Goal: Transaction & Acquisition: Purchase product/service

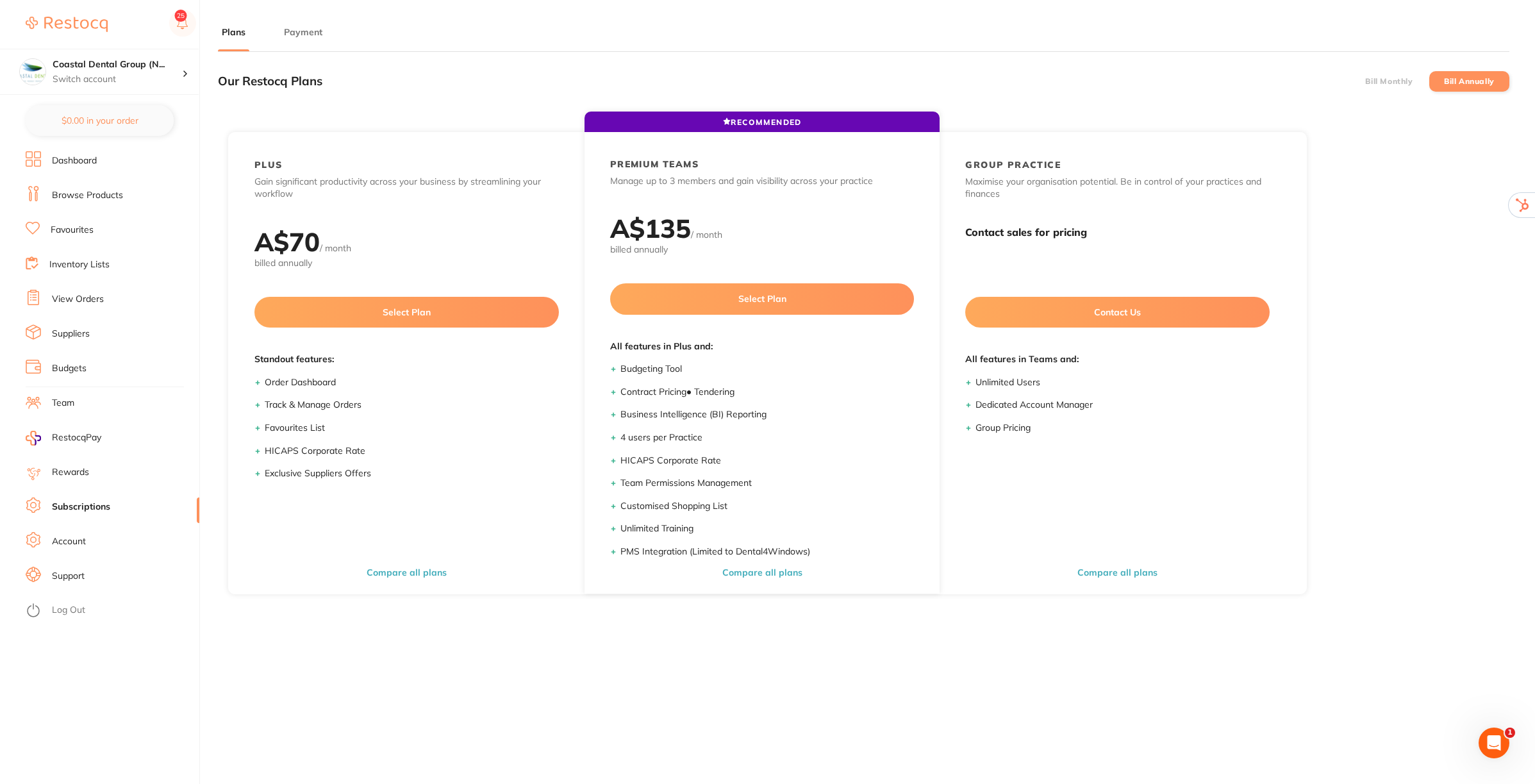
click at [87, 157] on link "Dashboard" at bounding box center [75, 161] width 45 height 13
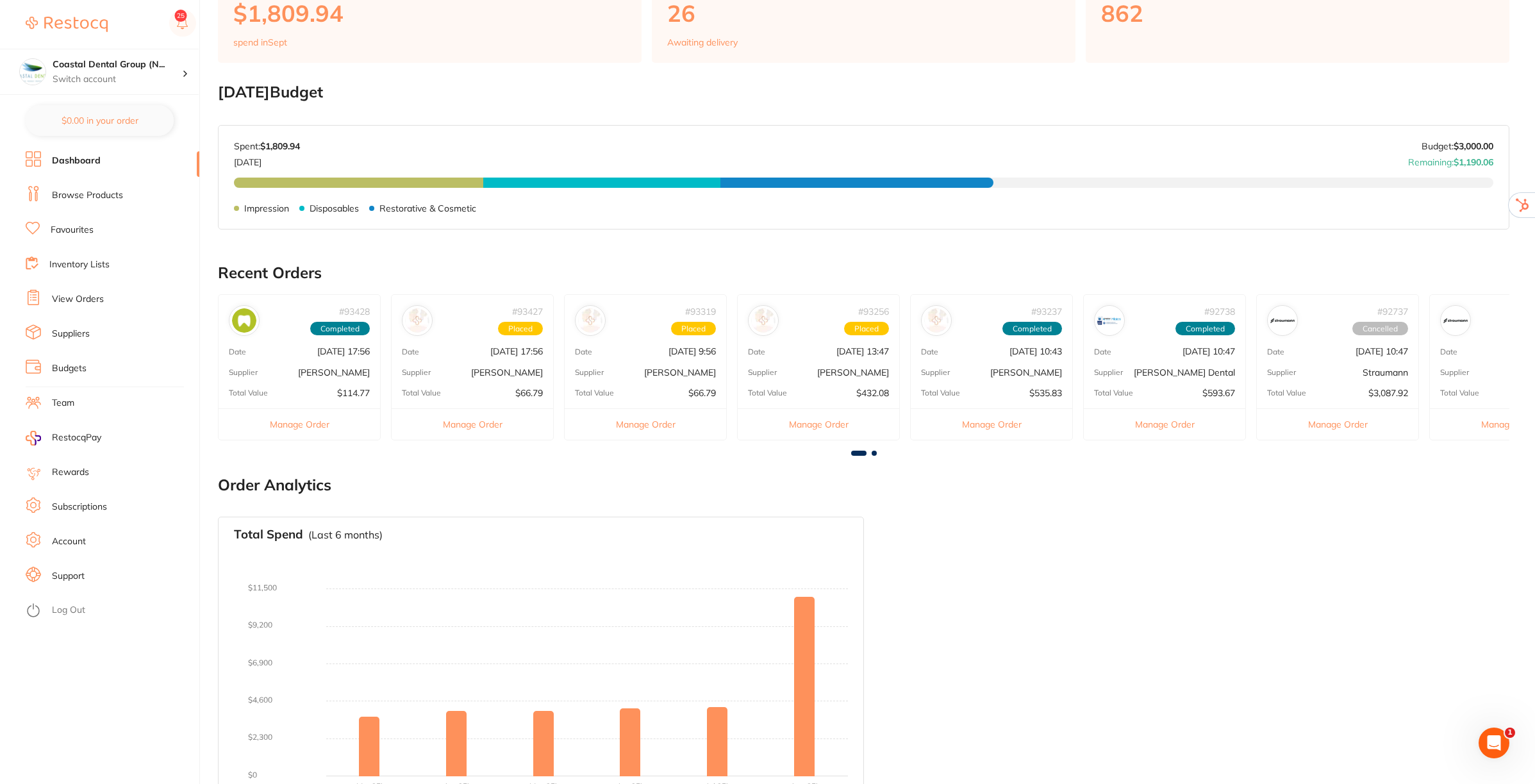
scroll to position [165, 0]
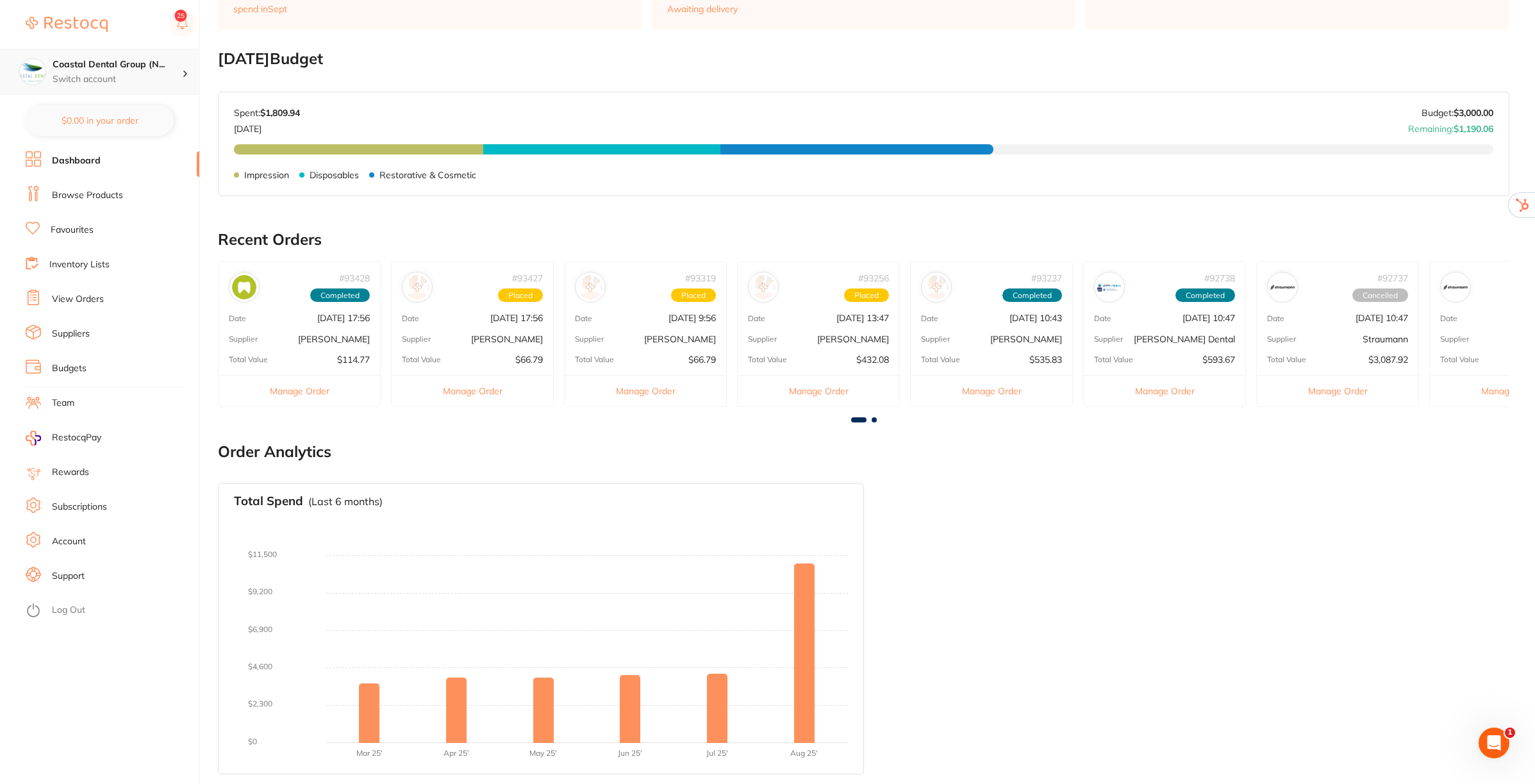
click at [95, 77] on p "Switch account" at bounding box center [117, 80] width 130 height 13
click at [109, 658] on ul "Dashboard Browse Products Favourites Inventory Lists View Orders Suppliers Budg…" at bounding box center [112, 467] width 174 height 633
click at [70, 574] on link "Support" at bounding box center [68, 576] width 33 height 13
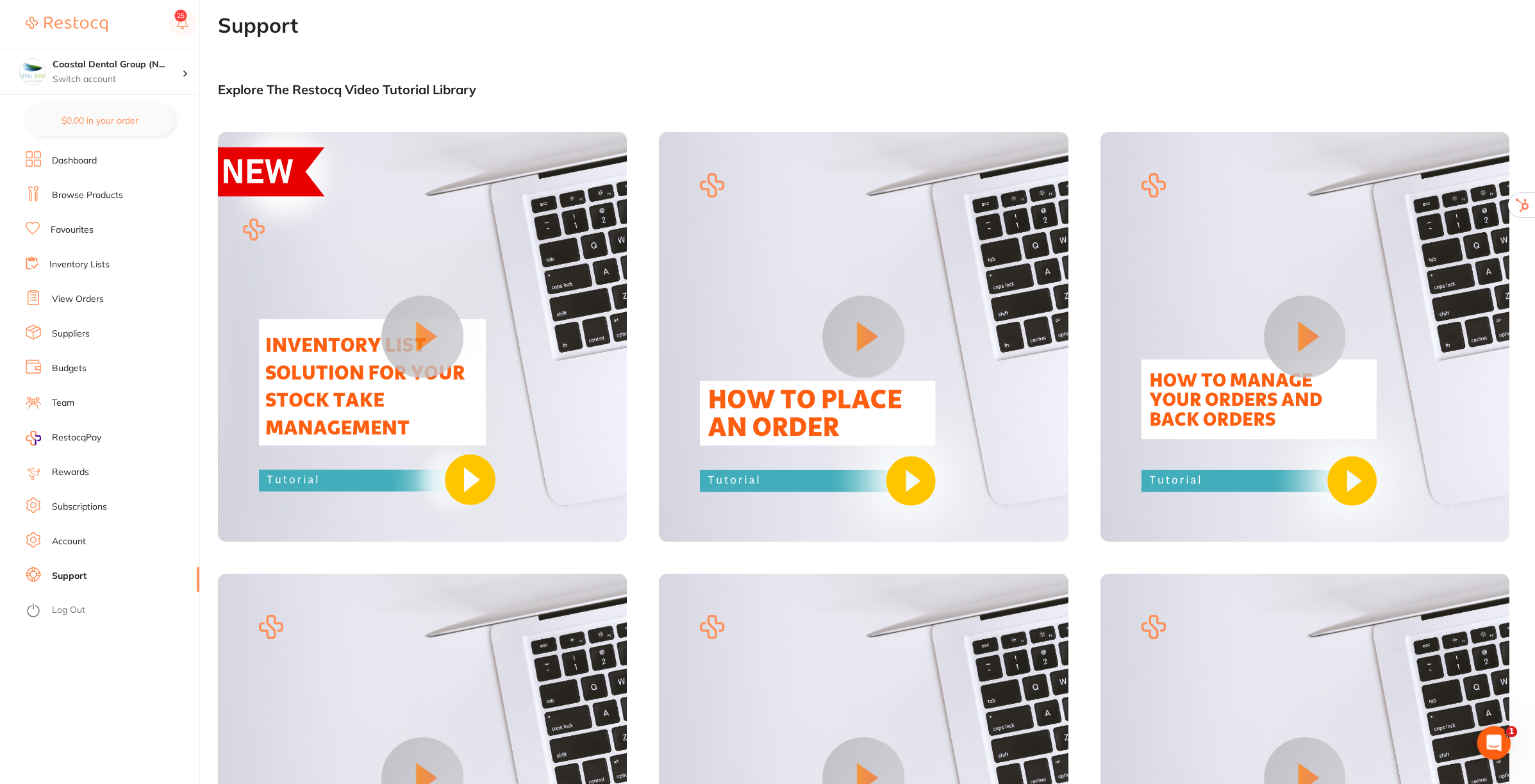
click at [1495, 743] on icon "Open Intercom Messenger" at bounding box center [1492, 741] width 21 height 21
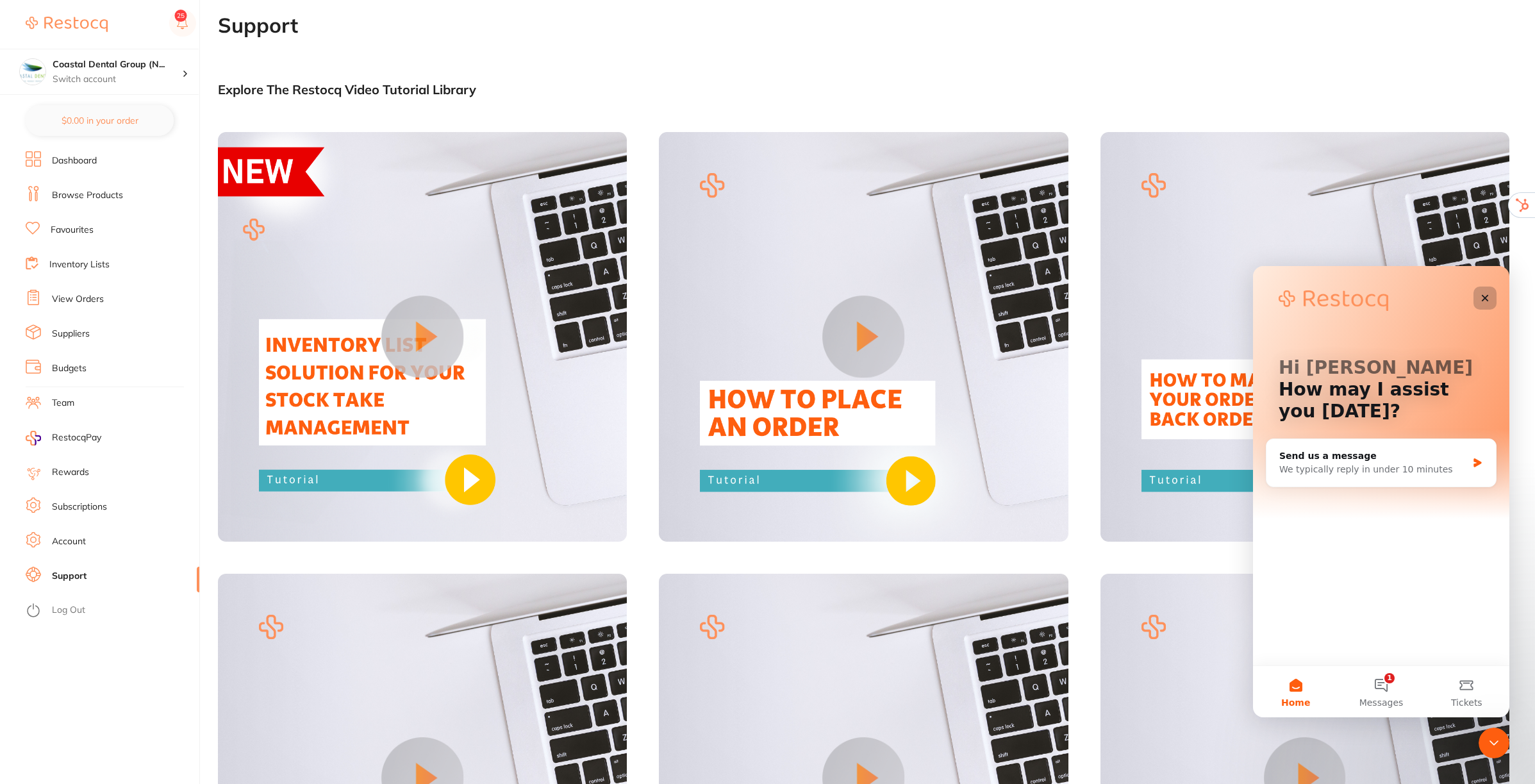
click at [1487, 294] on icon "Close" at bounding box center [1485, 298] width 10 height 10
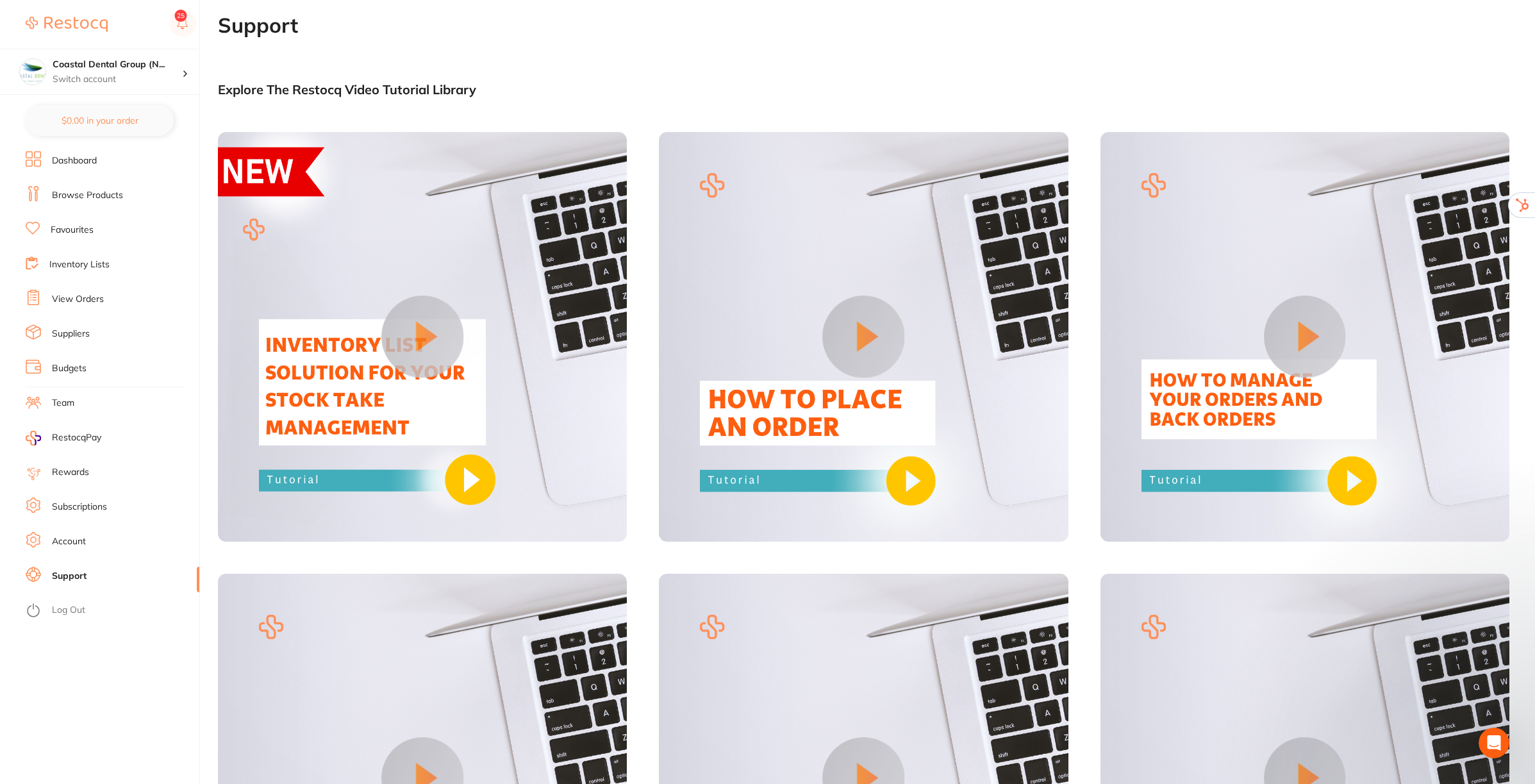
click at [72, 507] on link "Subscriptions" at bounding box center [80, 507] width 55 height 13
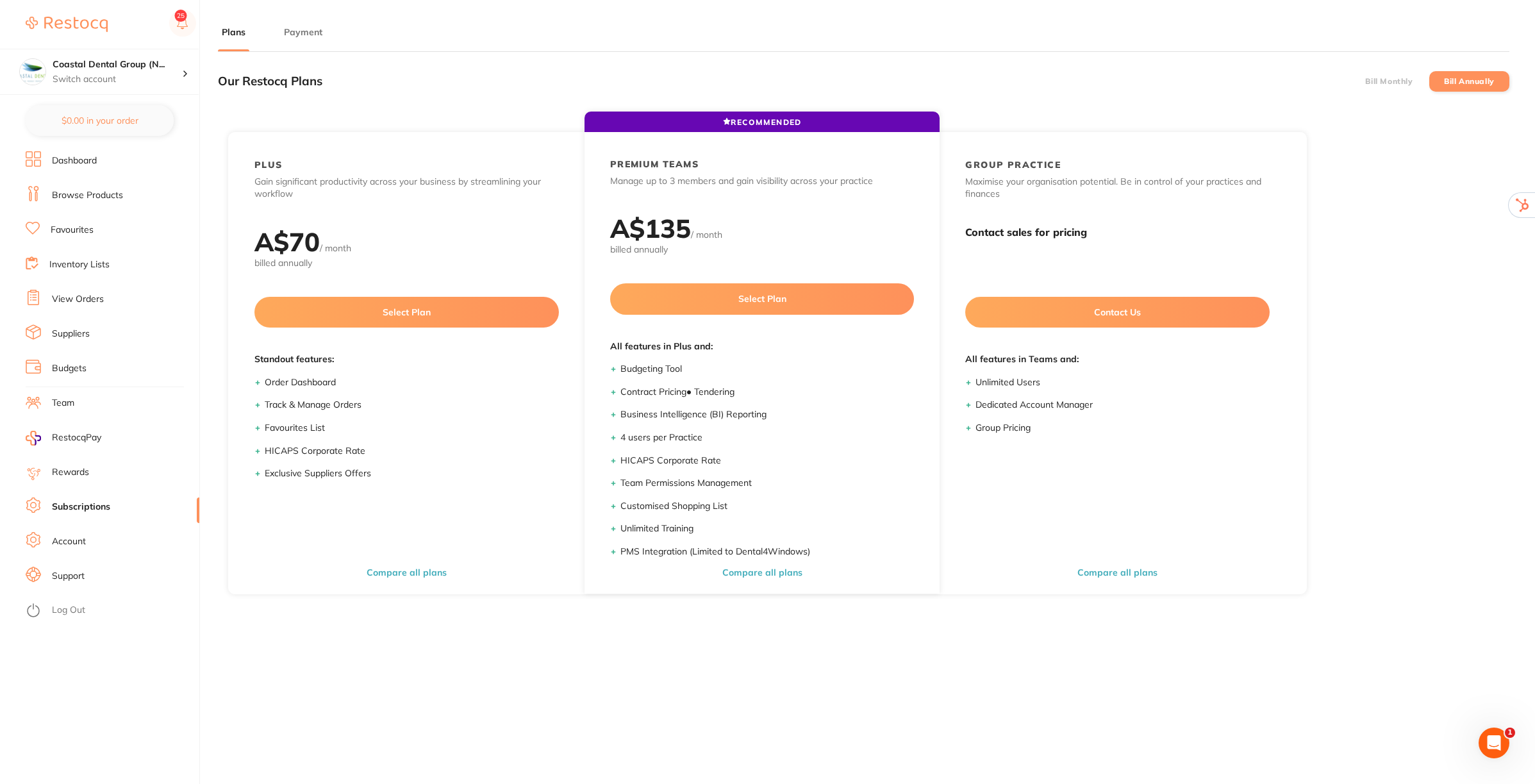
click at [1373, 77] on label "Bill Monthly" at bounding box center [1389, 81] width 47 height 9
click at [1365, 81] on input "Bill Monthly" at bounding box center [1365, 81] width 0 height 0
click at [1462, 80] on label "Bill Annually" at bounding box center [1470, 81] width 51 height 9
click at [1444, 81] on input "Bill Annually" at bounding box center [1444, 81] width 0 height 0
click at [65, 401] on link "Team" at bounding box center [63, 403] width 22 height 13
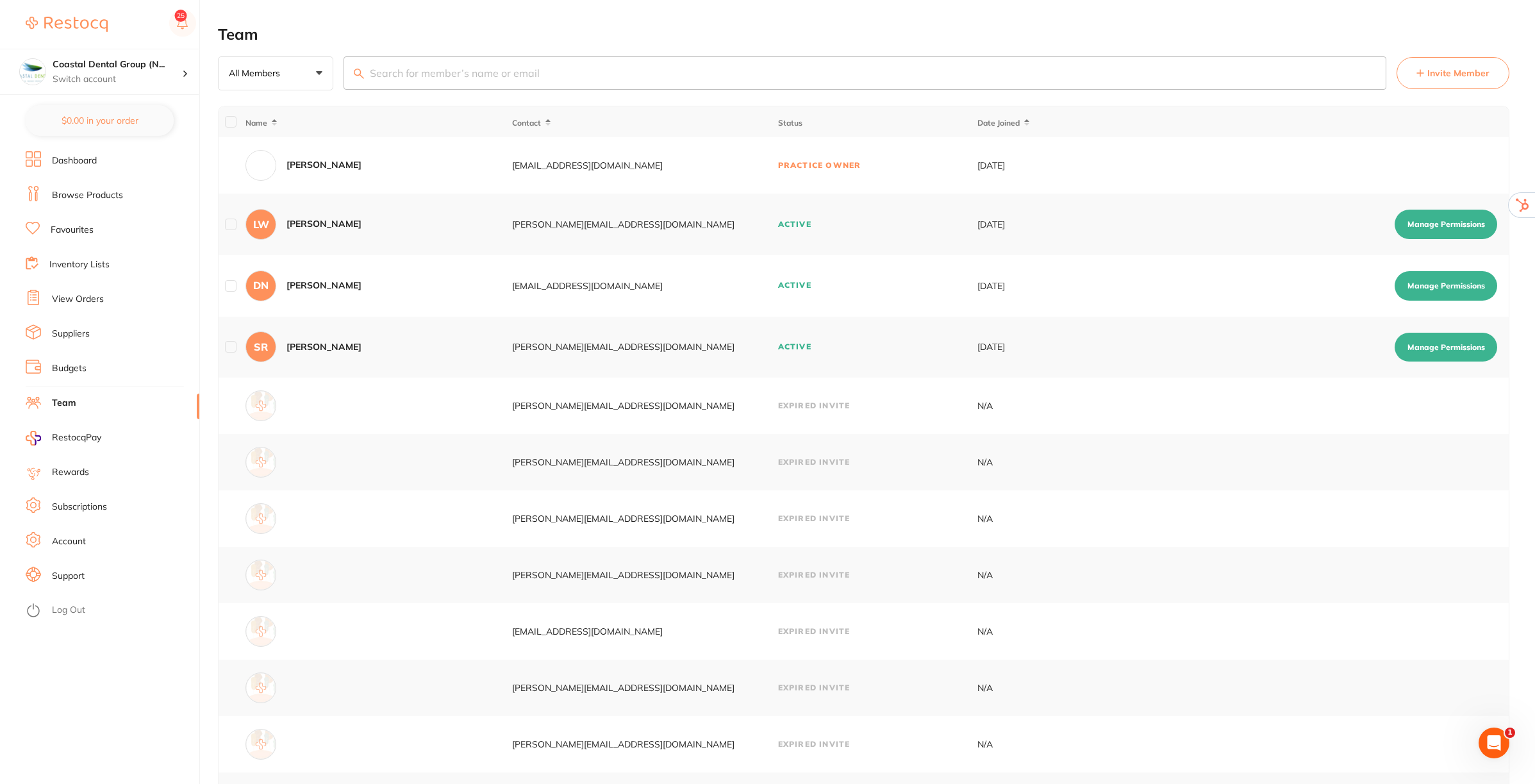
click at [1471, 68] on span "Invite Member" at bounding box center [1459, 73] width 62 height 13
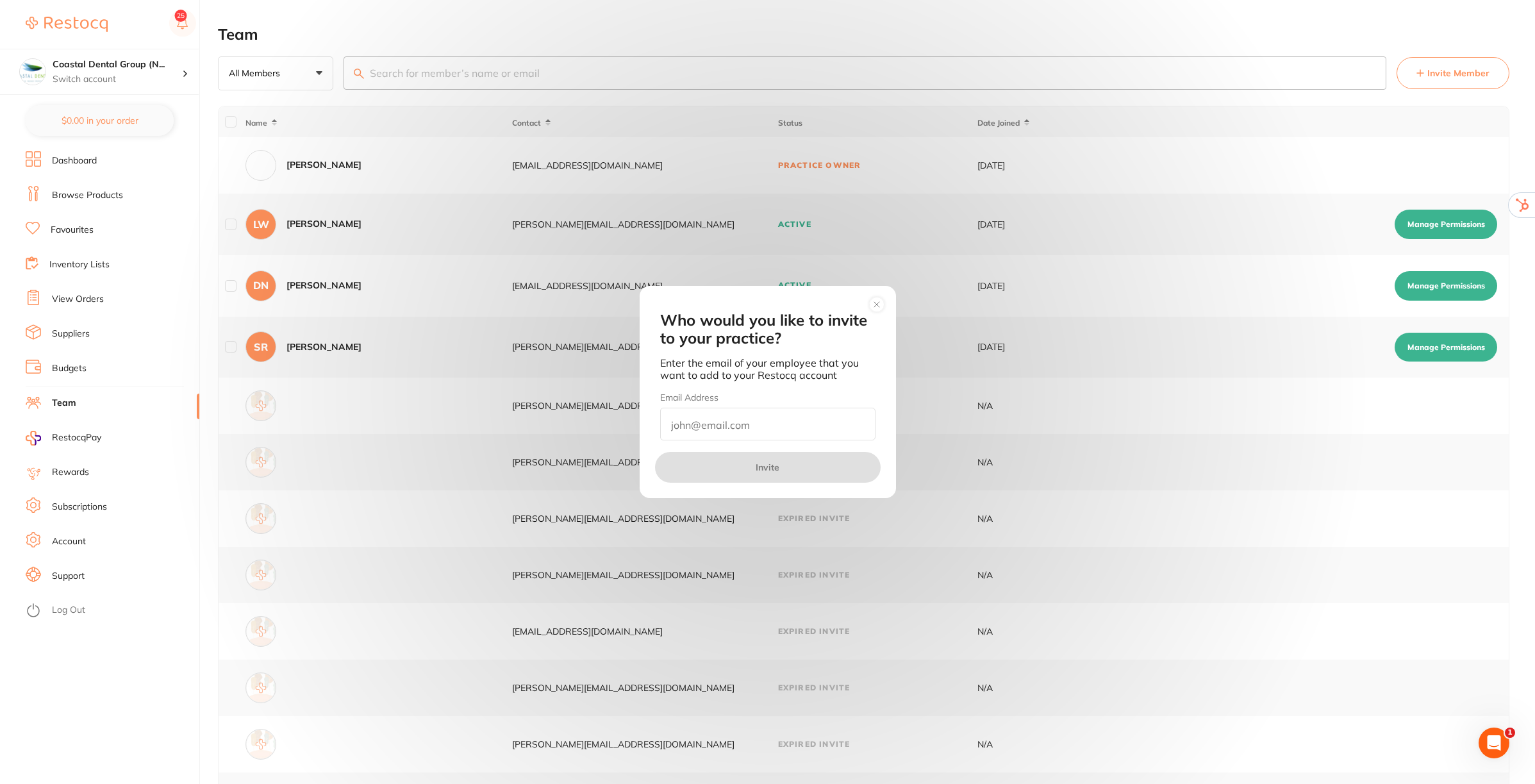
click at [867, 305] on icon at bounding box center [877, 304] width 20 height 20
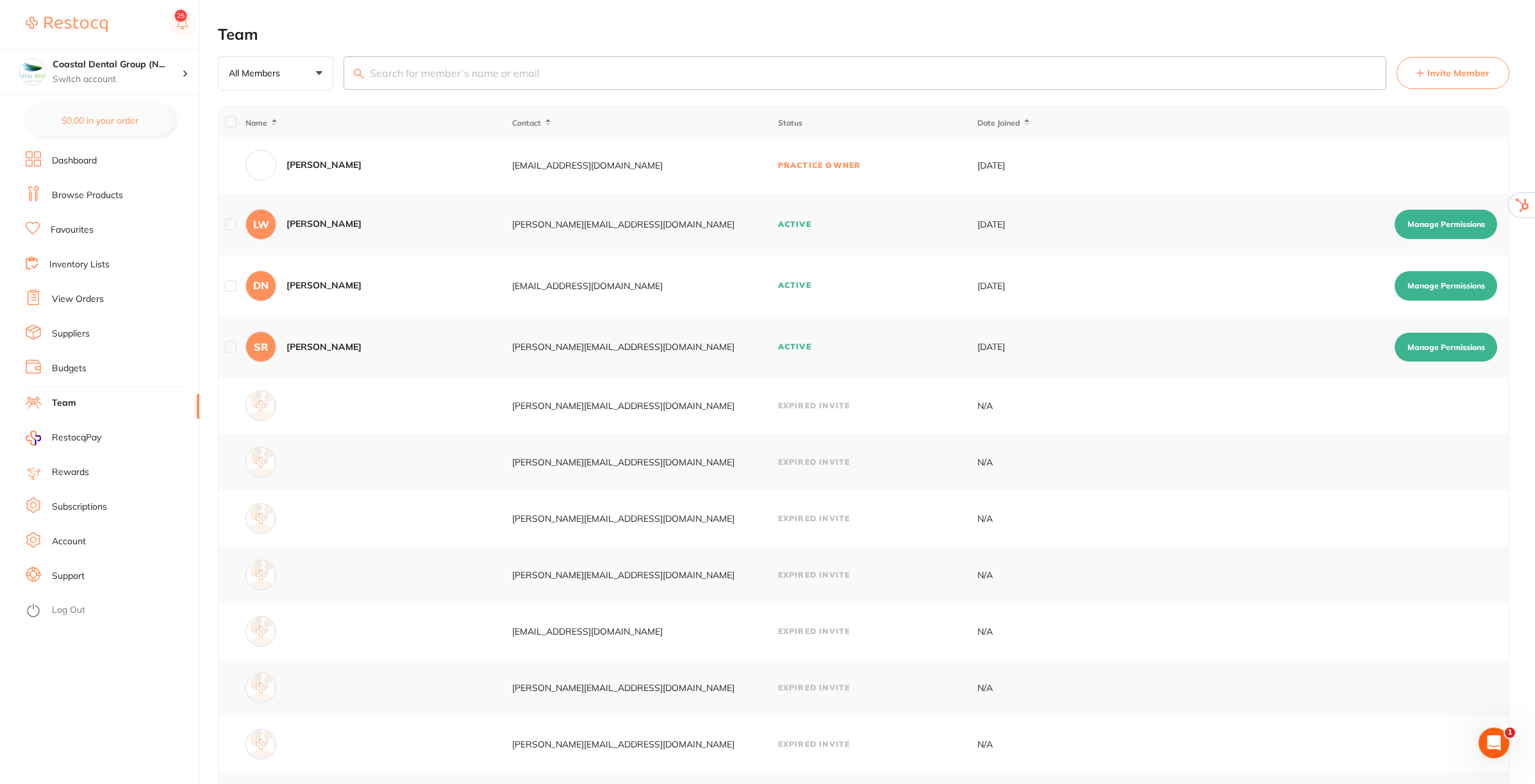
click at [1440, 229] on button "Manage Permissions" at bounding box center [1447, 224] width 103 height 30
checkbox input "true"
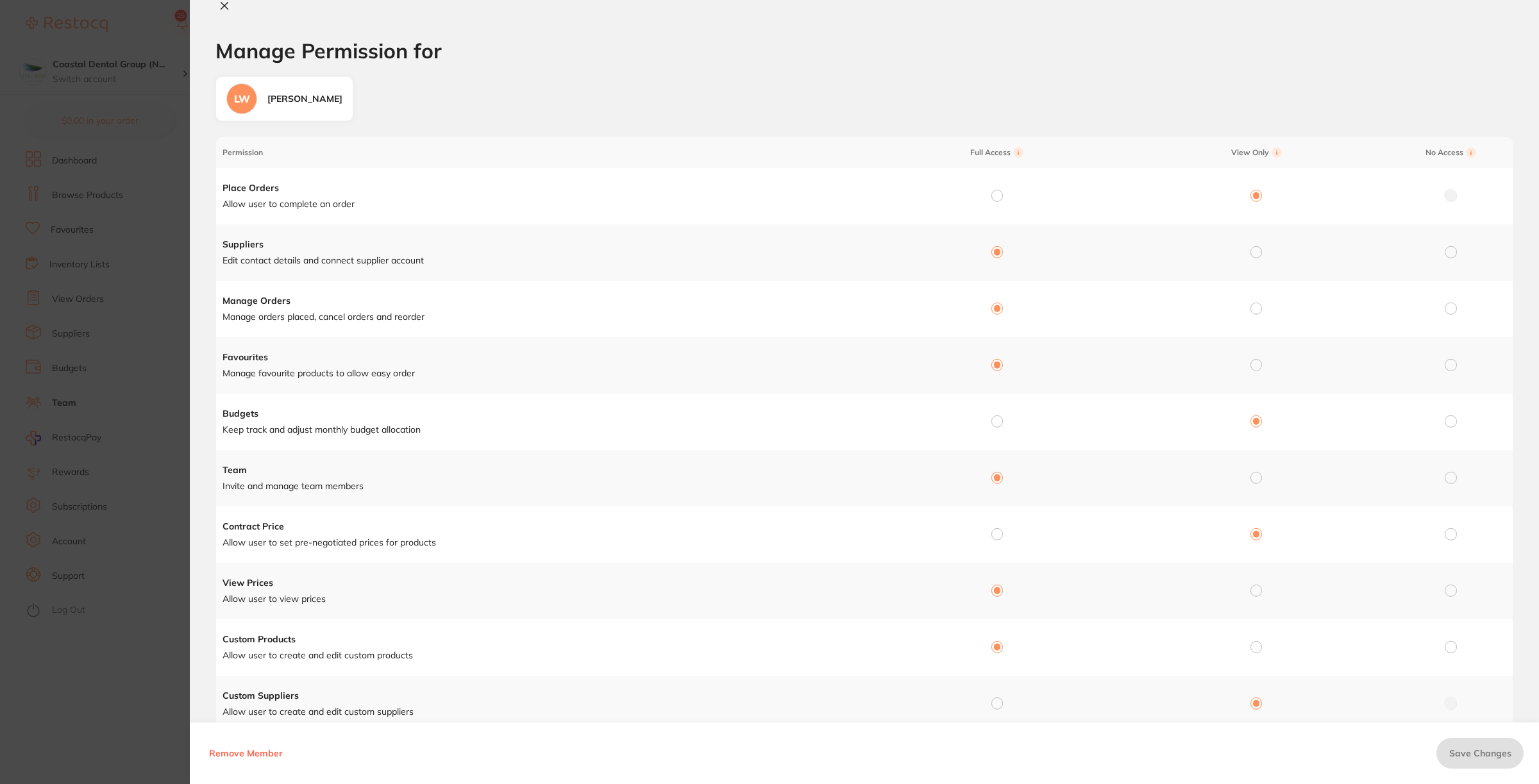
click at [991, 197] on input "radio" at bounding box center [997, 196] width 12 height 12
radio input "true"
click at [991, 197] on input "radio" at bounding box center [997, 196] width 12 height 12
click at [1254, 196] on input "radio" at bounding box center [1256, 196] width 12 height 12
radio input "true"
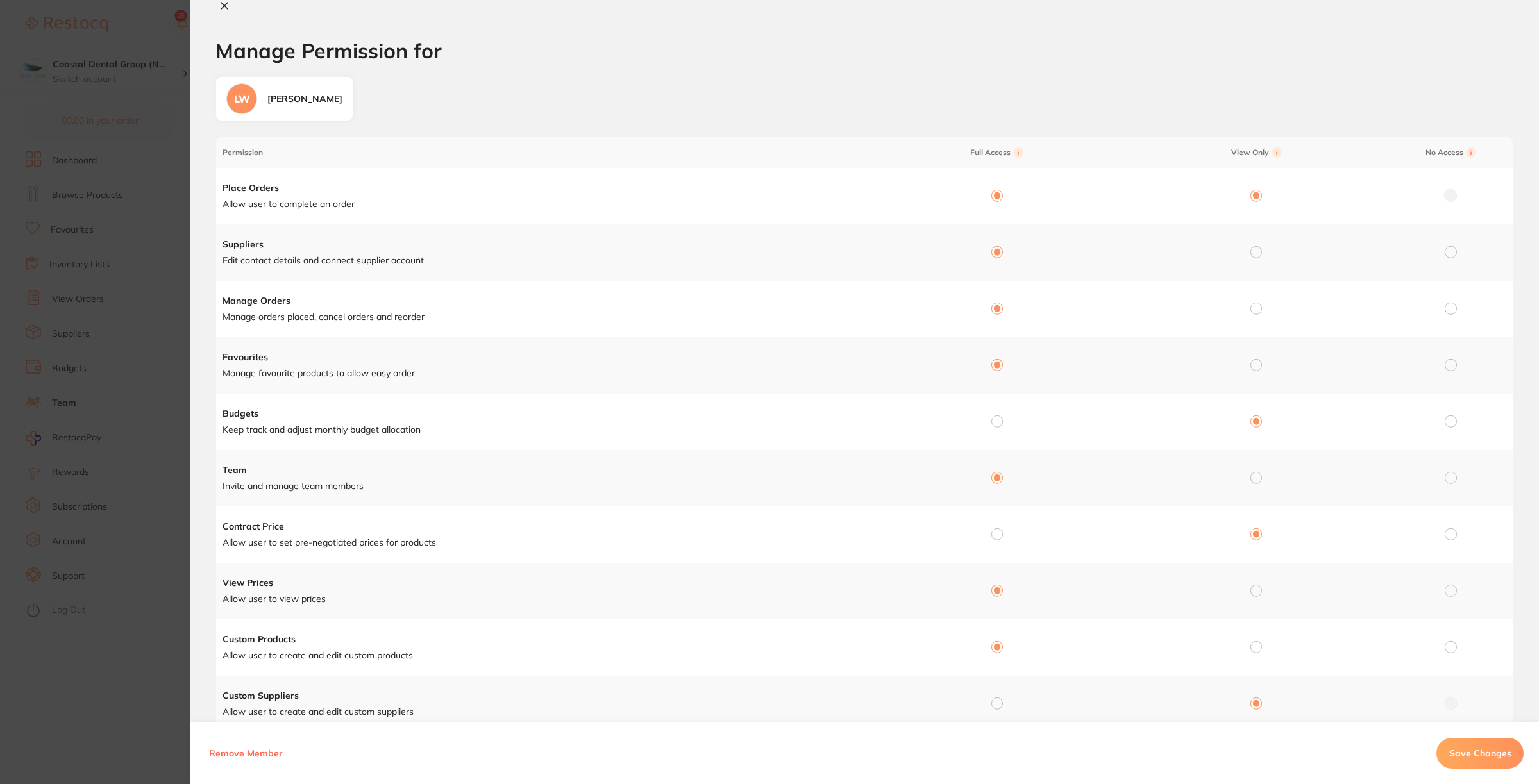
radio input "false"
click at [219, 4] on icon at bounding box center [224, 6] width 10 height 10
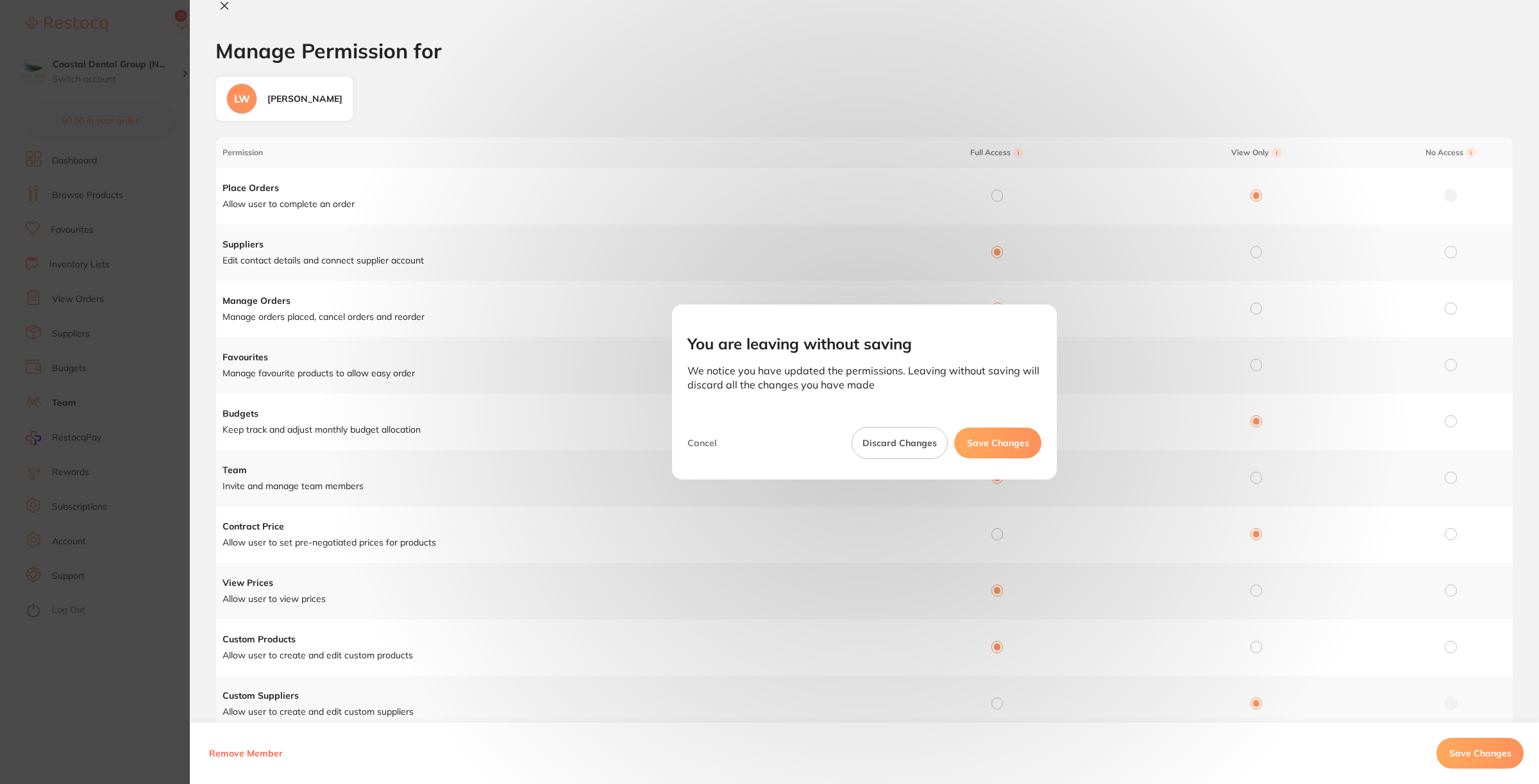
click at [907, 435] on button "Discard Changes" at bounding box center [900, 443] width 96 height 32
checkbox input "false"
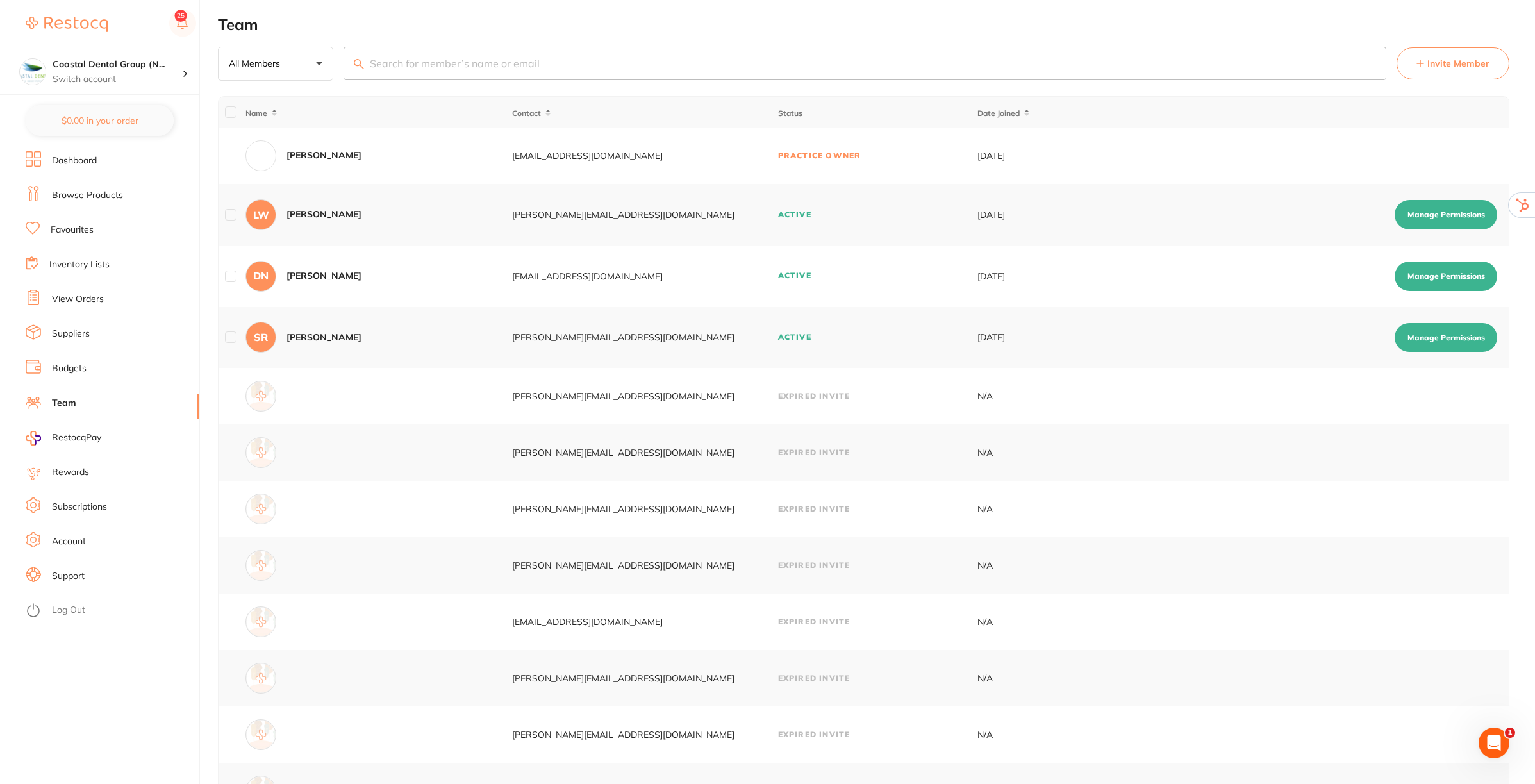
click at [68, 367] on link "Budgets" at bounding box center [70, 369] width 35 height 13
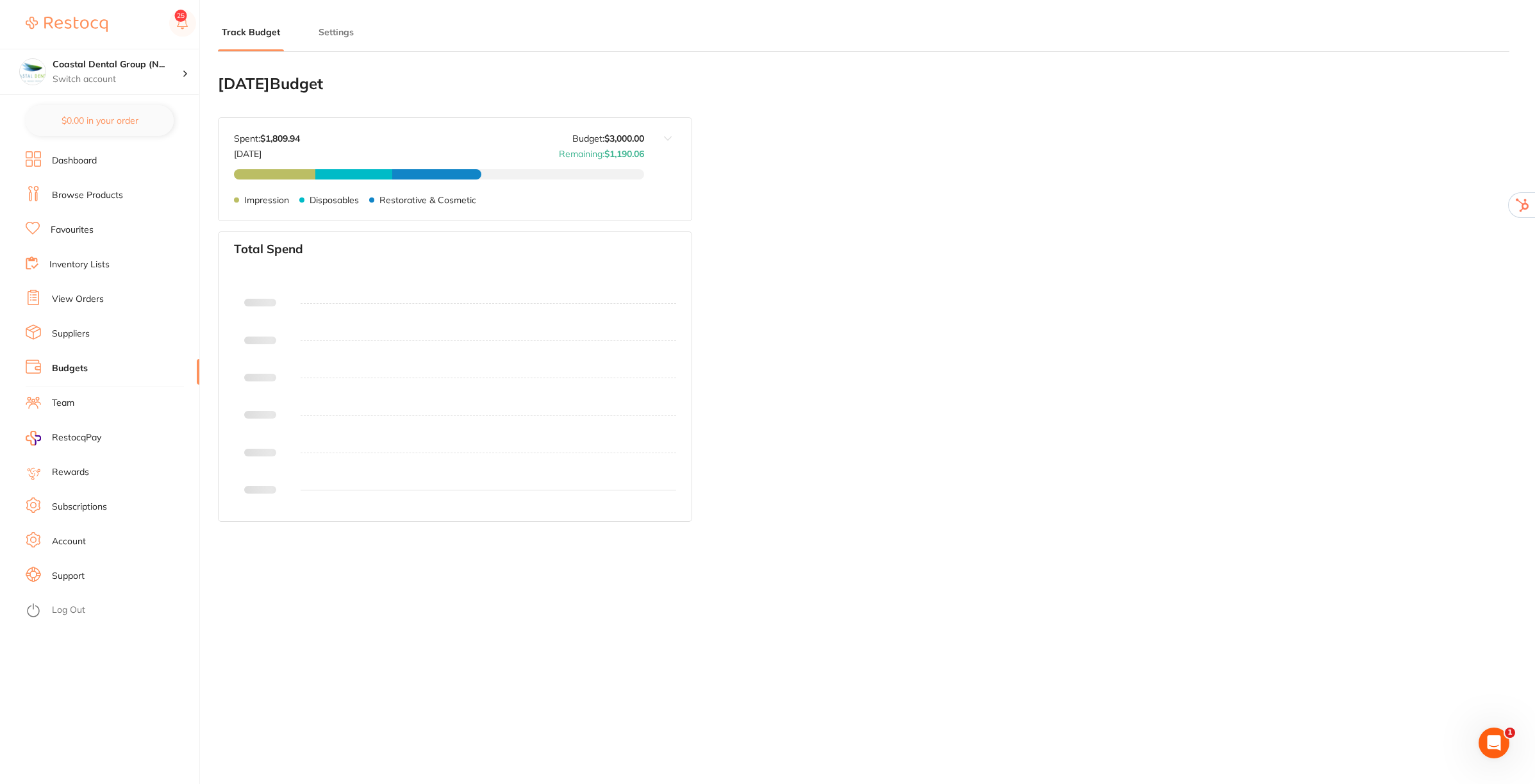
type input "6,000"
type input "3,000"
type input "3.0"
type input "100,000"
type input "3,000"
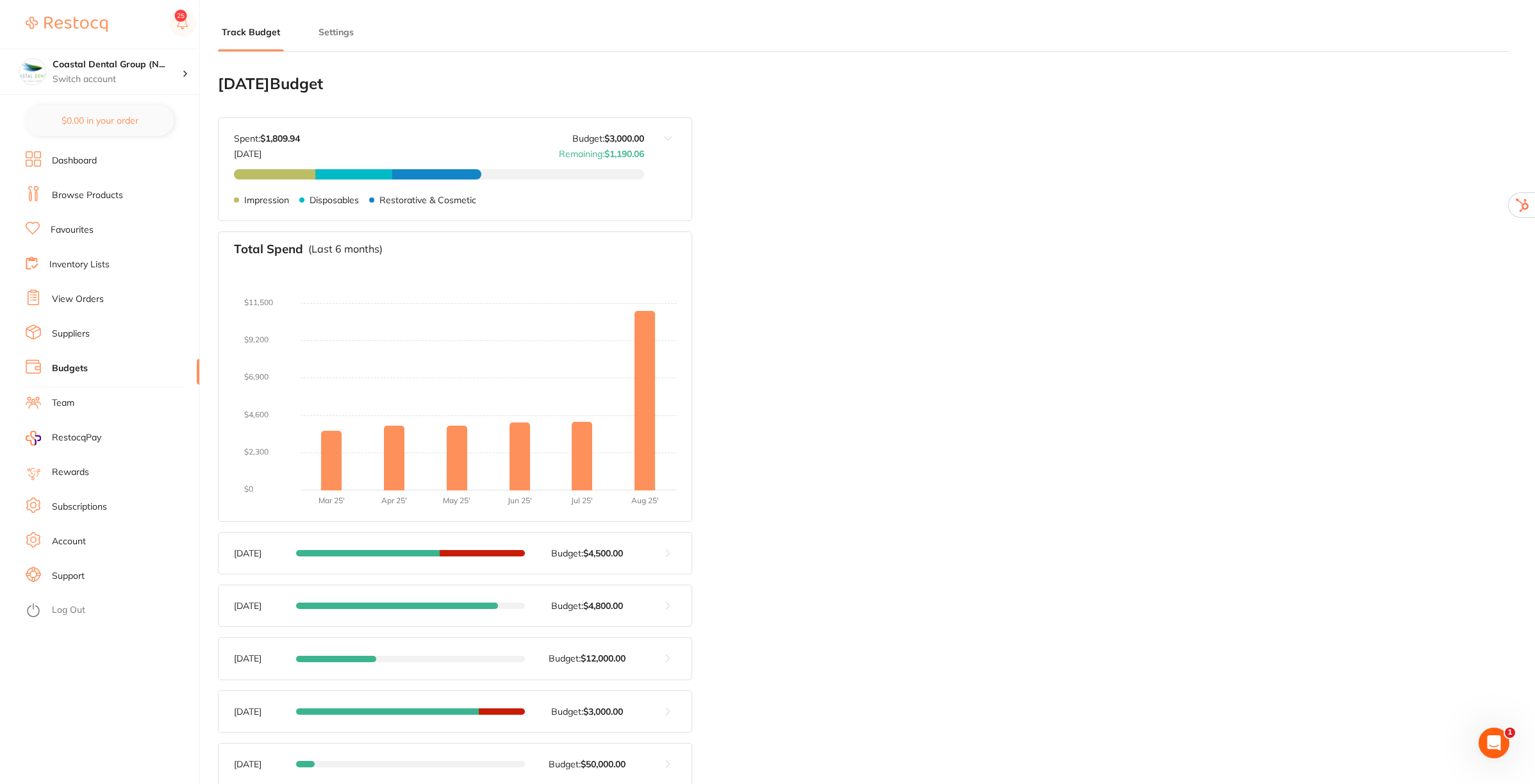
click at [652, 552] on button at bounding box center [667, 553] width 47 height 41
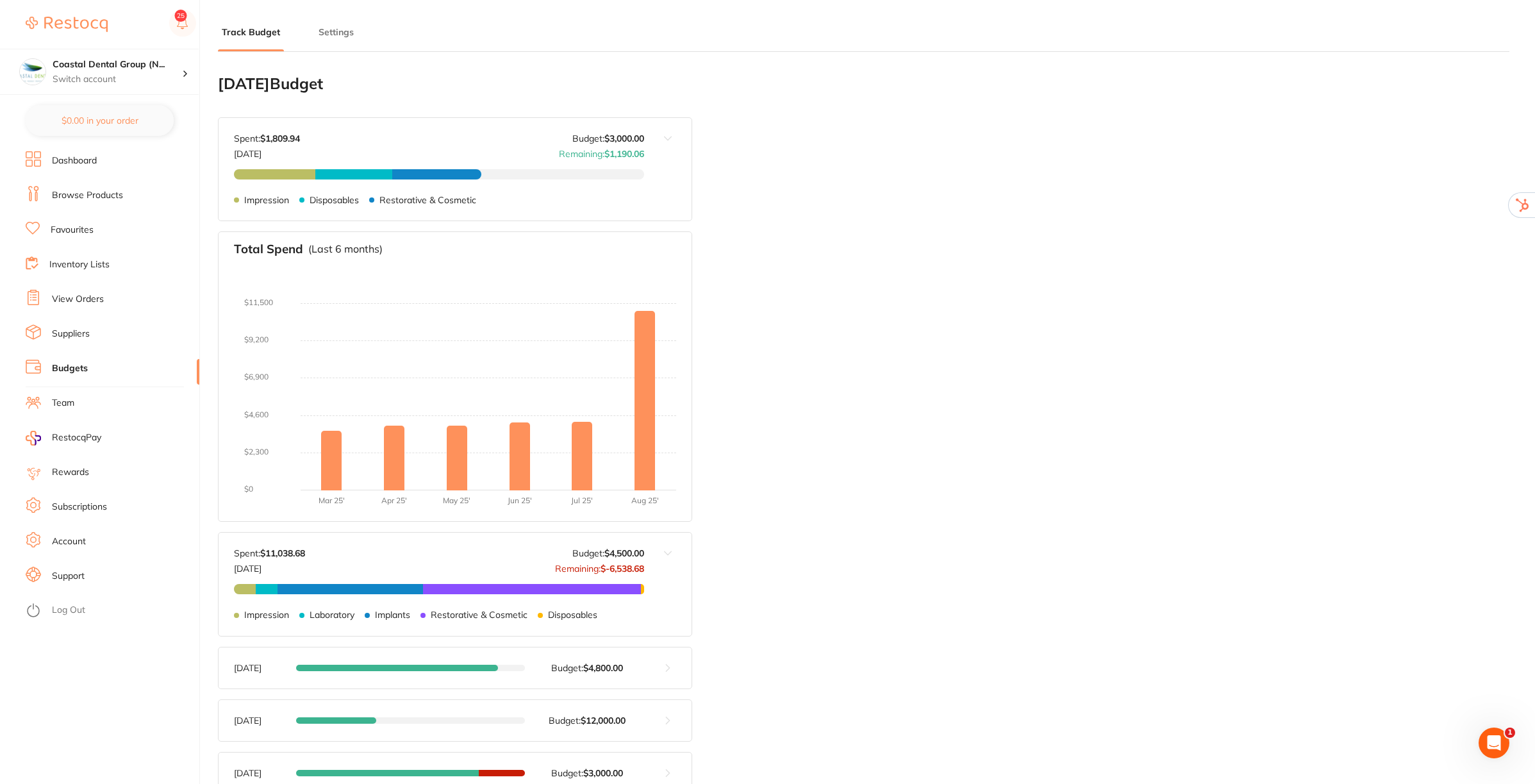
click at [328, 32] on button "Settings" at bounding box center [336, 32] width 43 height 12
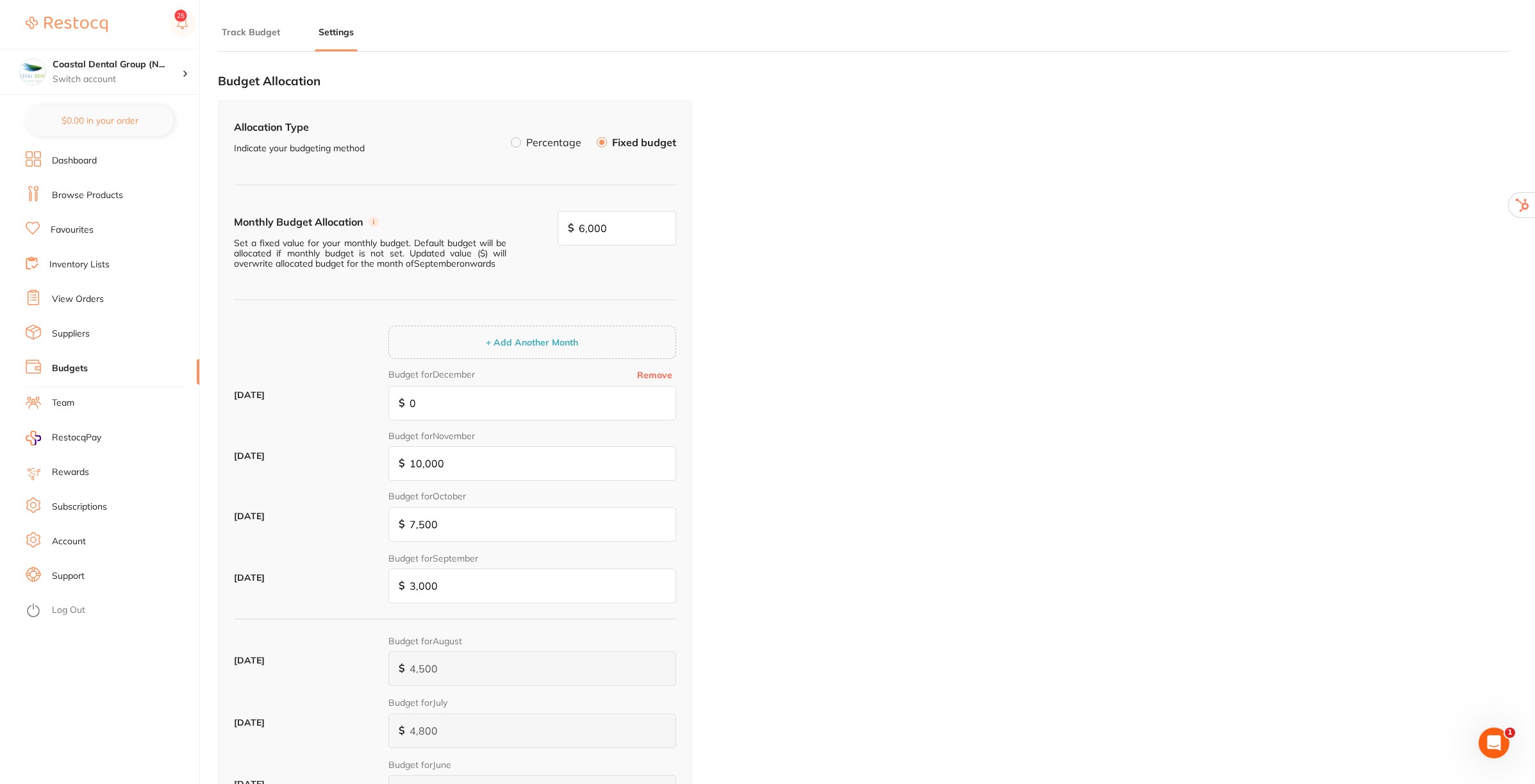
click at [521, 144] on label at bounding box center [516, 142] width 10 height 10
click at [511, 137] on input "Percentage" at bounding box center [511, 137] width 0 height 0
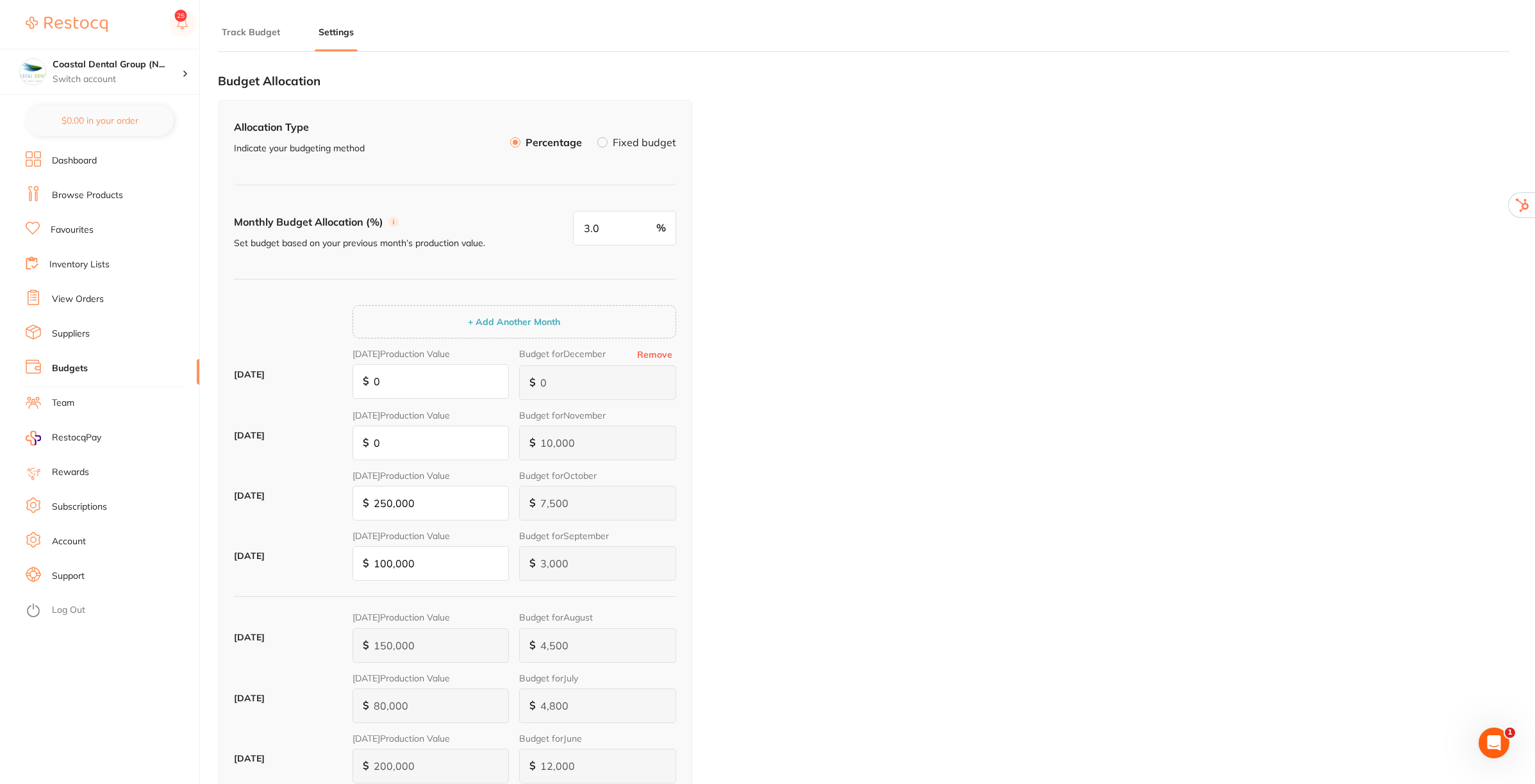
click at [607, 142] on label at bounding box center [602, 142] width 10 height 10
click at [597, 137] on input "Fixed budget" at bounding box center [597, 137] width 0 height 0
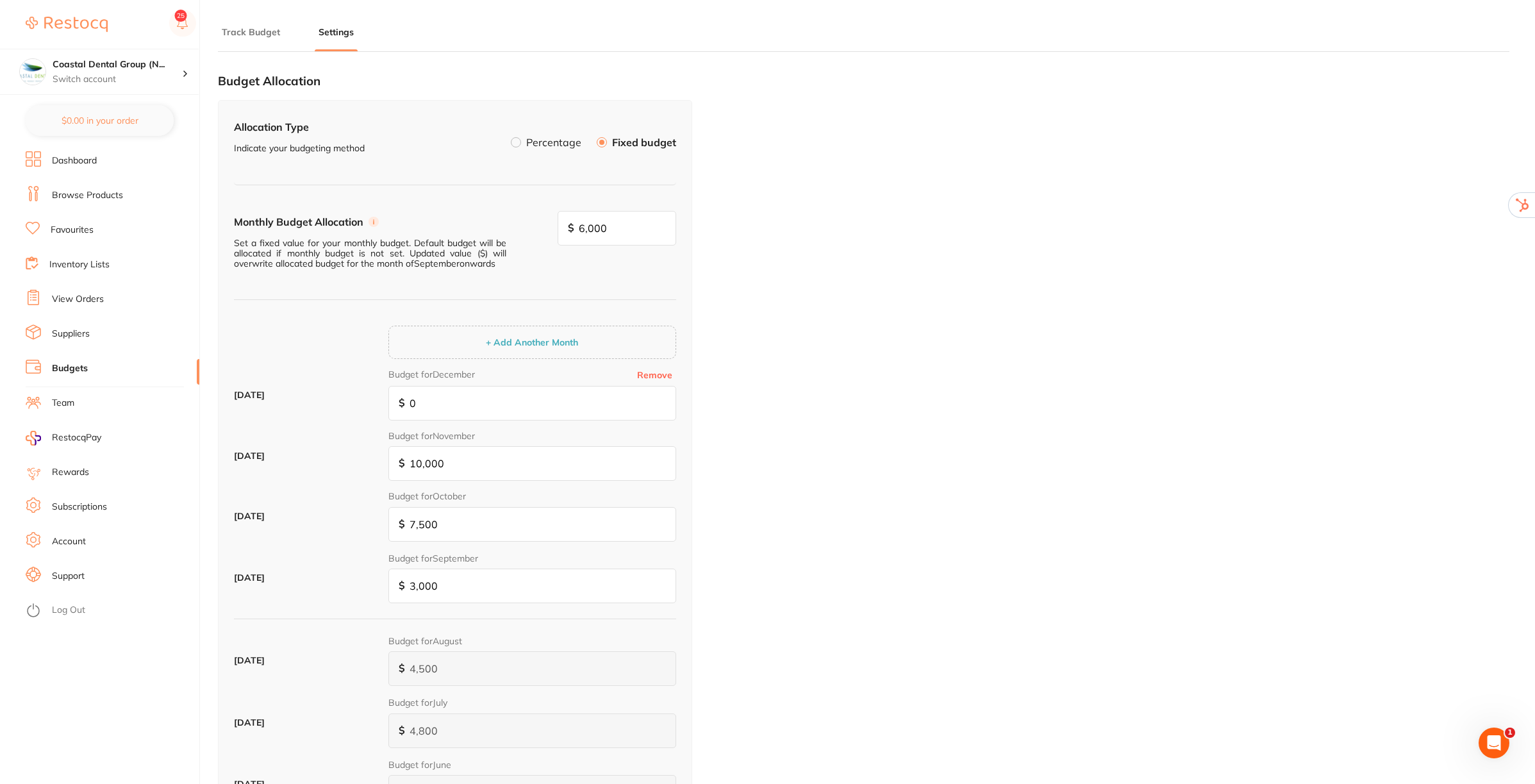
click at [255, 30] on button "Track Budget" at bounding box center [251, 32] width 66 height 12
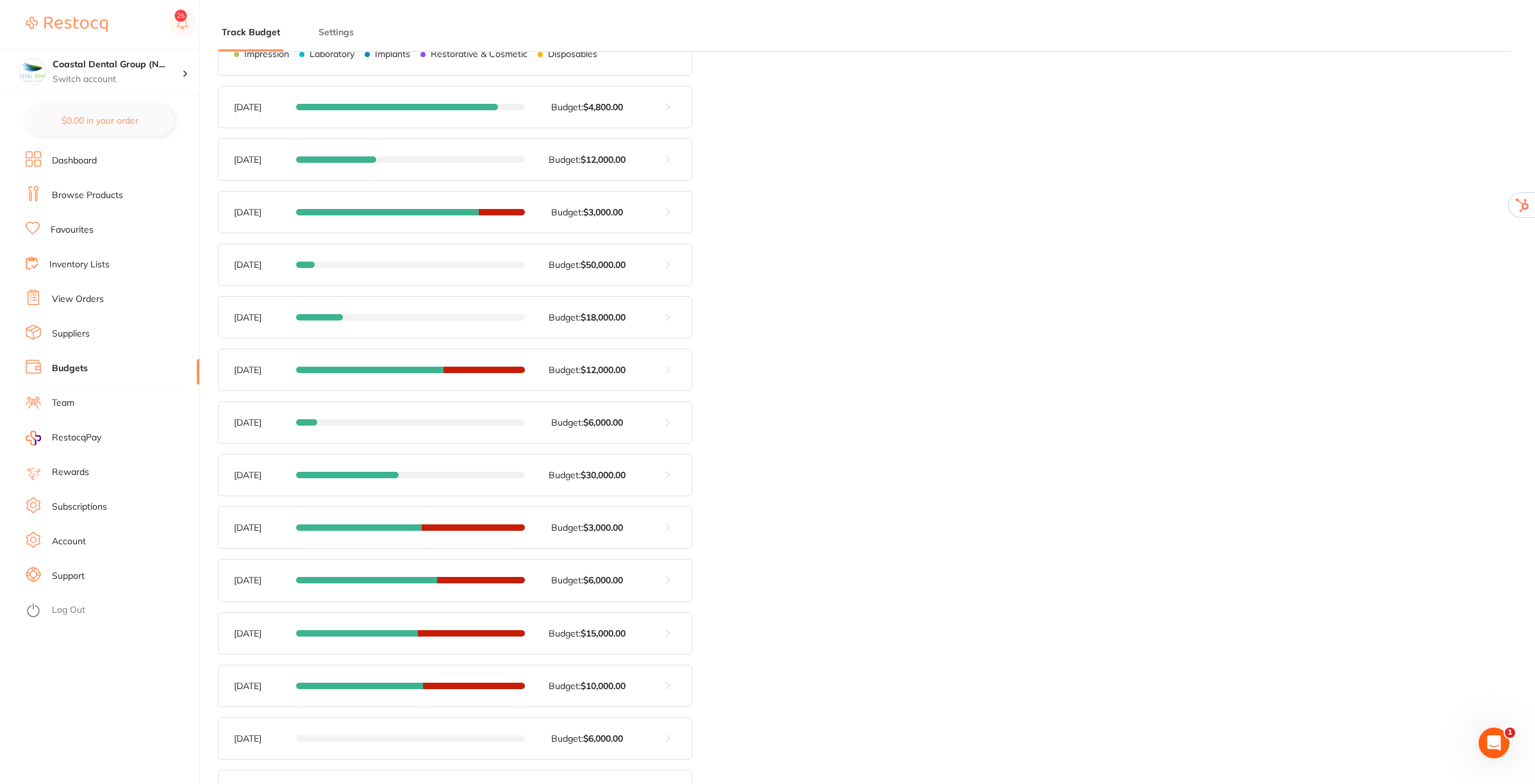
scroll to position [160, 0]
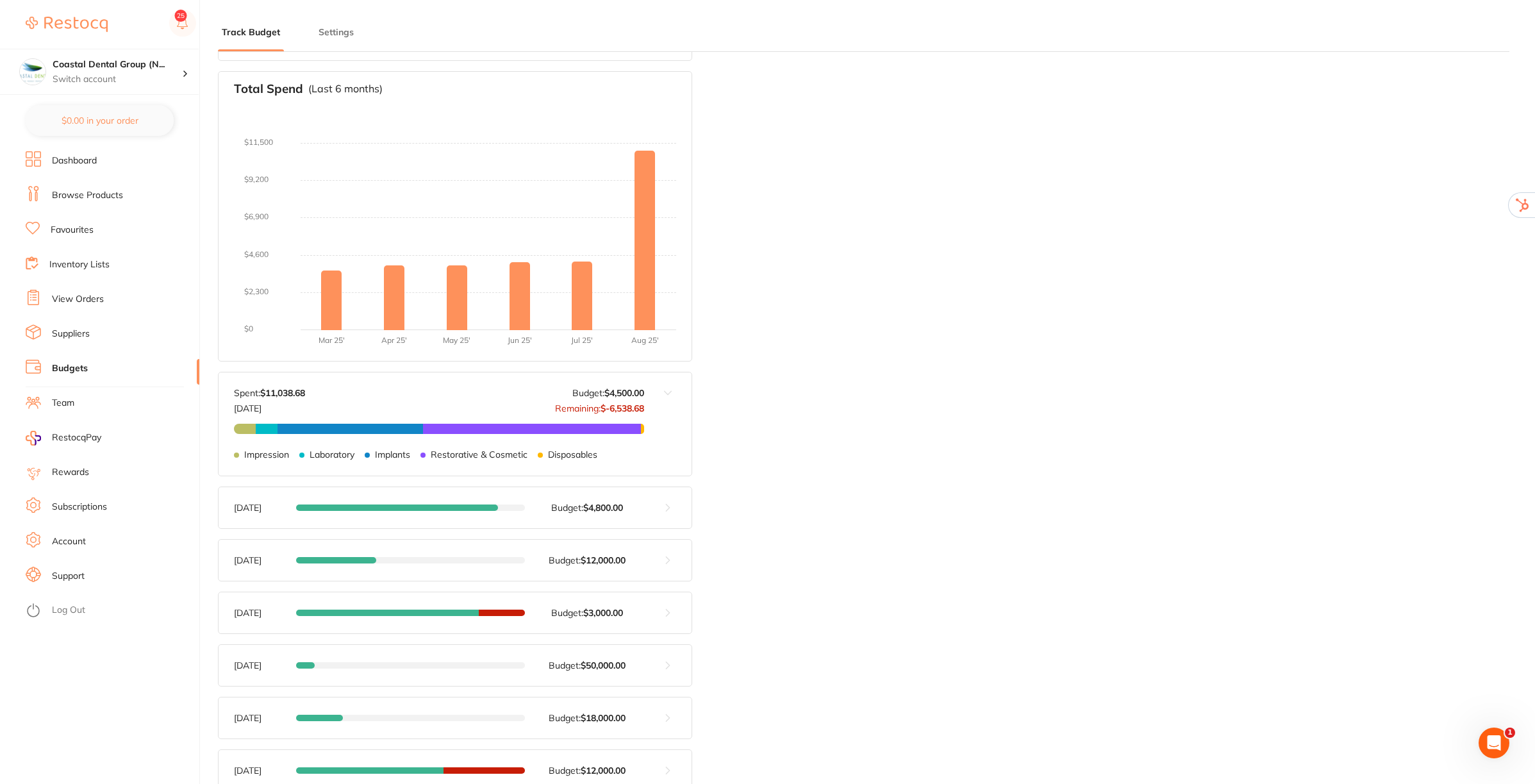
click at [75, 334] on link "Suppliers" at bounding box center [71, 334] width 38 height 13
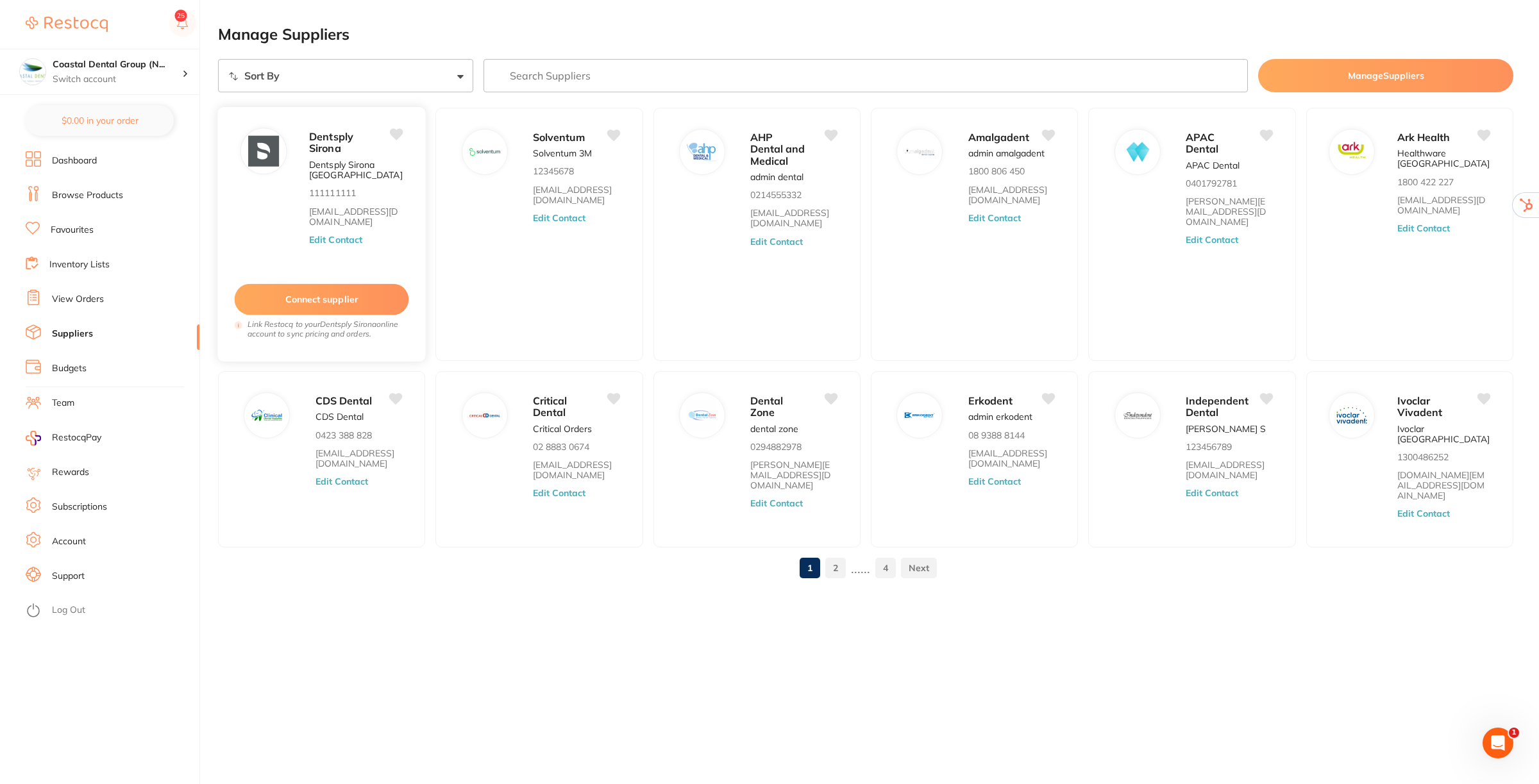
click at [347, 239] on button "Edit Contact" at bounding box center [335, 240] width 53 height 10
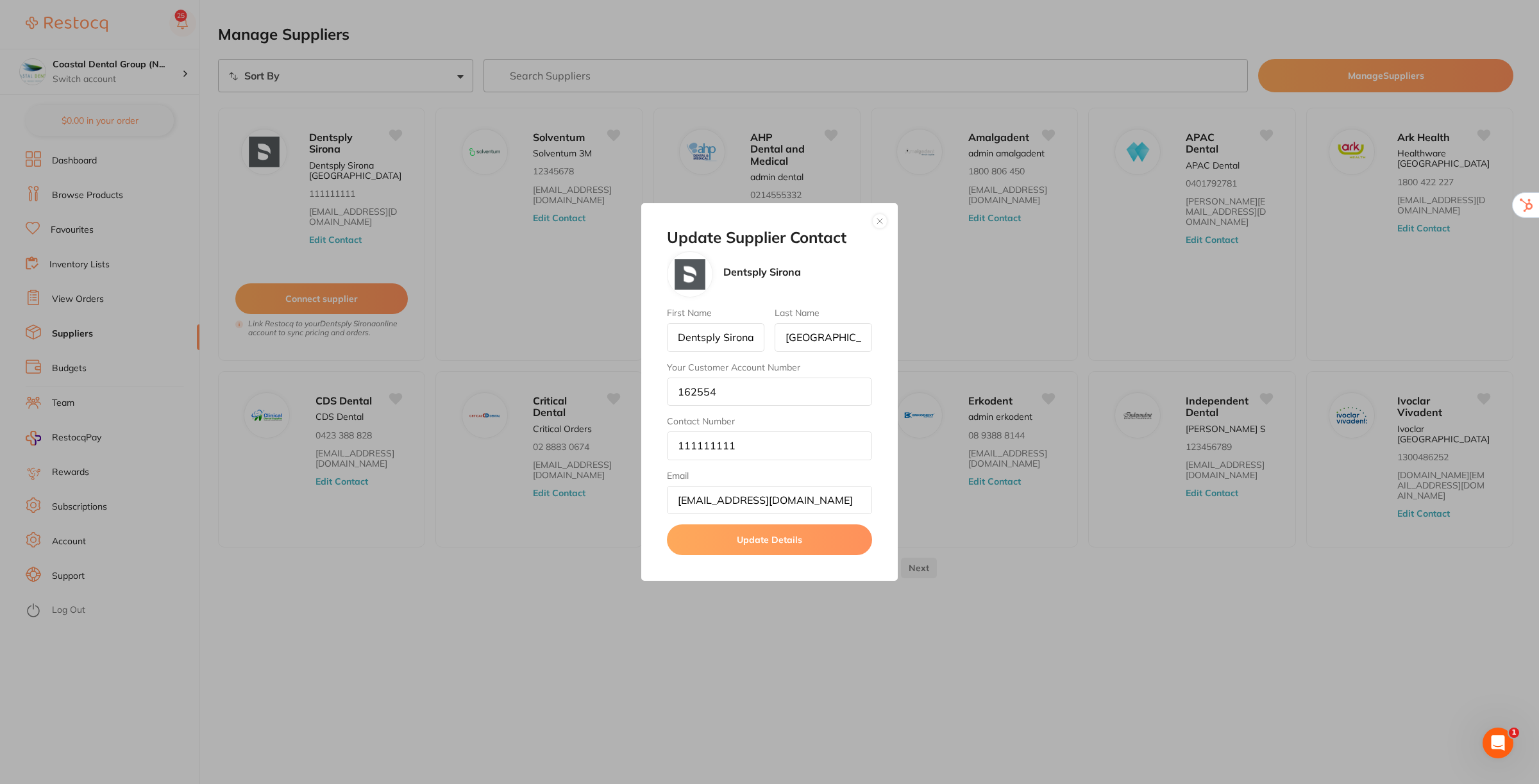
drag, startPoint x: 879, startPoint y: 223, endPoint x: 760, endPoint y: 235, distance: 119.6
click at [876, 222] on button "button" at bounding box center [879, 221] width 15 height 15
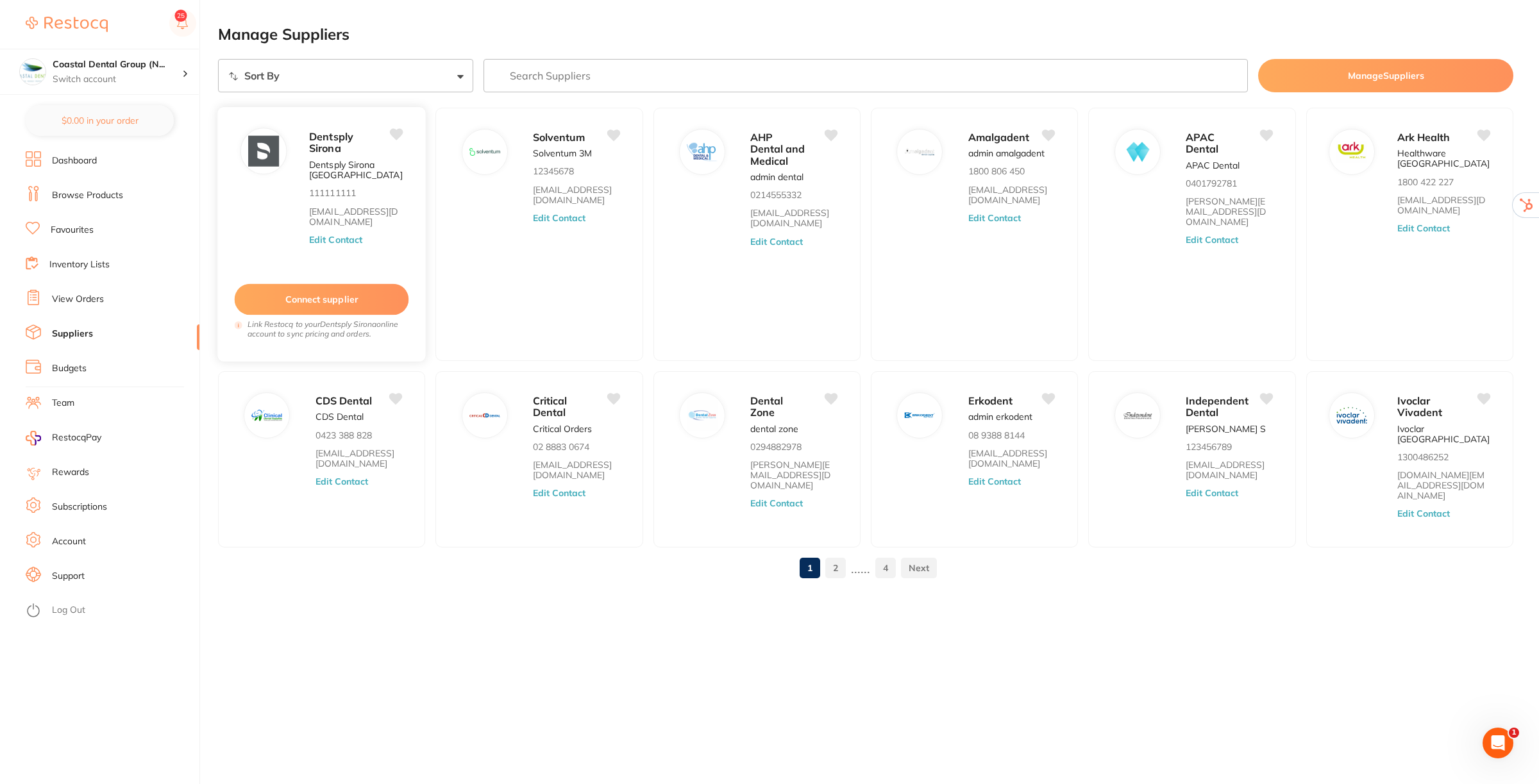
click at [347, 299] on button "Connect supplier" at bounding box center [322, 299] width 175 height 31
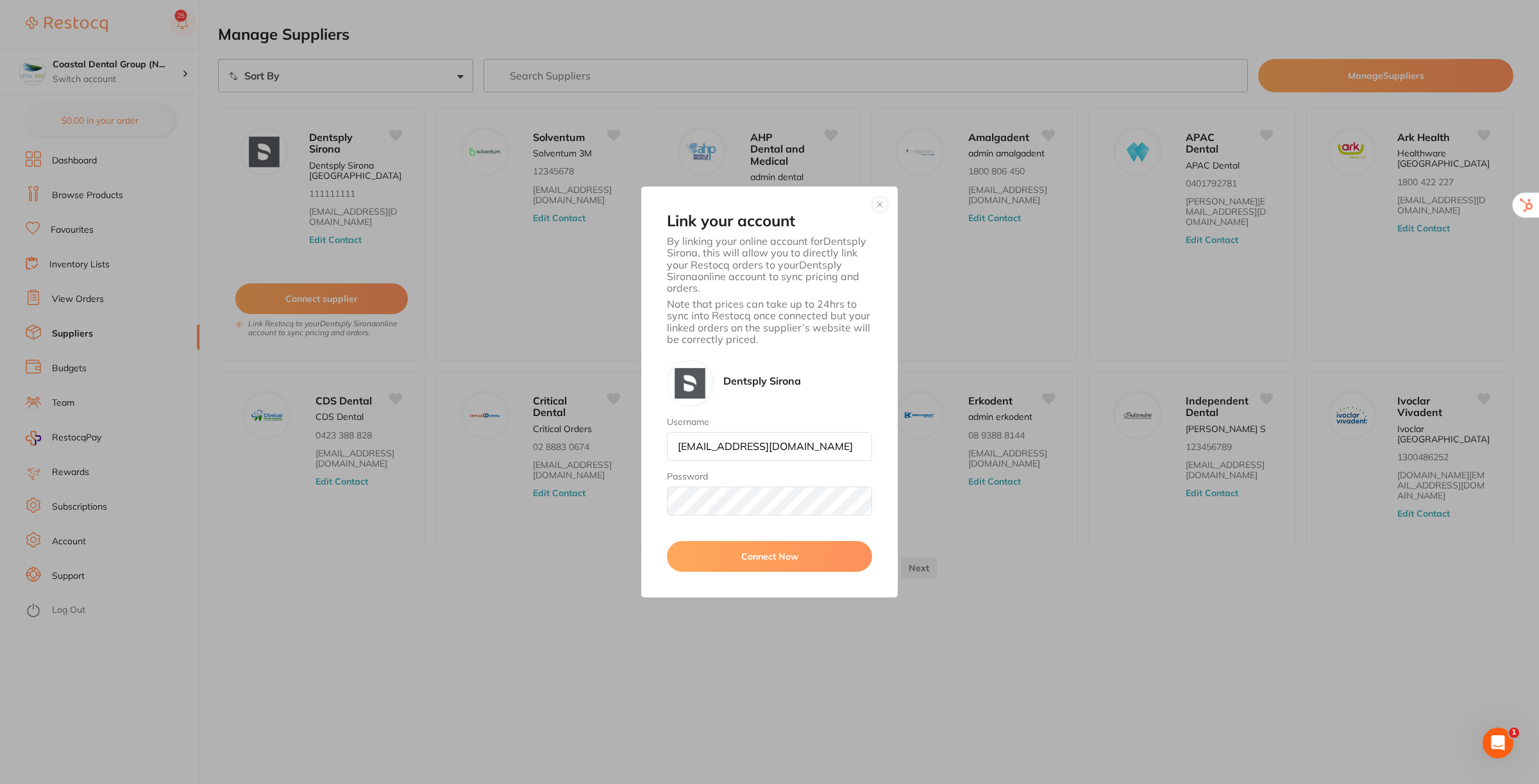
click at [885, 206] on button "button" at bounding box center [879, 204] width 15 height 15
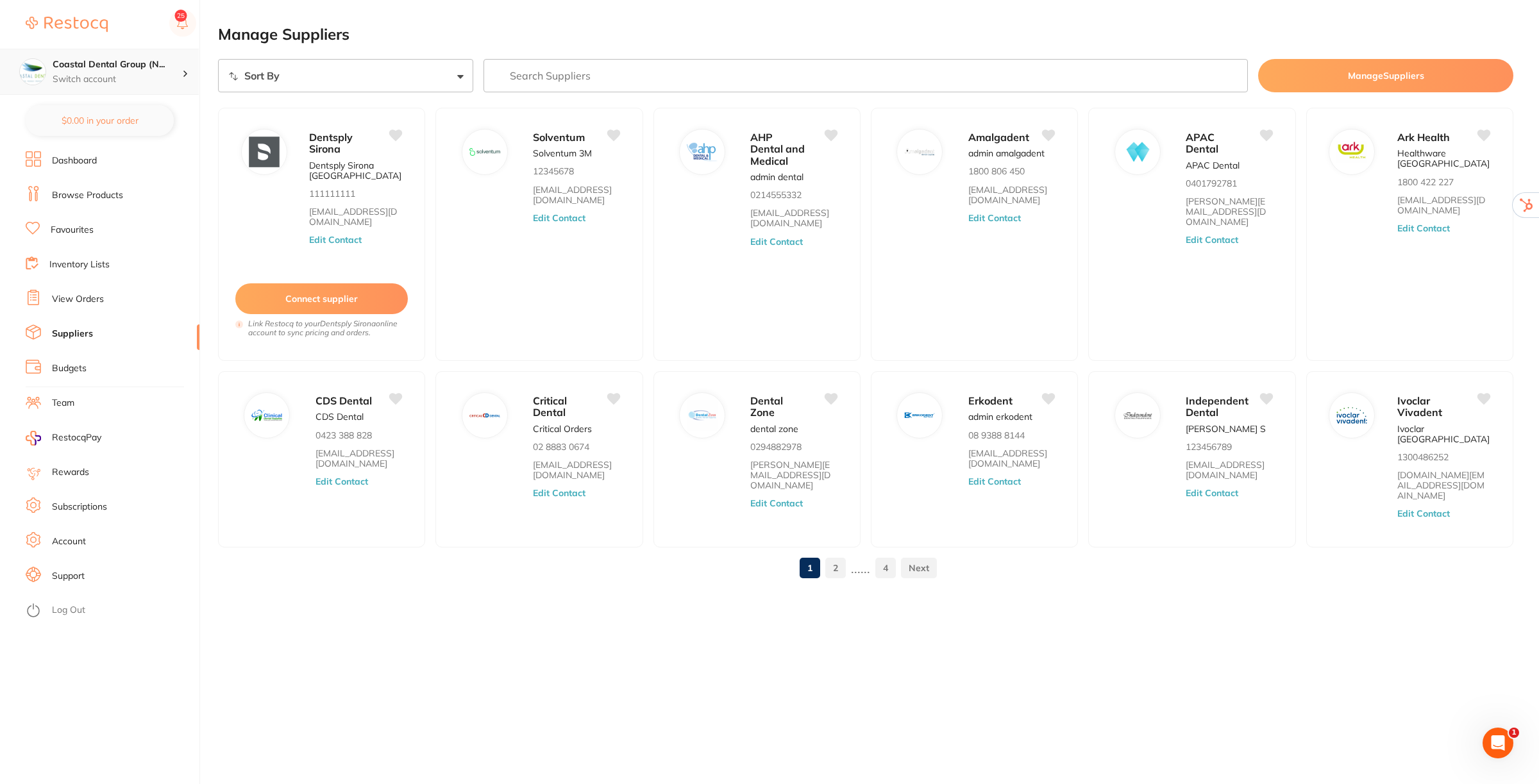
click at [170, 70] on h4 "Coastal Dental Group (N..." at bounding box center [117, 64] width 130 height 13
click at [115, 107] on h4 "Coastal Dental Group (Newcastle)" at bounding box center [109, 111] width 125 height 25
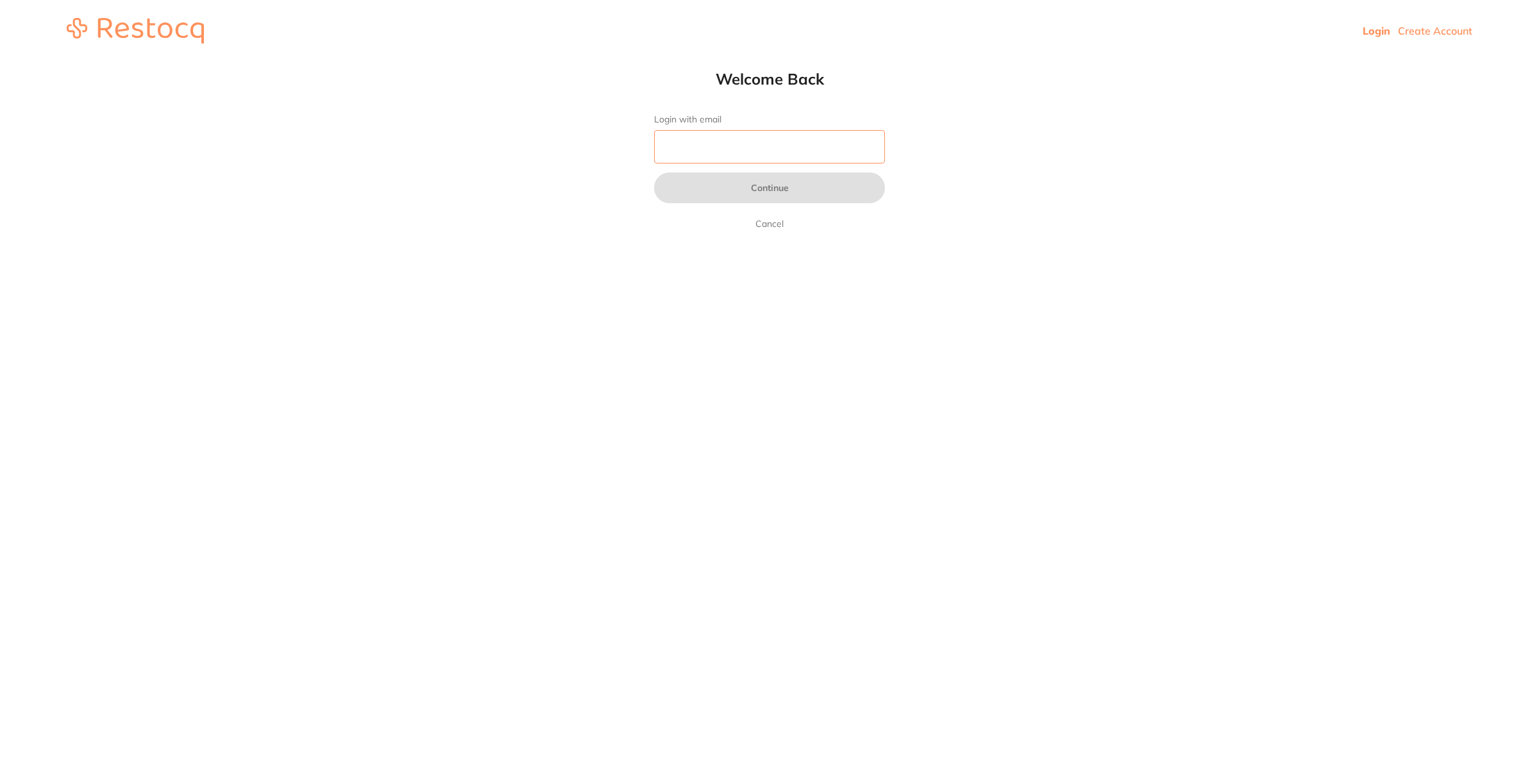
click at [757, 144] on input "Login with email" at bounding box center [769, 147] width 231 height 33
click at [751, 144] on input "Login with email" at bounding box center [769, 147] width 231 height 33
click at [513, 62] on html "Login Create Account Welcome Back Login with email Continue Cancel Welcome back…" at bounding box center [769, 30] width 1539 height 62
click at [713, 131] on input "Login with email" at bounding box center [769, 147] width 231 height 33
click at [708, 143] on input "Login with email" at bounding box center [769, 147] width 231 height 33
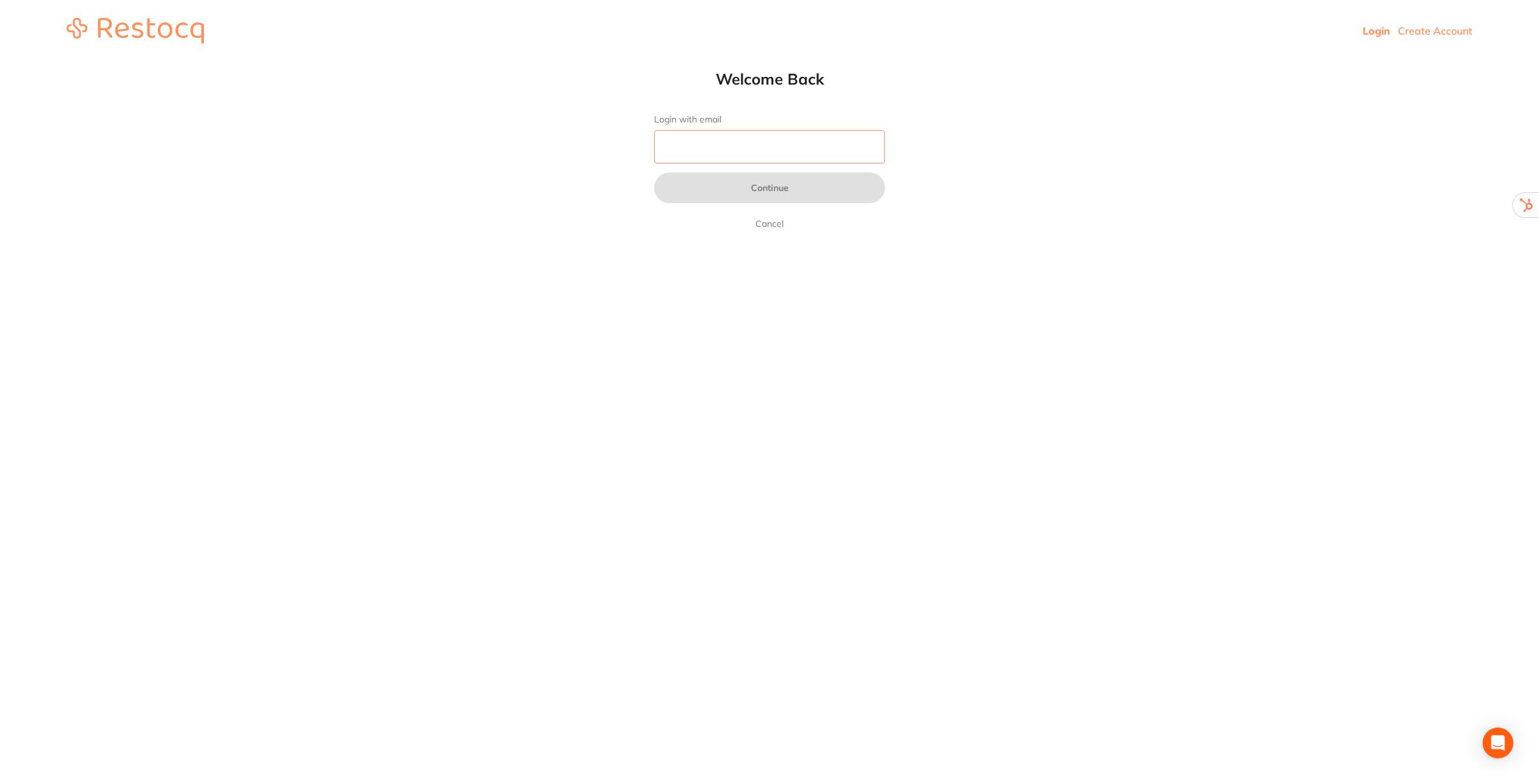
click at [710, 144] on input "Login with email" at bounding box center [769, 147] width 231 height 33
click at [710, 144] on input "Login with email" at bounding box center [769, 147] width 231 height 33
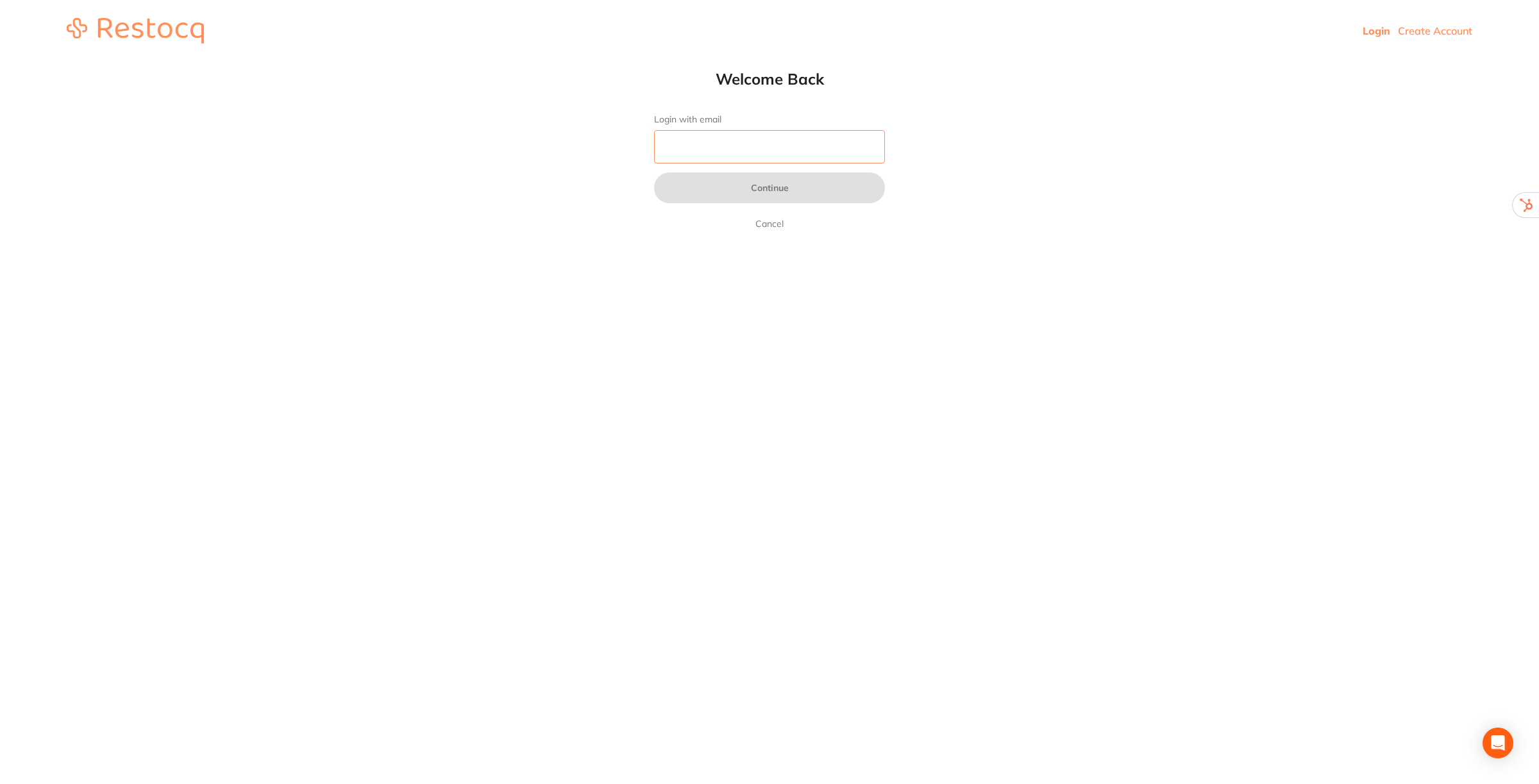
click at [710, 144] on input "Login with email" at bounding box center [769, 147] width 231 height 33
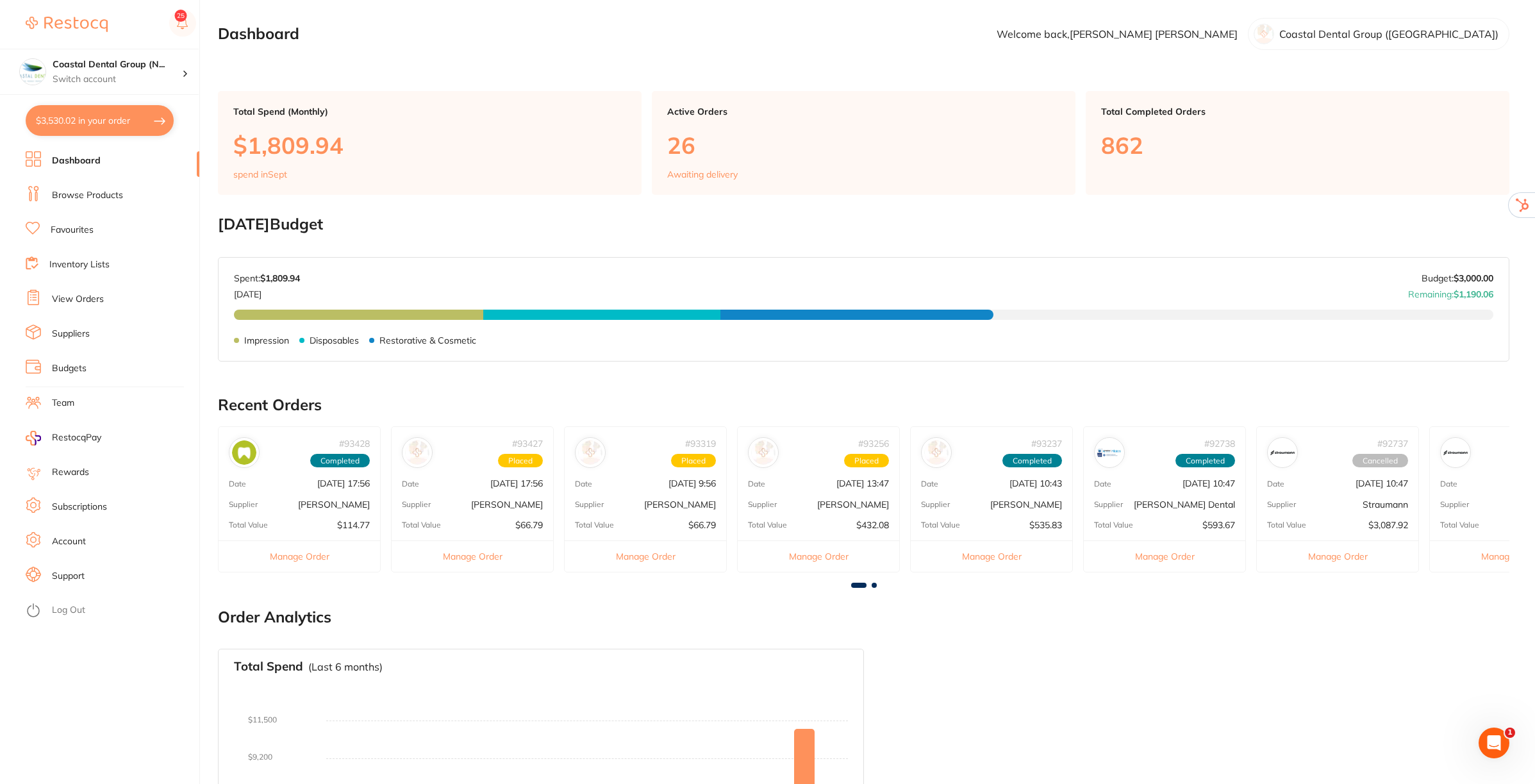
click at [66, 325] on li "Suppliers" at bounding box center [112, 334] width 174 height 20
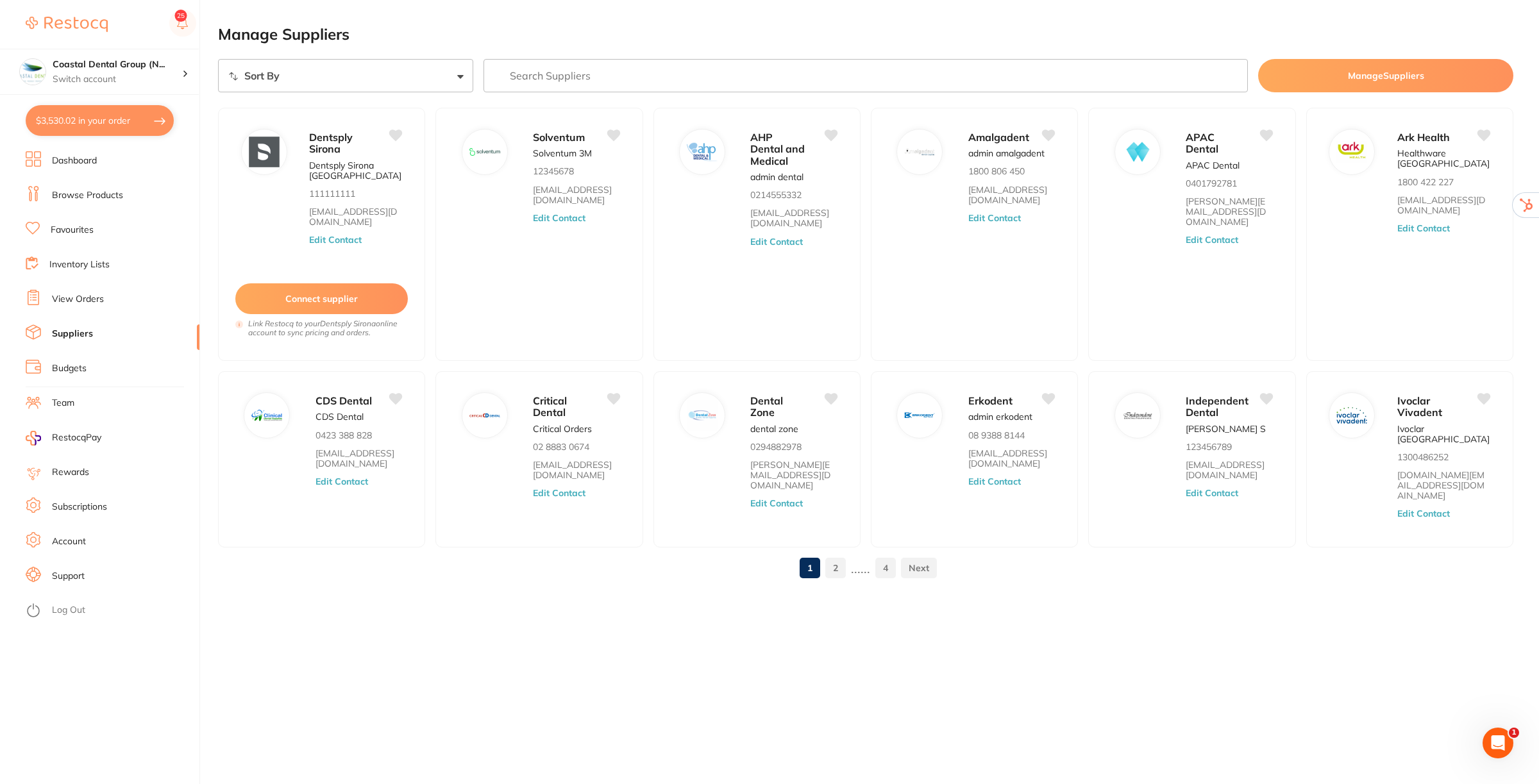
click at [68, 335] on link "Suppliers" at bounding box center [72, 334] width 41 height 13
click at [123, 116] on button "$3,530.02 in your order" at bounding box center [99, 120] width 148 height 30
checkbox input "true"
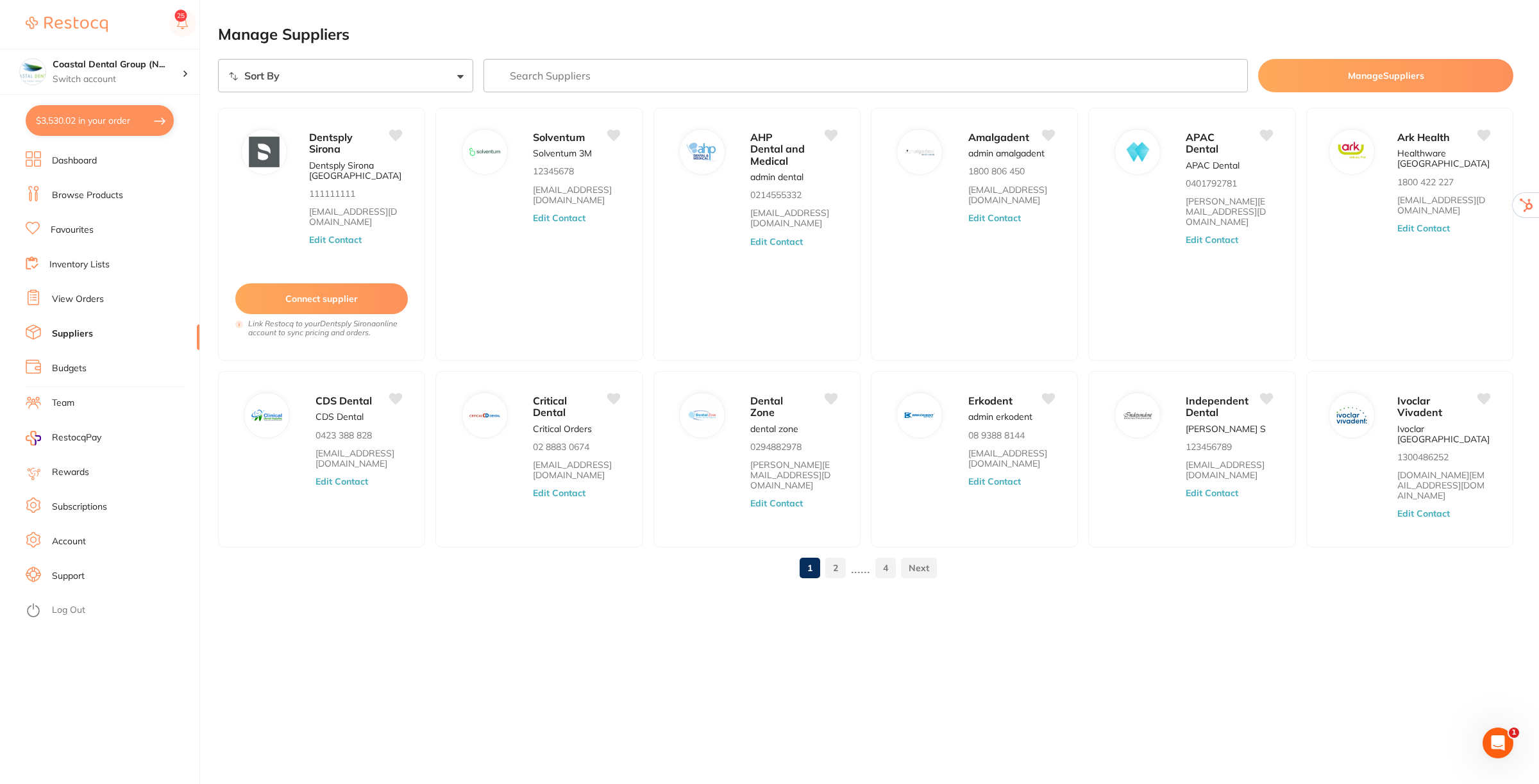
checkbox input "true"
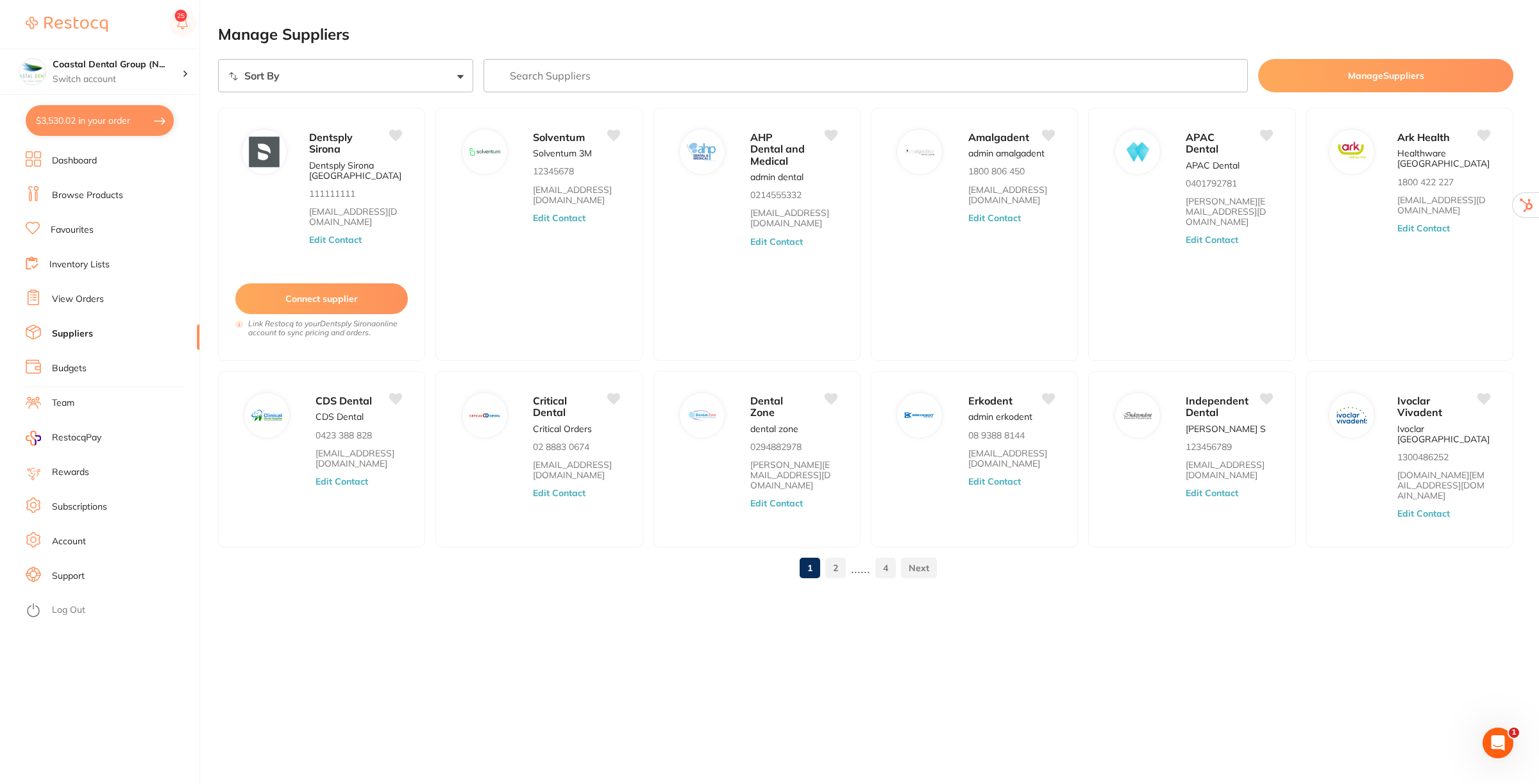
checkbox input "true"
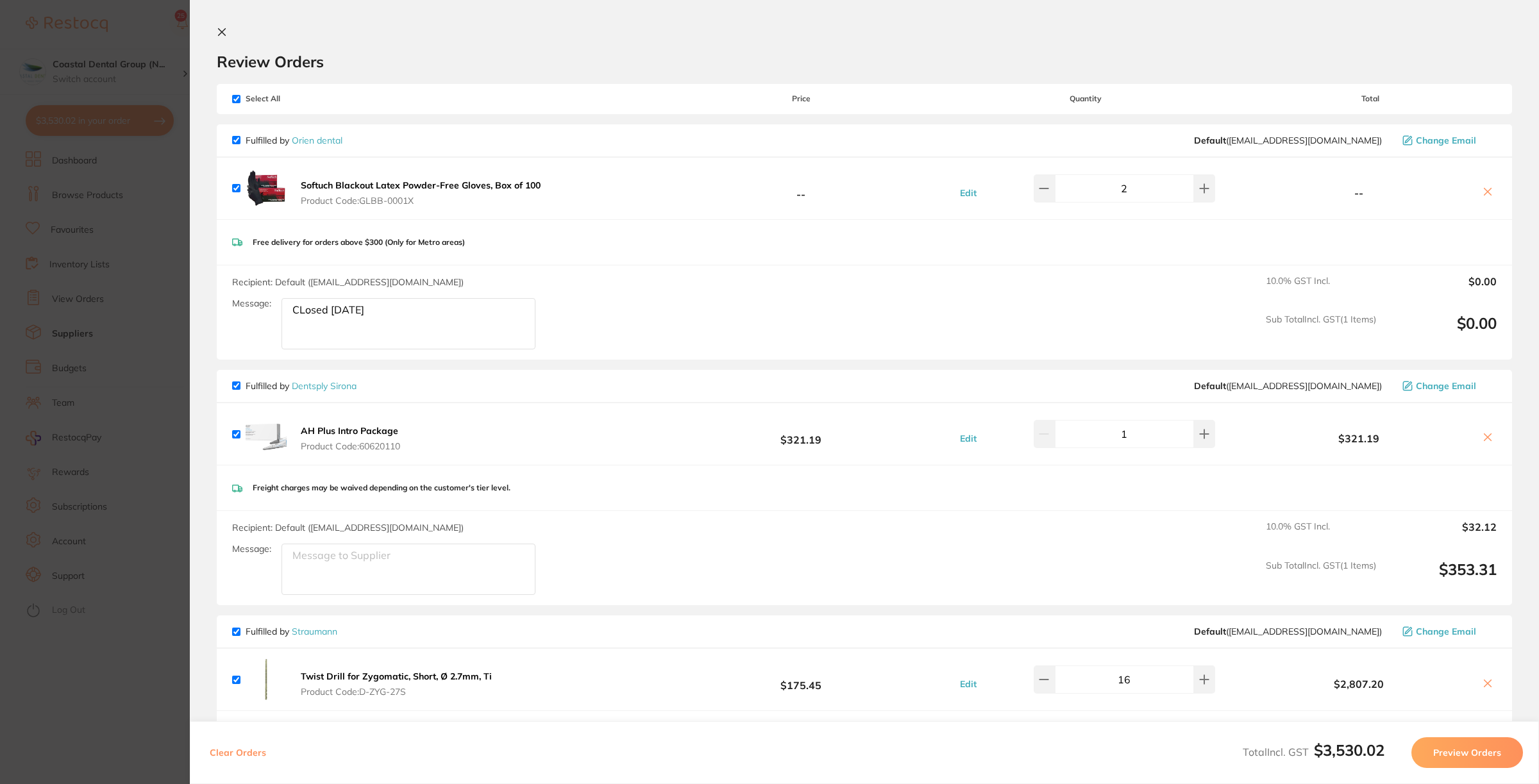
click at [217, 30] on icon at bounding box center [222, 32] width 10 height 10
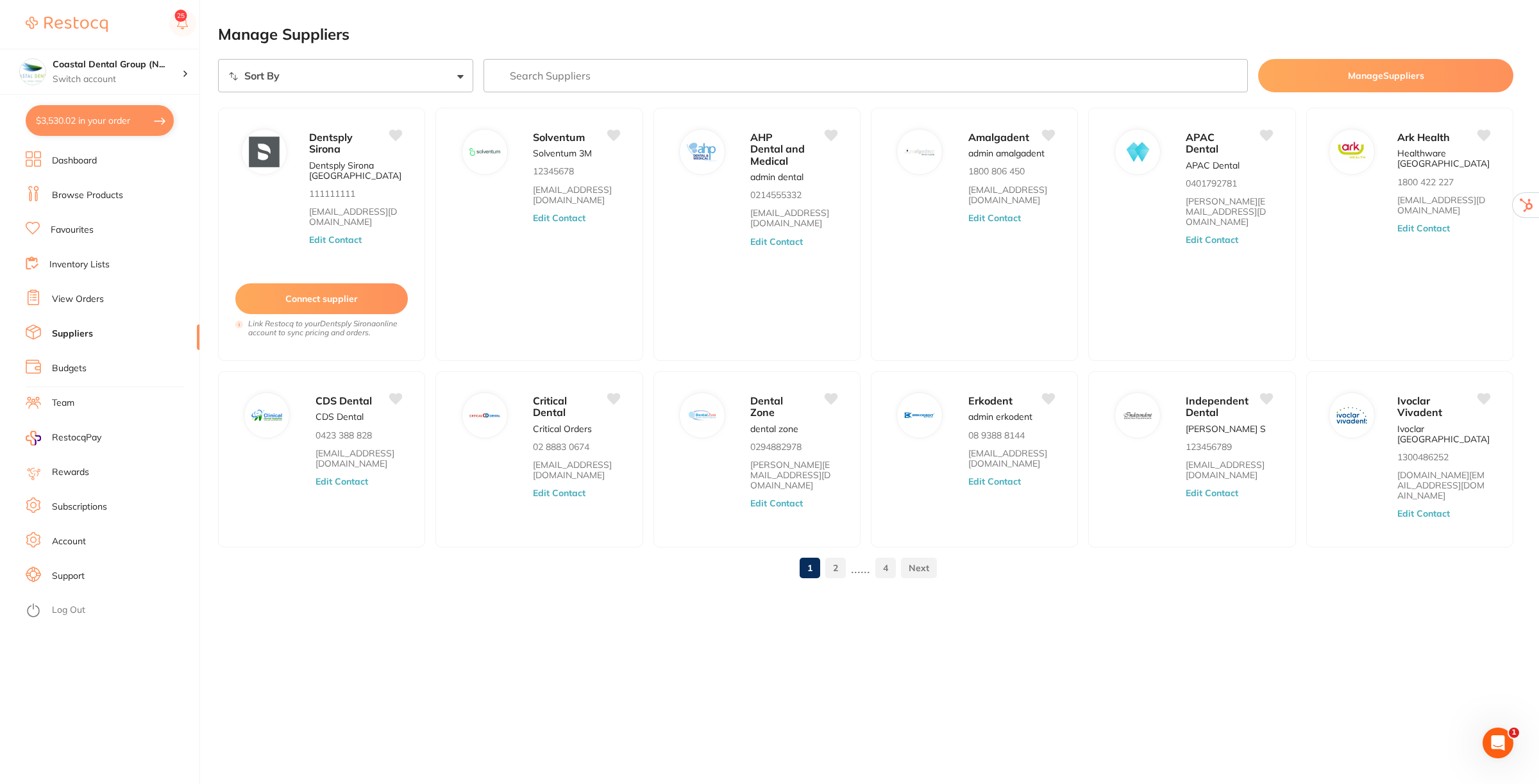
click at [74, 225] on link "Favourites" at bounding box center [72, 230] width 43 height 13
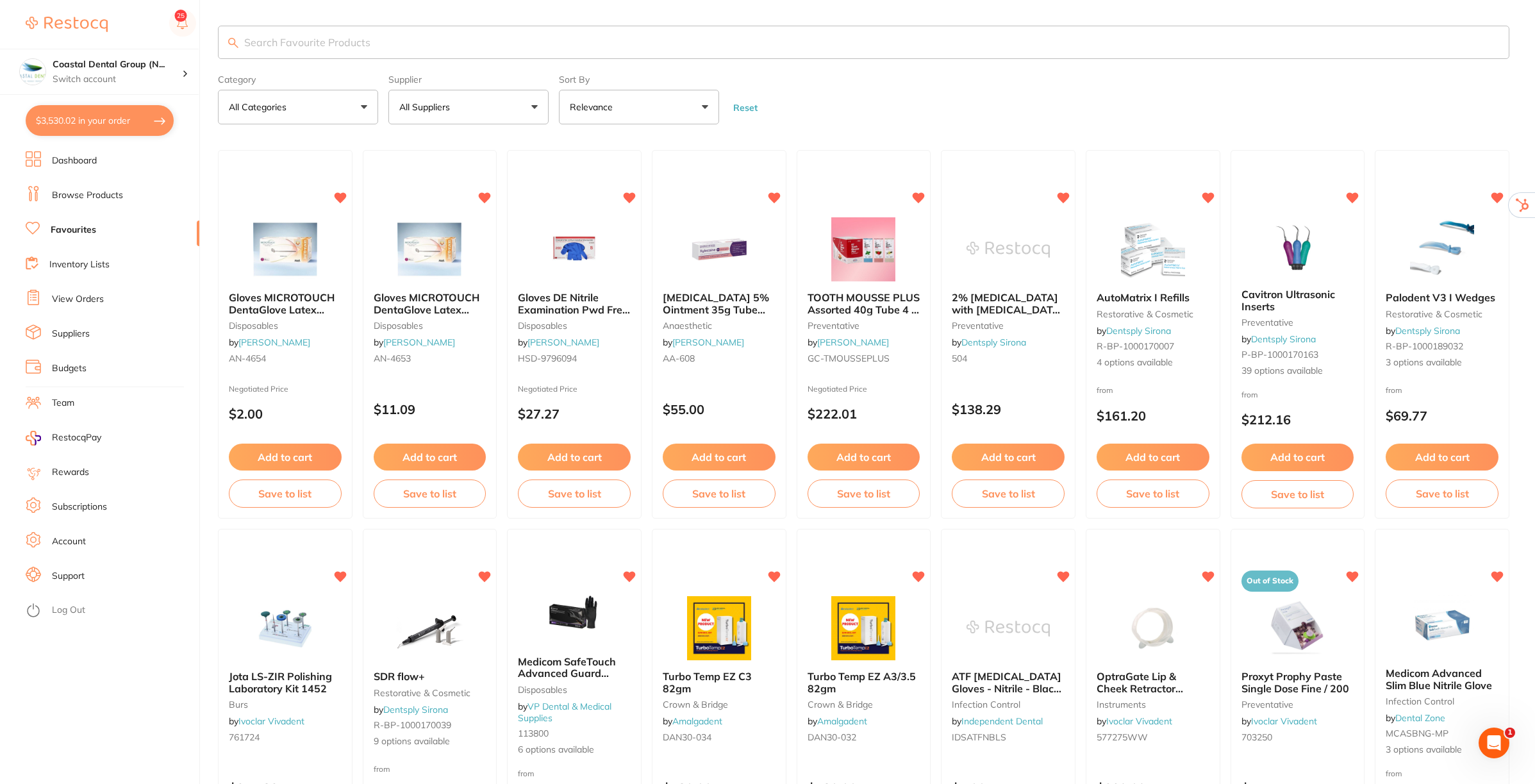
click at [94, 191] on link "Browse Products" at bounding box center [88, 196] width 71 height 13
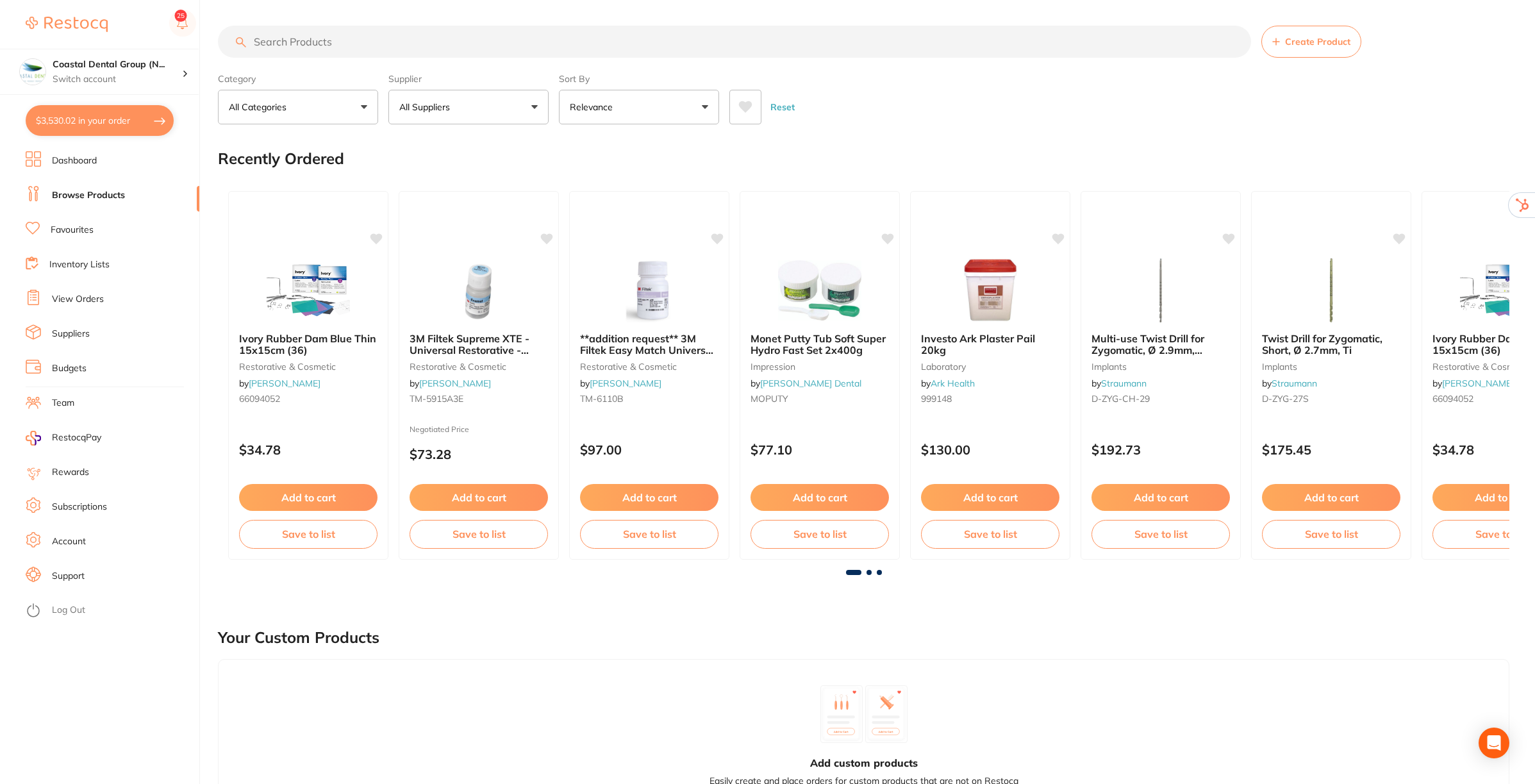
click at [386, 40] on input "search" at bounding box center [735, 41] width 1033 height 32
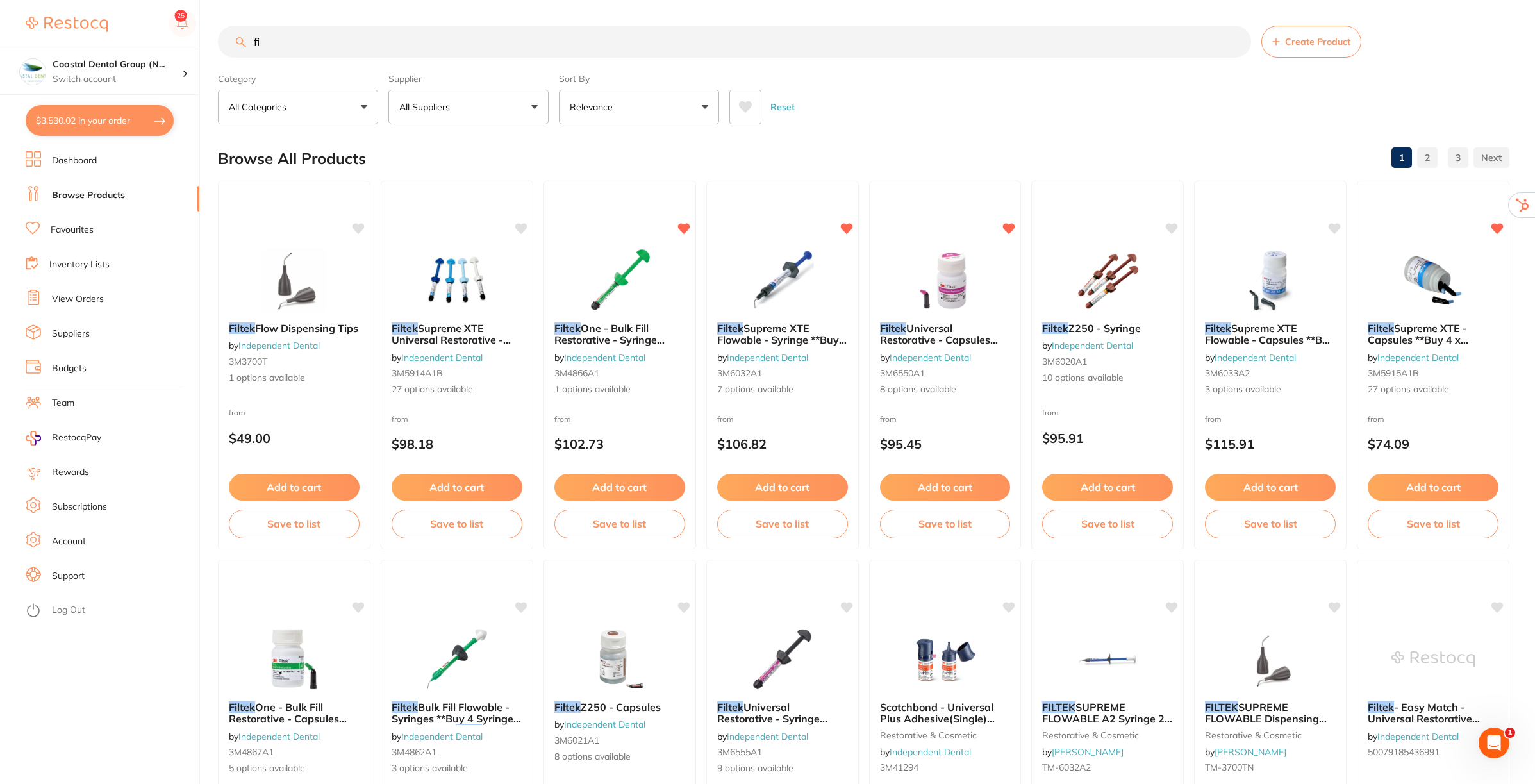
type input "f"
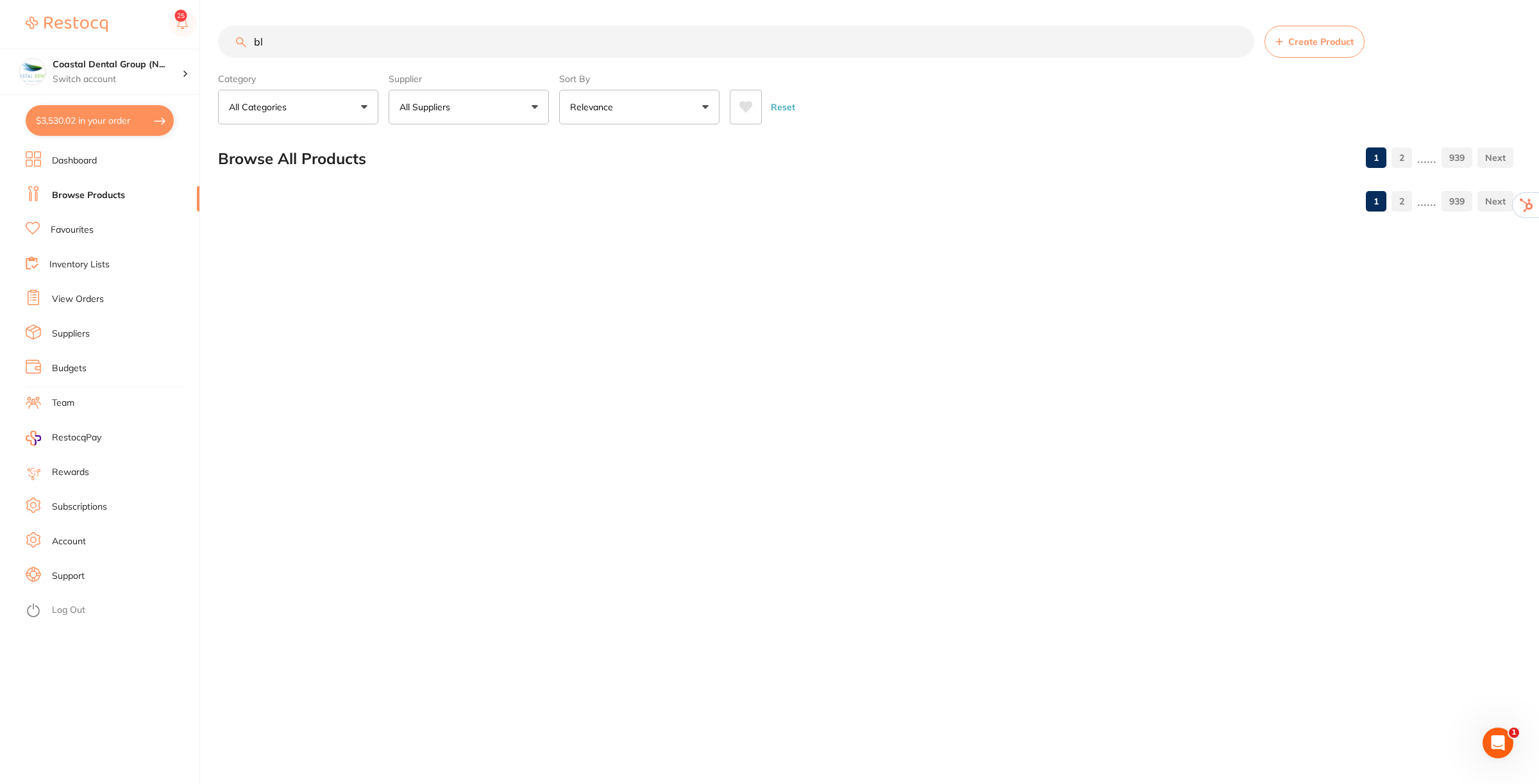
type input "b"
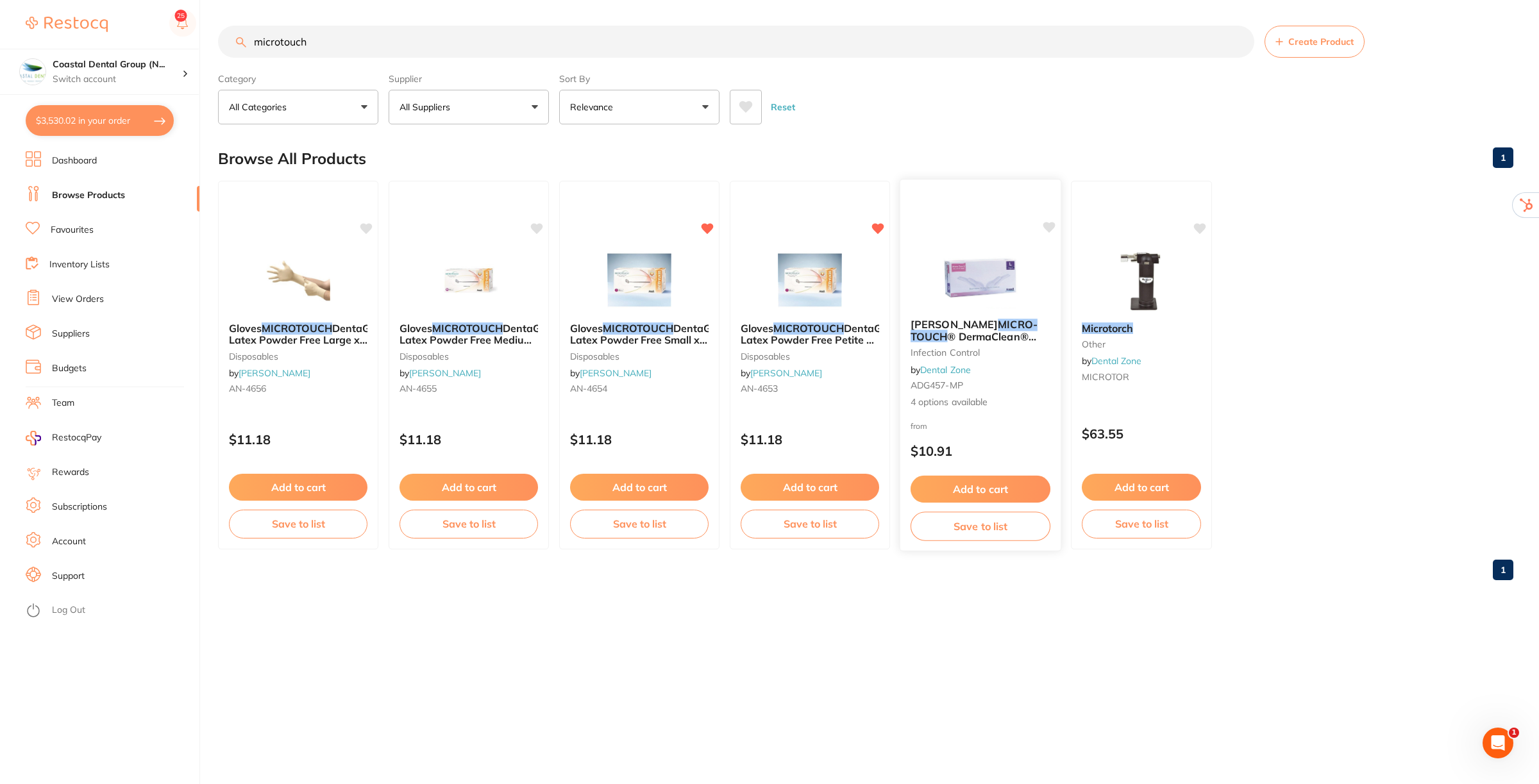
type input "microtouch"
click at [489, 483] on button "Add to cart" at bounding box center [468, 488] width 140 height 28
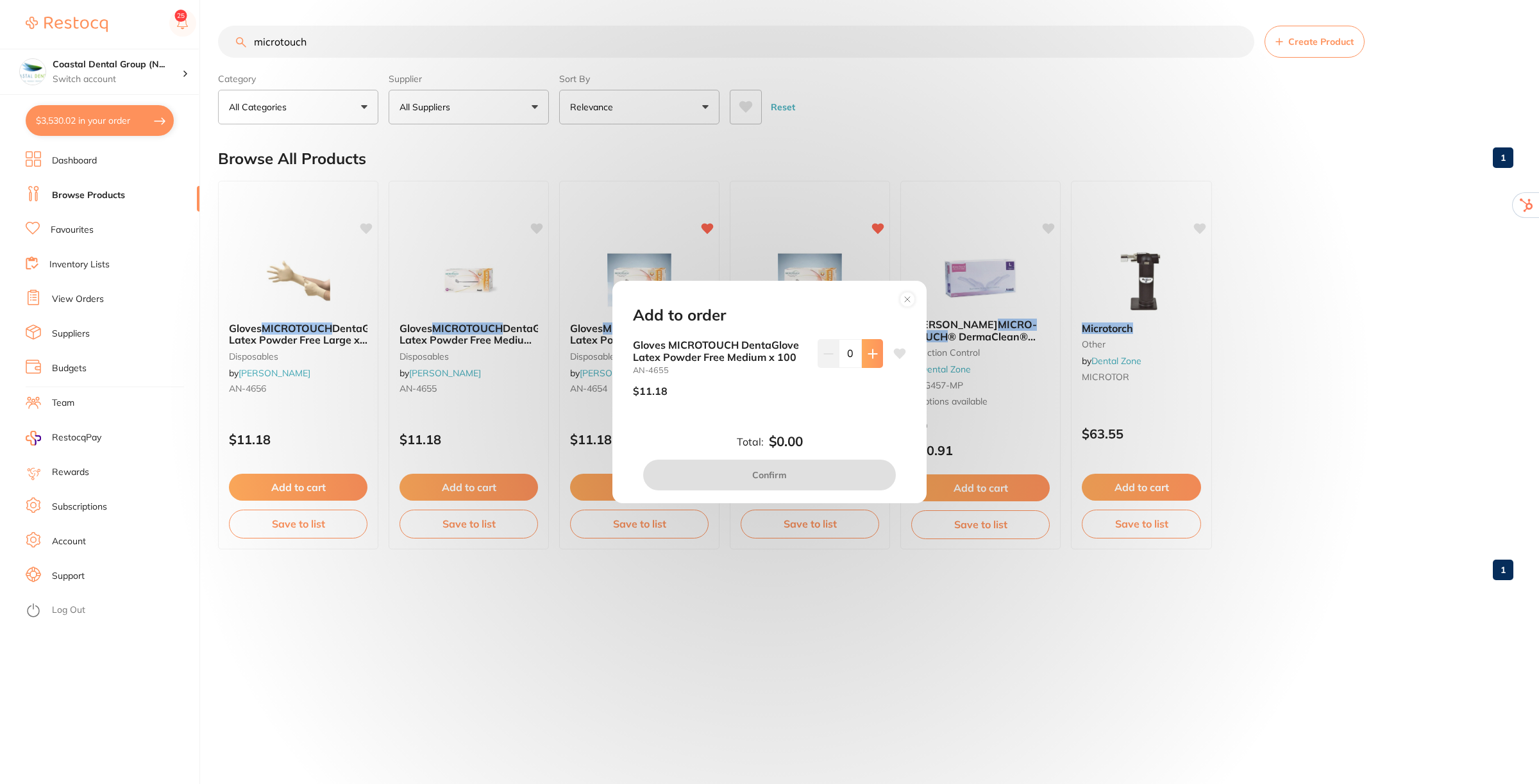
click at [874, 343] on button at bounding box center [872, 353] width 21 height 28
type input "3"
click at [787, 481] on button "Confirm" at bounding box center [769, 475] width 252 height 30
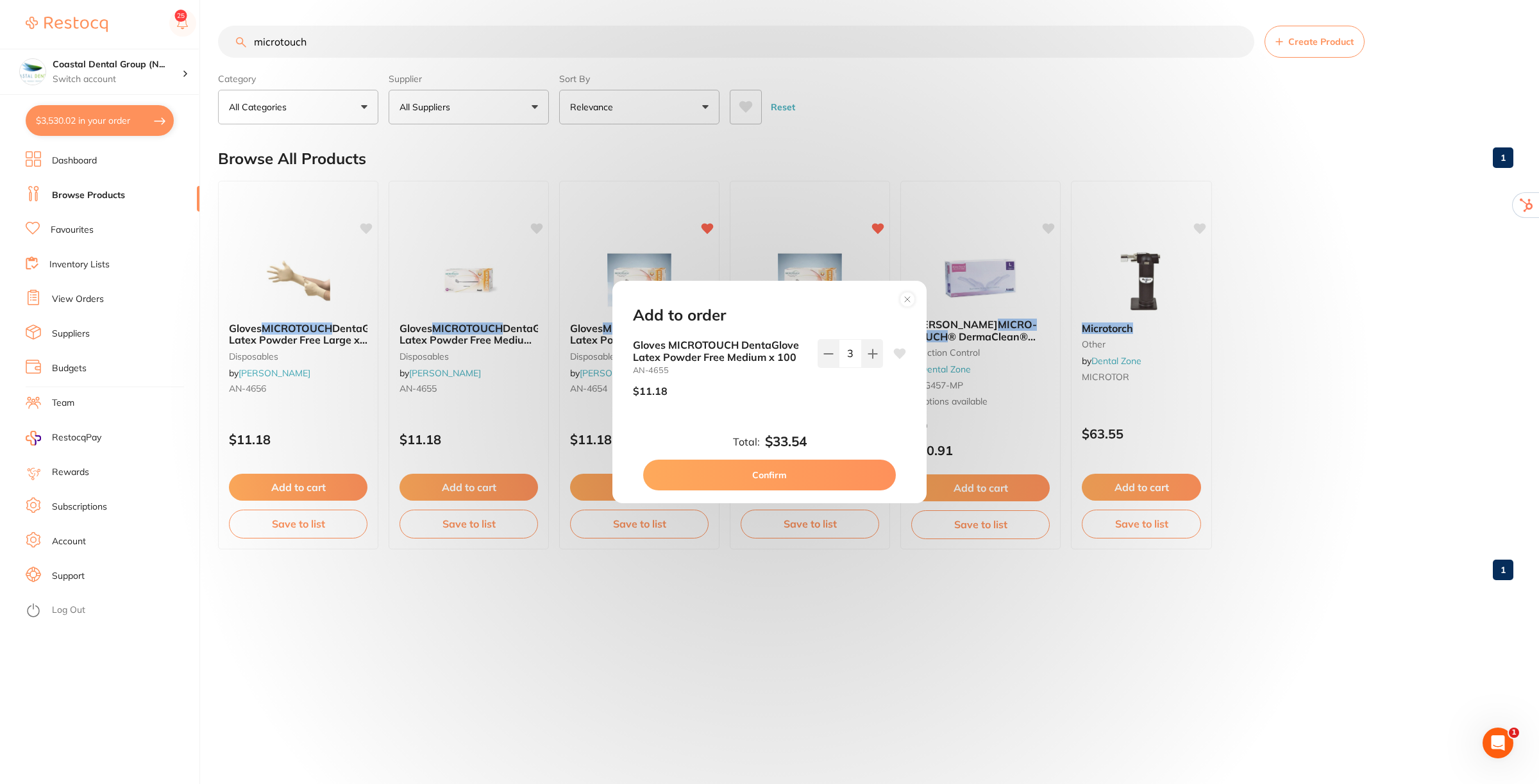
checkbox input "false"
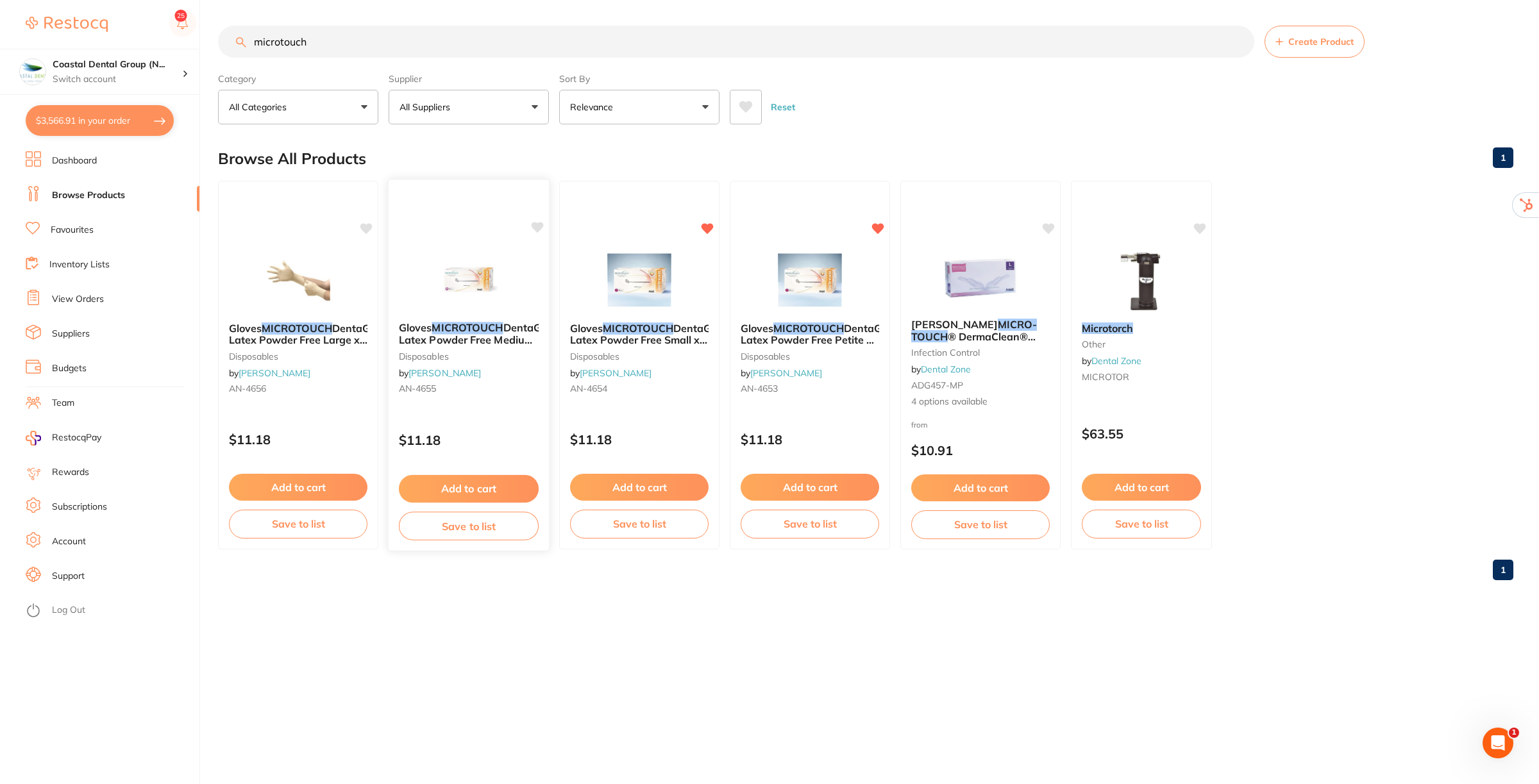
click at [447, 524] on button "Save to list" at bounding box center [468, 526] width 140 height 29
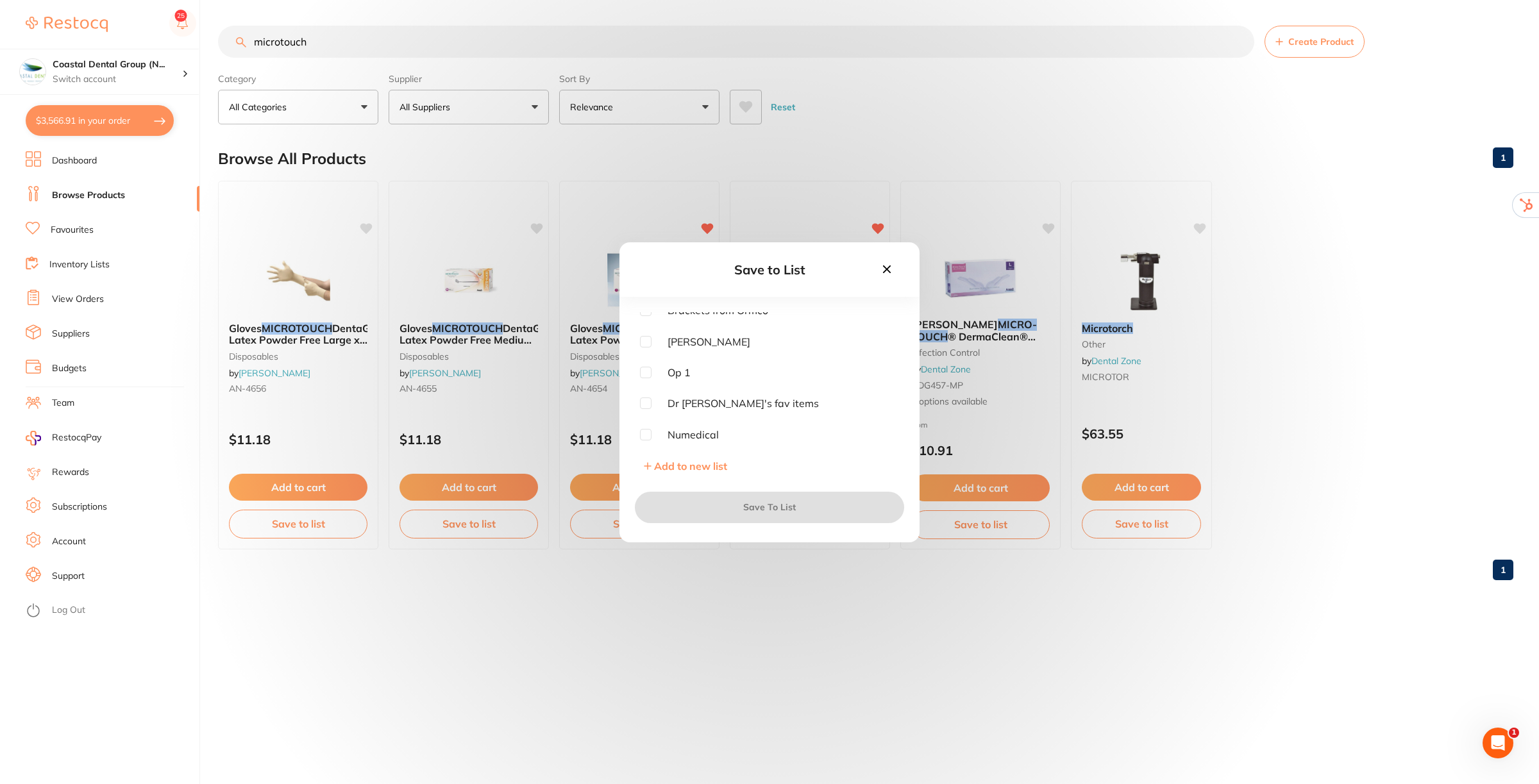
scroll to position [241, 0]
click at [640, 385] on input "checkbox" at bounding box center [646, 387] width 12 height 12
checkbox input "true"
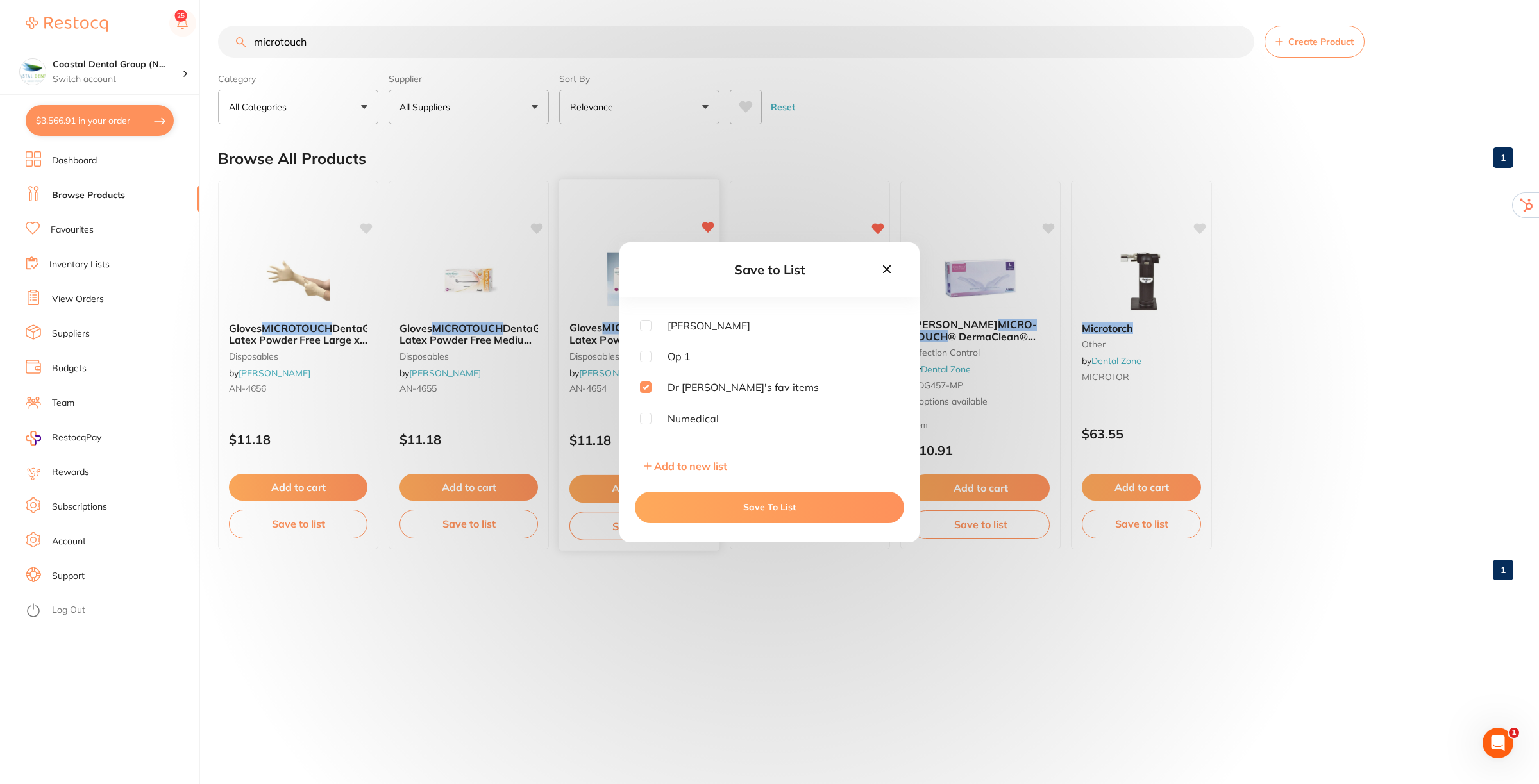
click at [708, 504] on button "Save To List" at bounding box center [769, 506] width 269 height 30
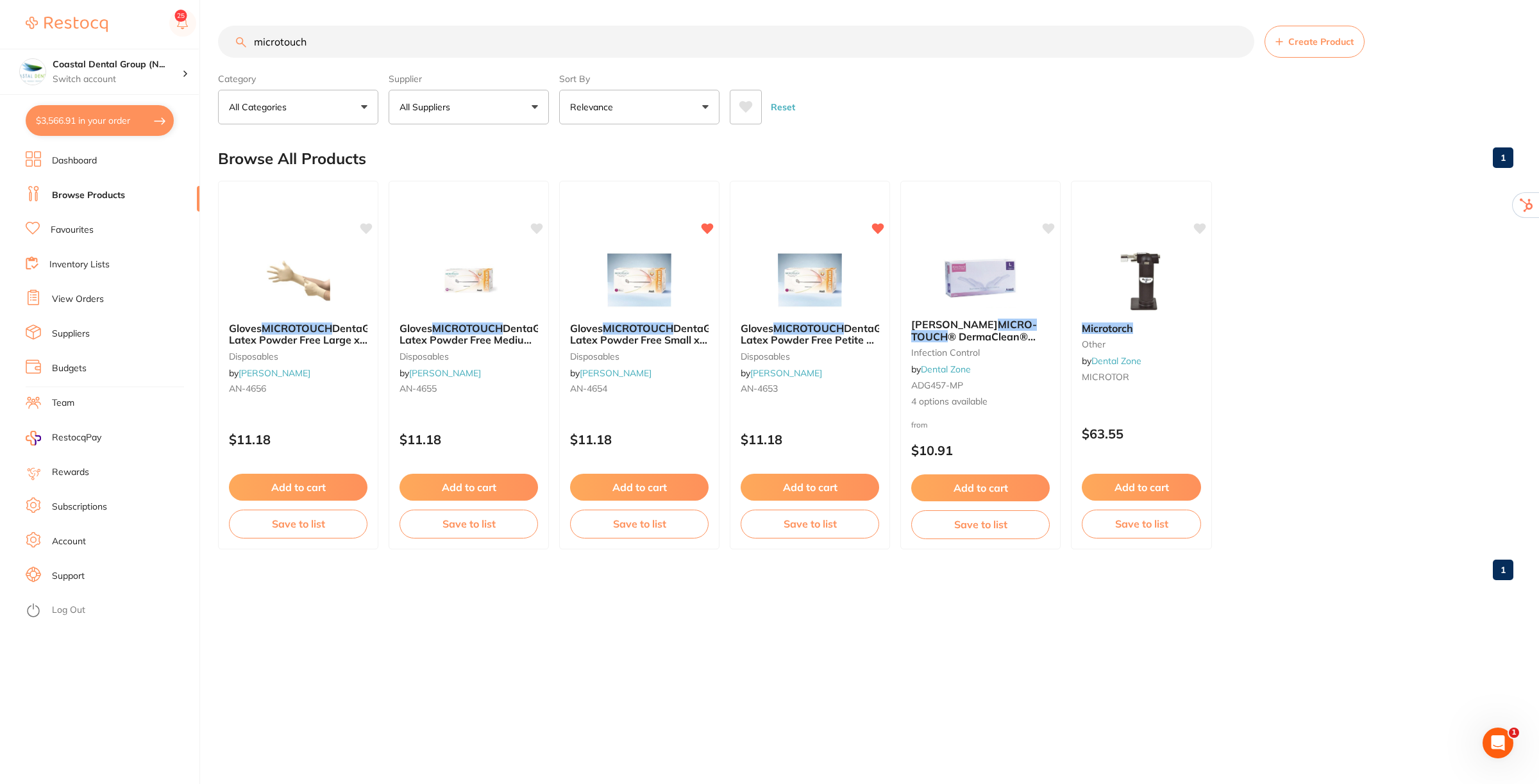
click at [91, 116] on button "$3,566.91 in your order" at bounding box center [99, 120] width 148 height 30
checkbox input "true"
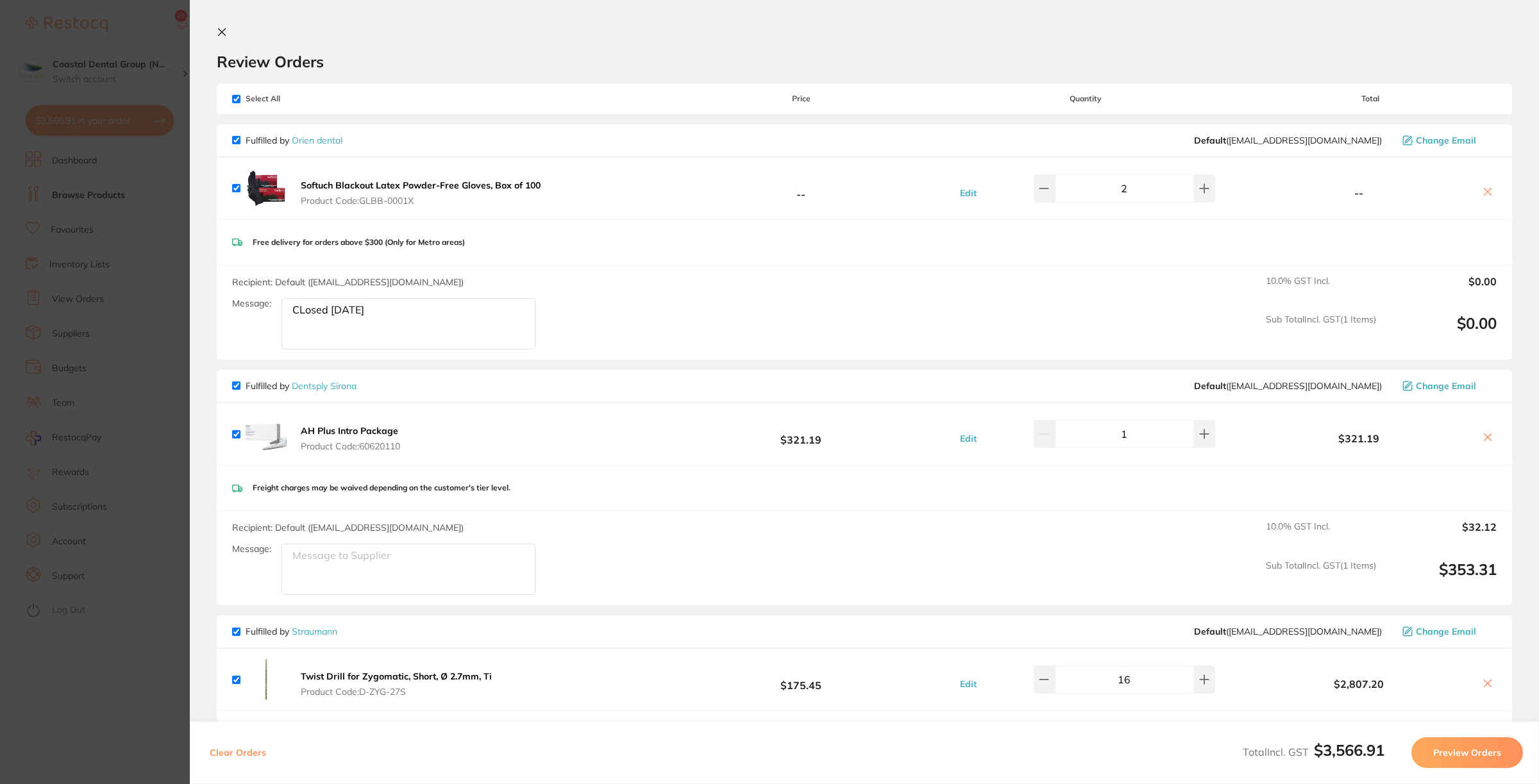
click at [234, 101] on input "checkbox" at bounding box center [236, 99] width 8 height 8
checkbox input "false"
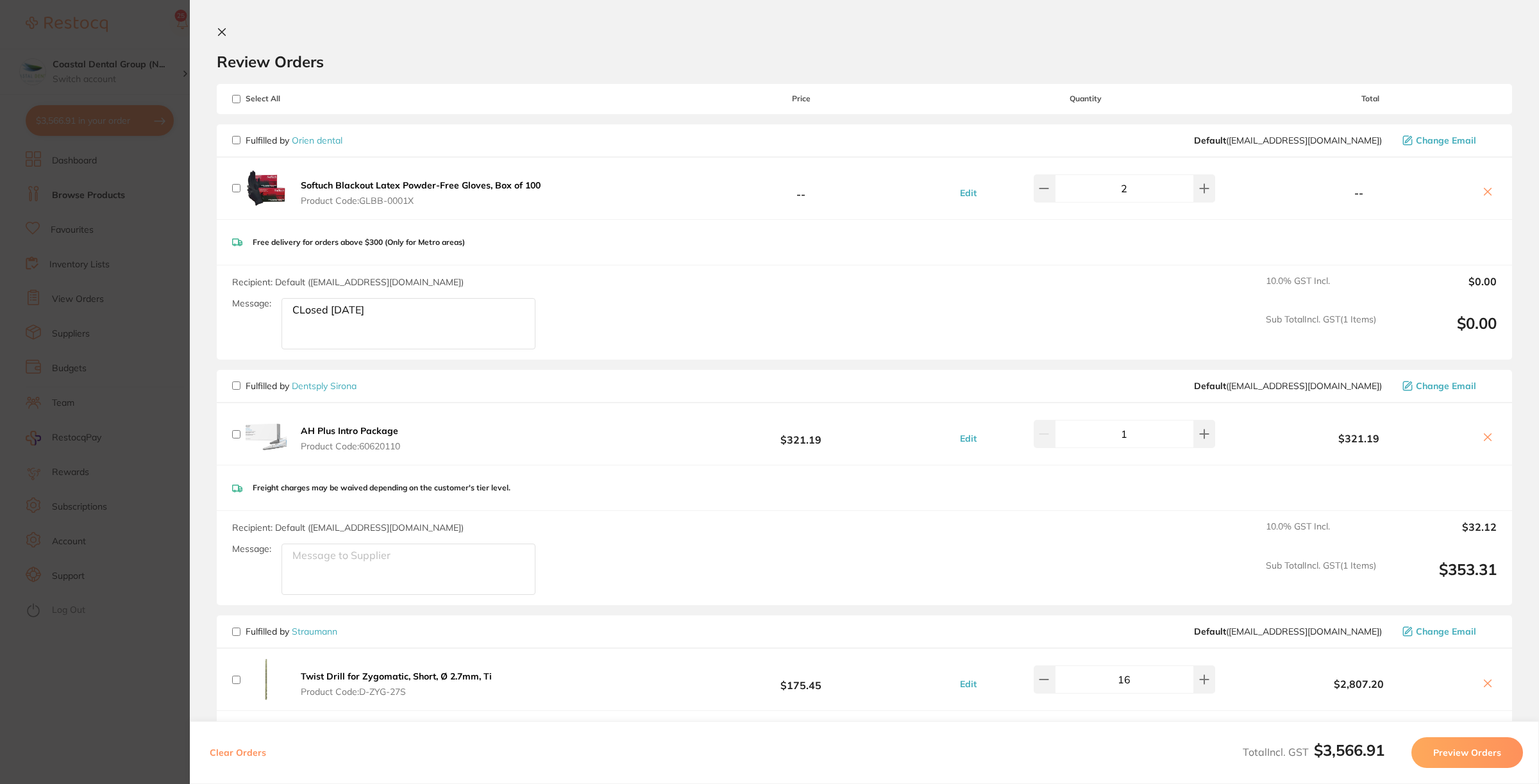
checkbox input "false"
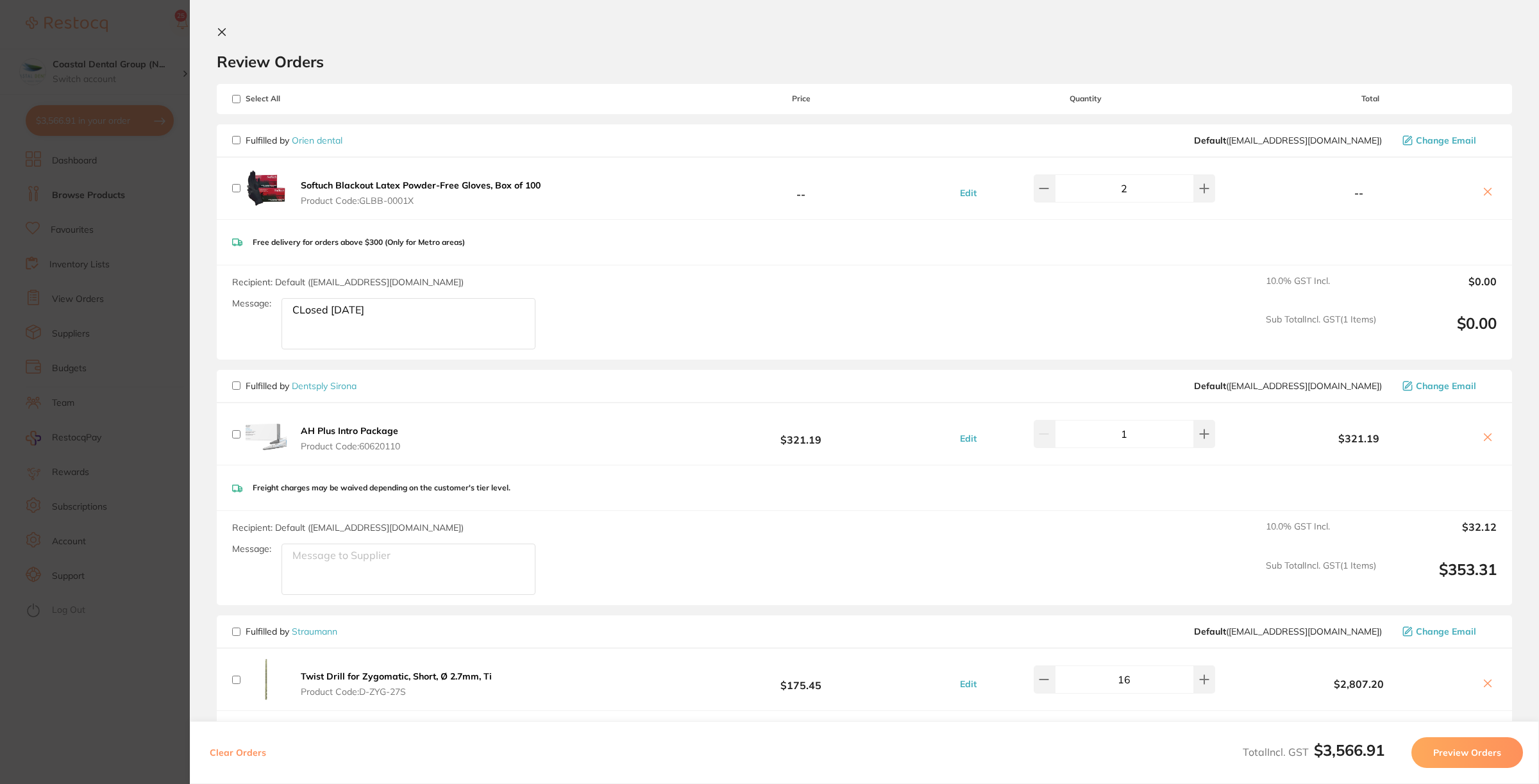
checkbox input "false"
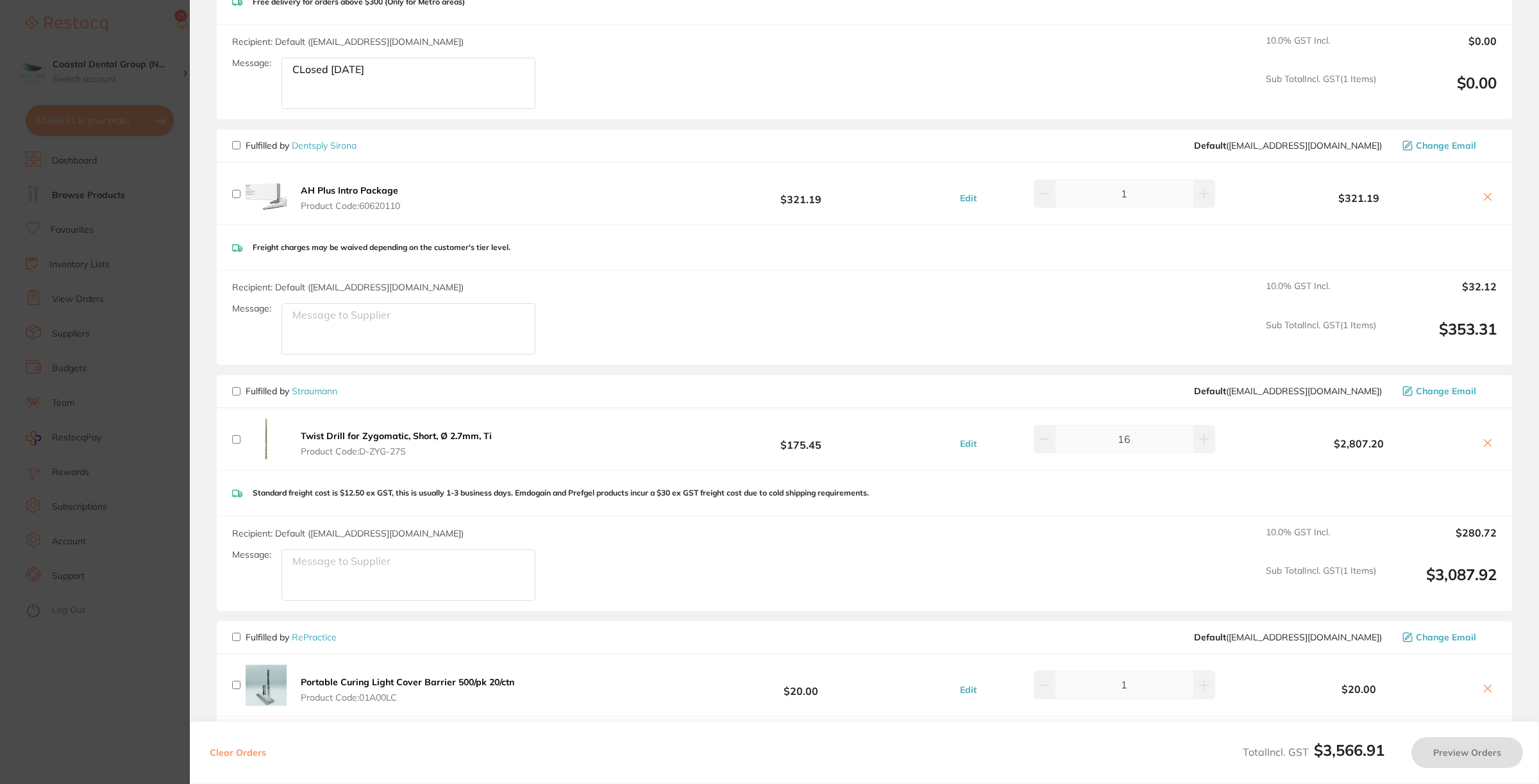
click at [233, 148] on input "checkbox" at bounding box center [236, 145] width 8 height 8
checkbox input "true"
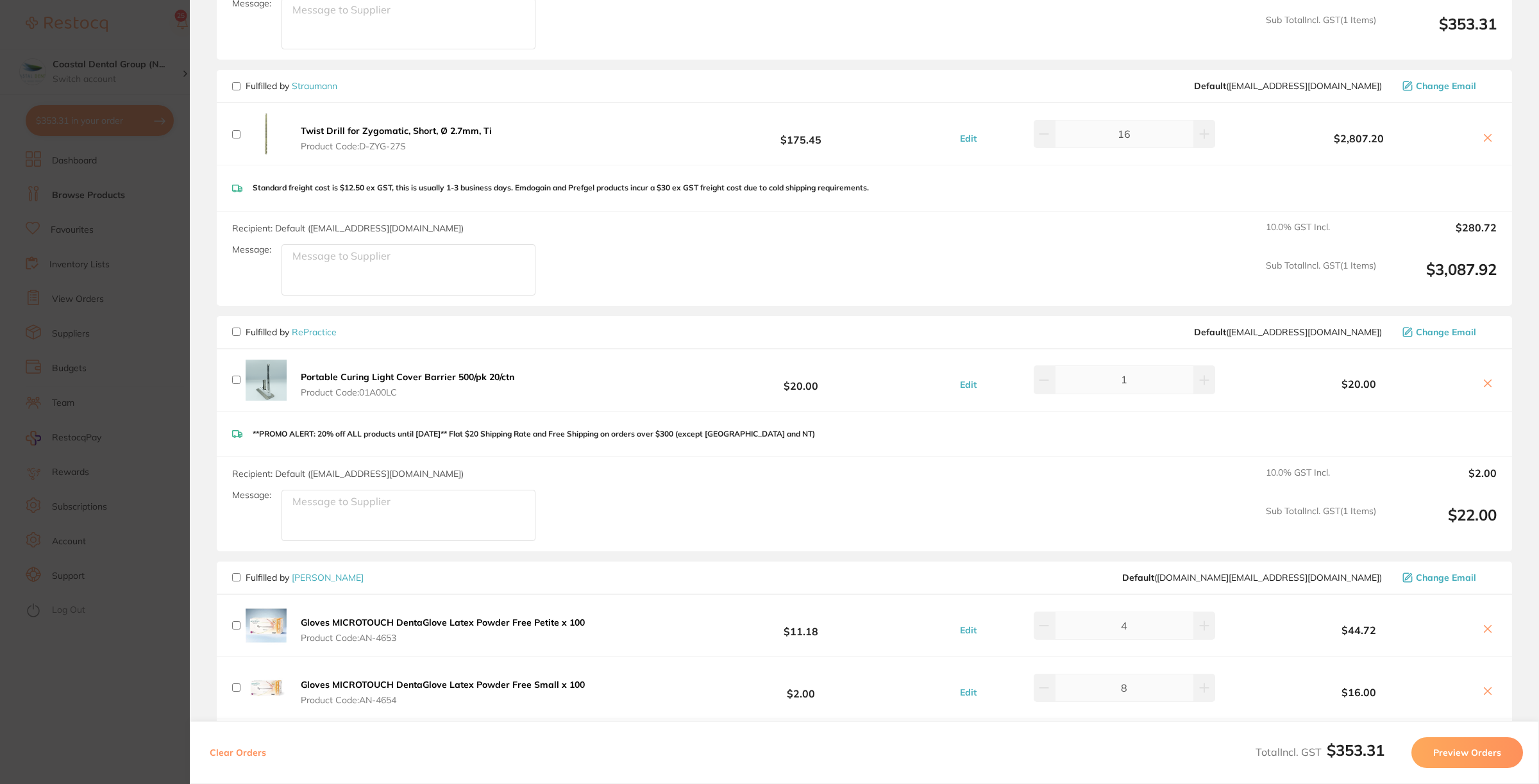
scroll to position [545, 0]
click at [236, 331] on input "checkbox" at bounding box center [236, 332] width 8 height 8
checkbox input "true"
click at [1476, 729] on button "Preview Orders" at bounding box center [1467, 752] width 112 height 30
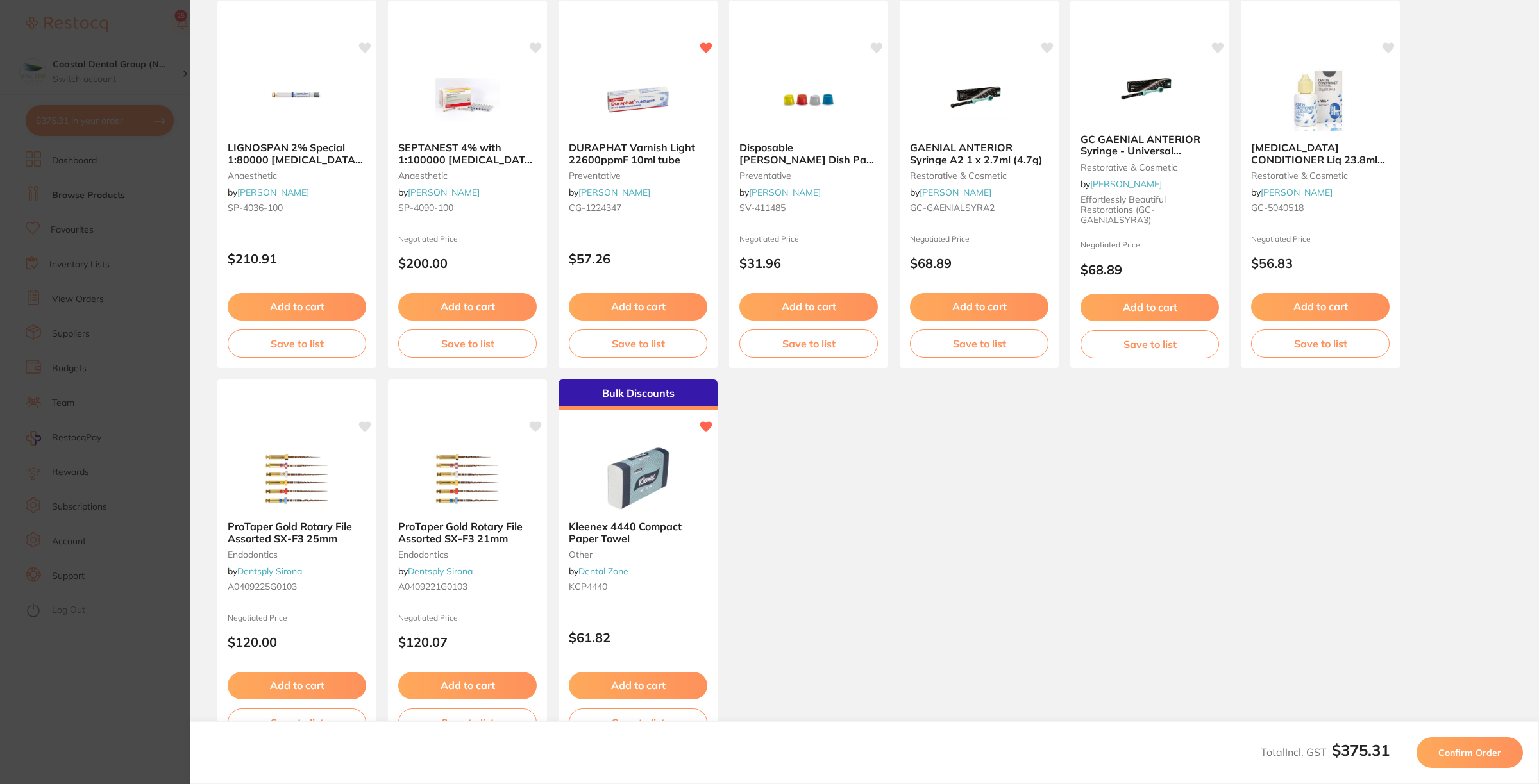
scroll to position [0, 0]
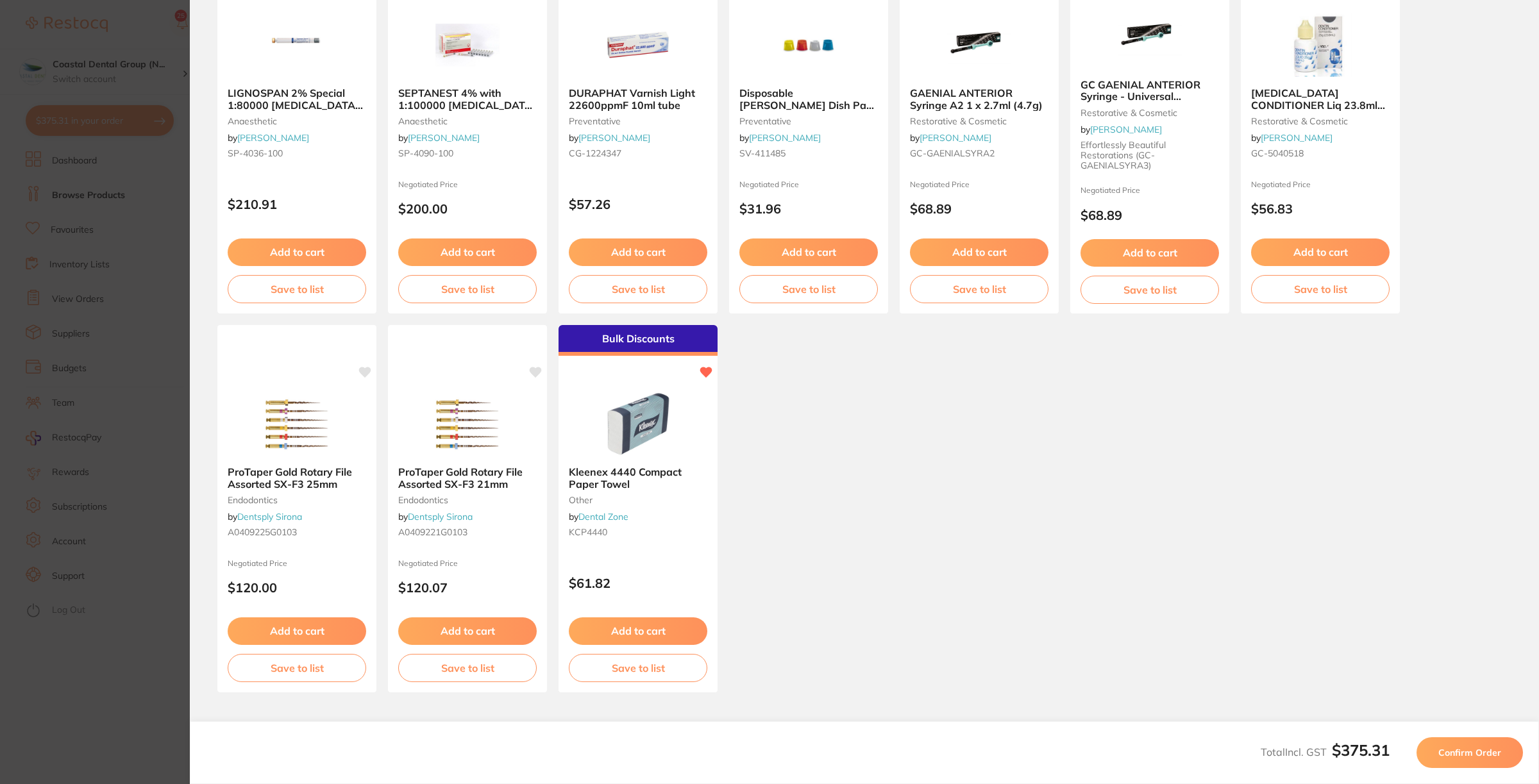
click at [1473, 729] on button "Confirm Order" at bounding box center [1469, 752] width 107 height 30
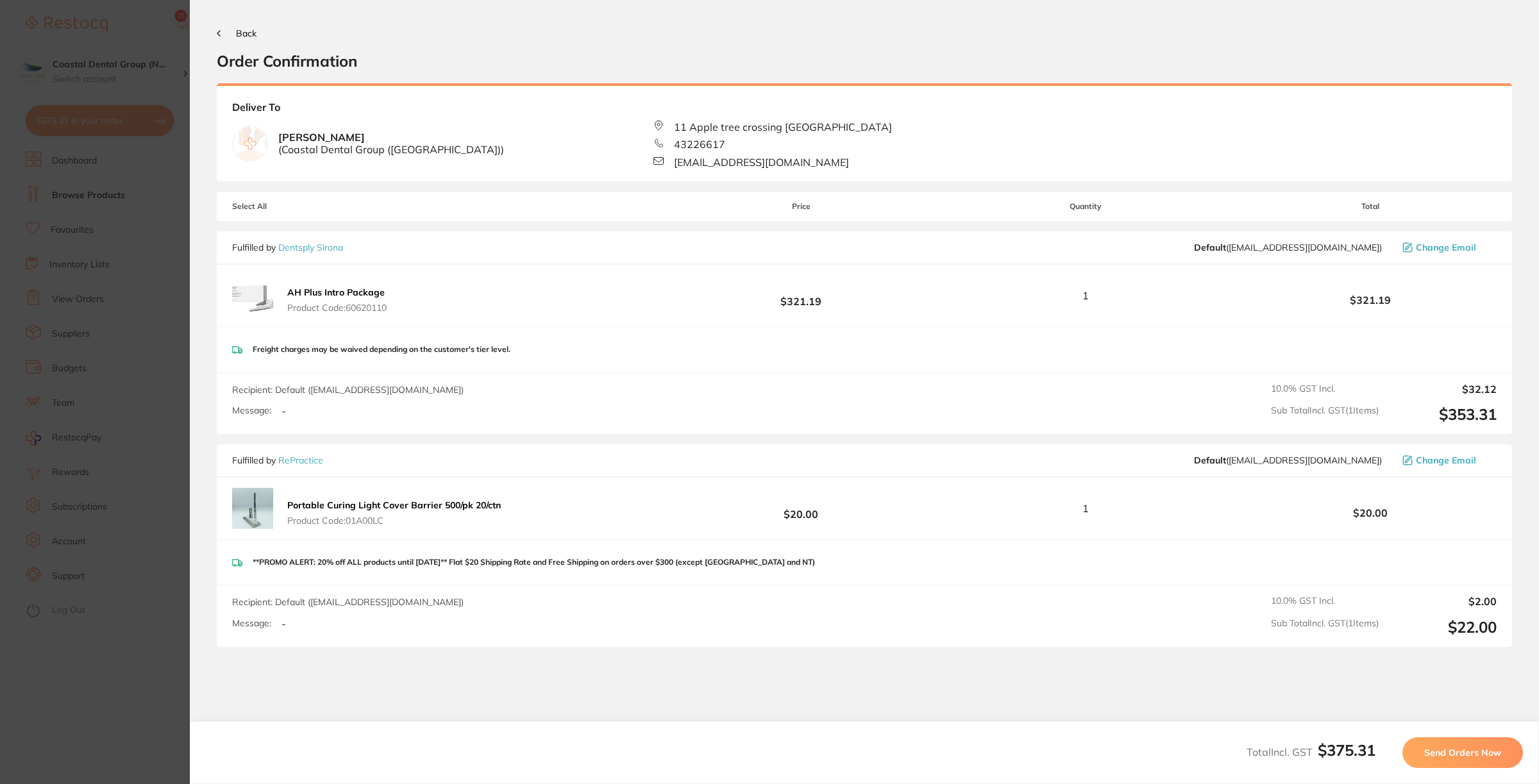
drag, startPoint x: 1497, startPoint y: 756, endPoint x: 1491, endPoint y: 760, distance: 7.2
click at [1493, 729] on span "Send Orders Now" at bounding box center [1462, 752] width 77 height 12
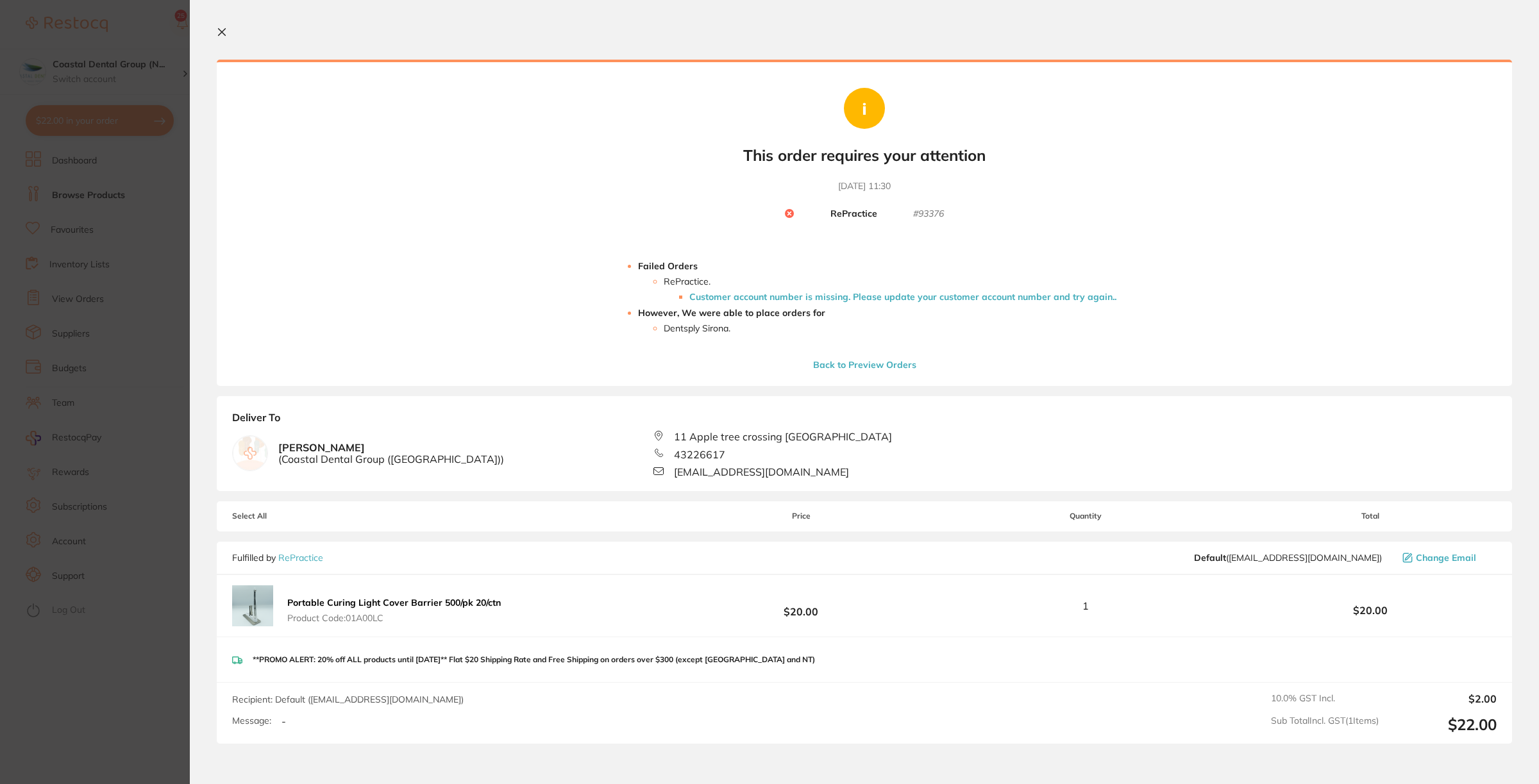
click at [223, 30] on icon at bounding box center [223, 33] width 7 height 7
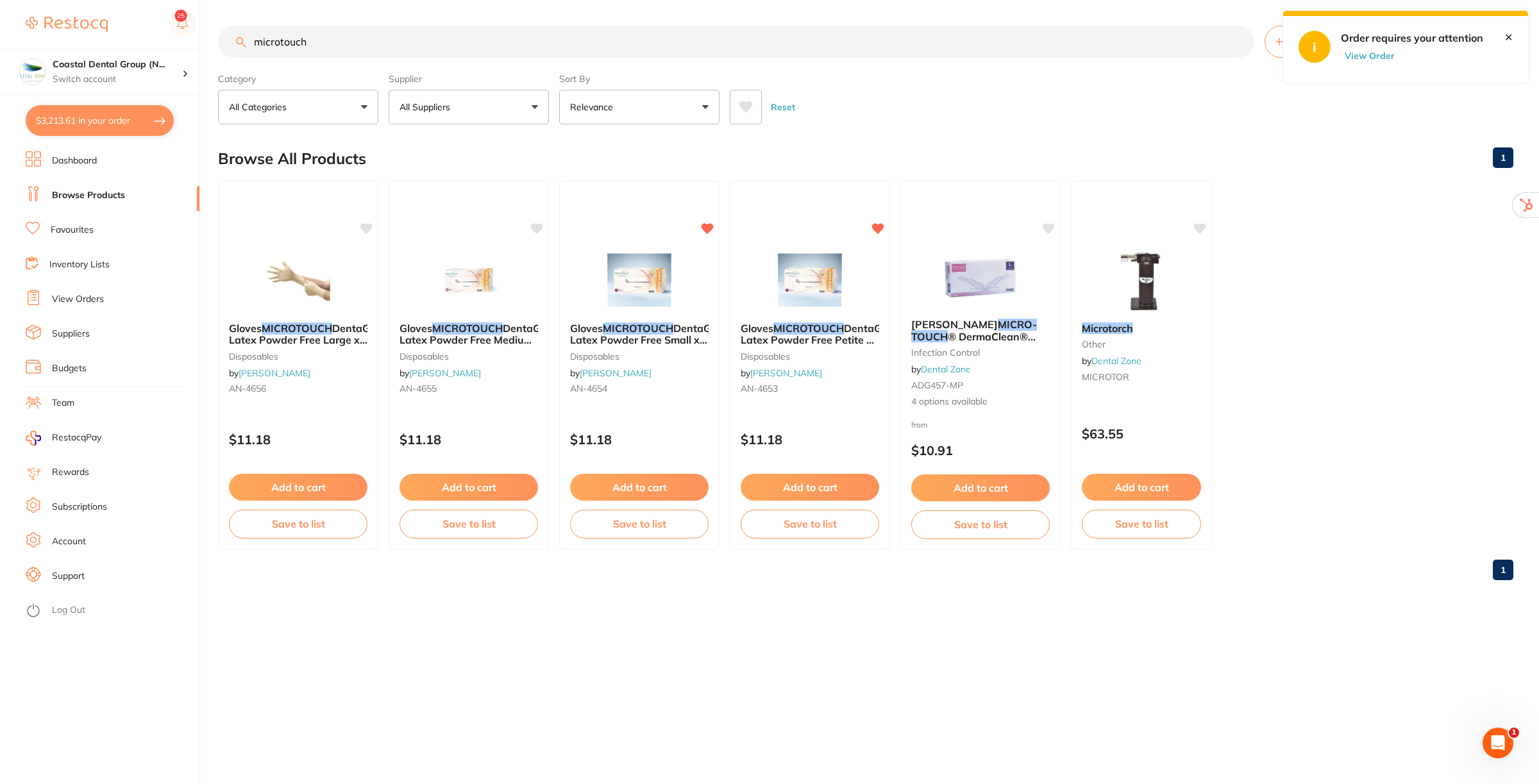
click at [1511, 37] on link "✕" at bounding box center [1508, 37] width 8 height 12
drag, startPoint x: 86, startPoint y: 293, endPoint x: 129, endPoint y: 321, distance: 51.3
click at [86, 293] on link "View Orders" at bounding box center [78, 299] width 52 height 13
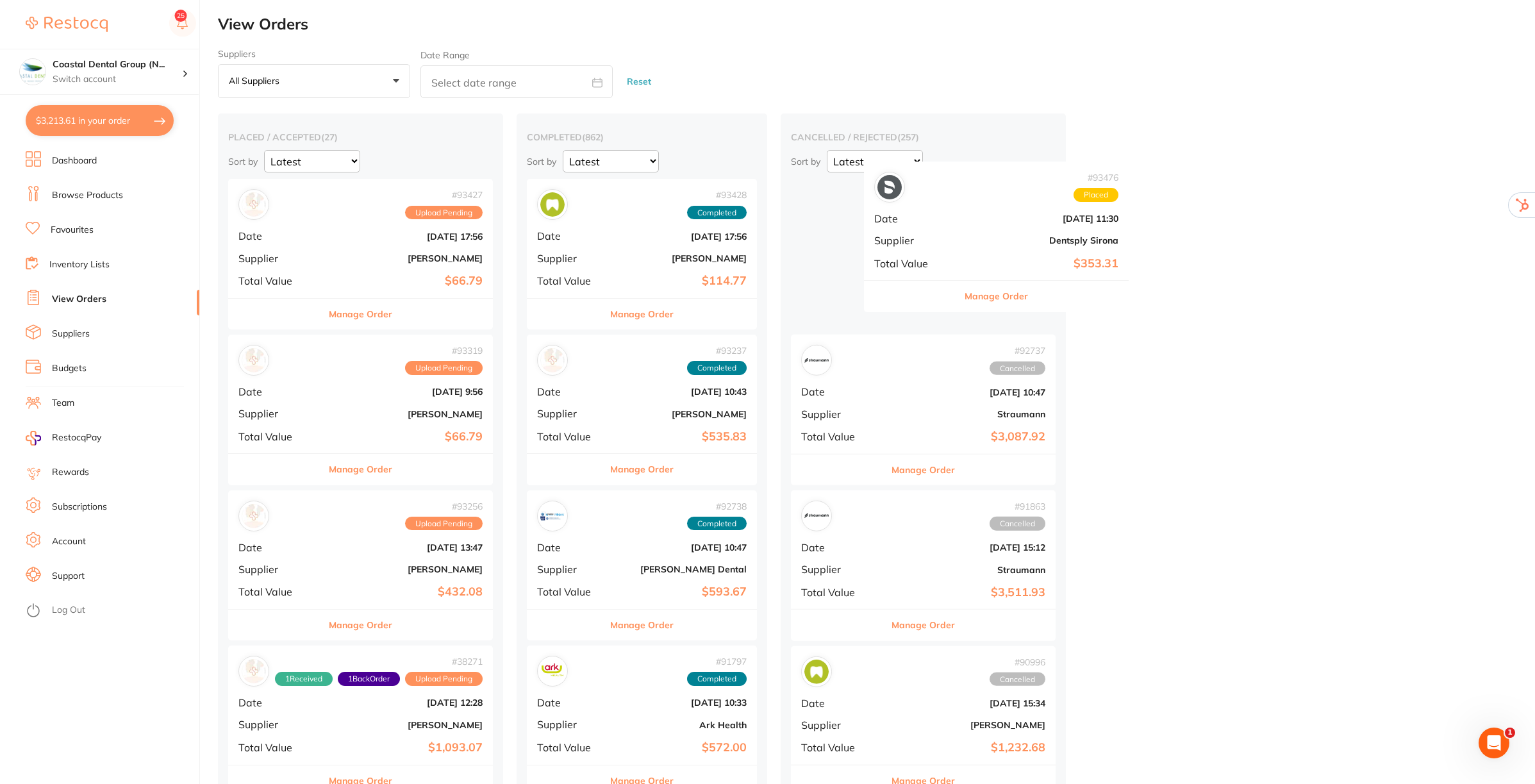
drag, startPoint x: 357, startPoint y: 267, endPoint x: 1012, endPoint y: 252, distance: 655.2
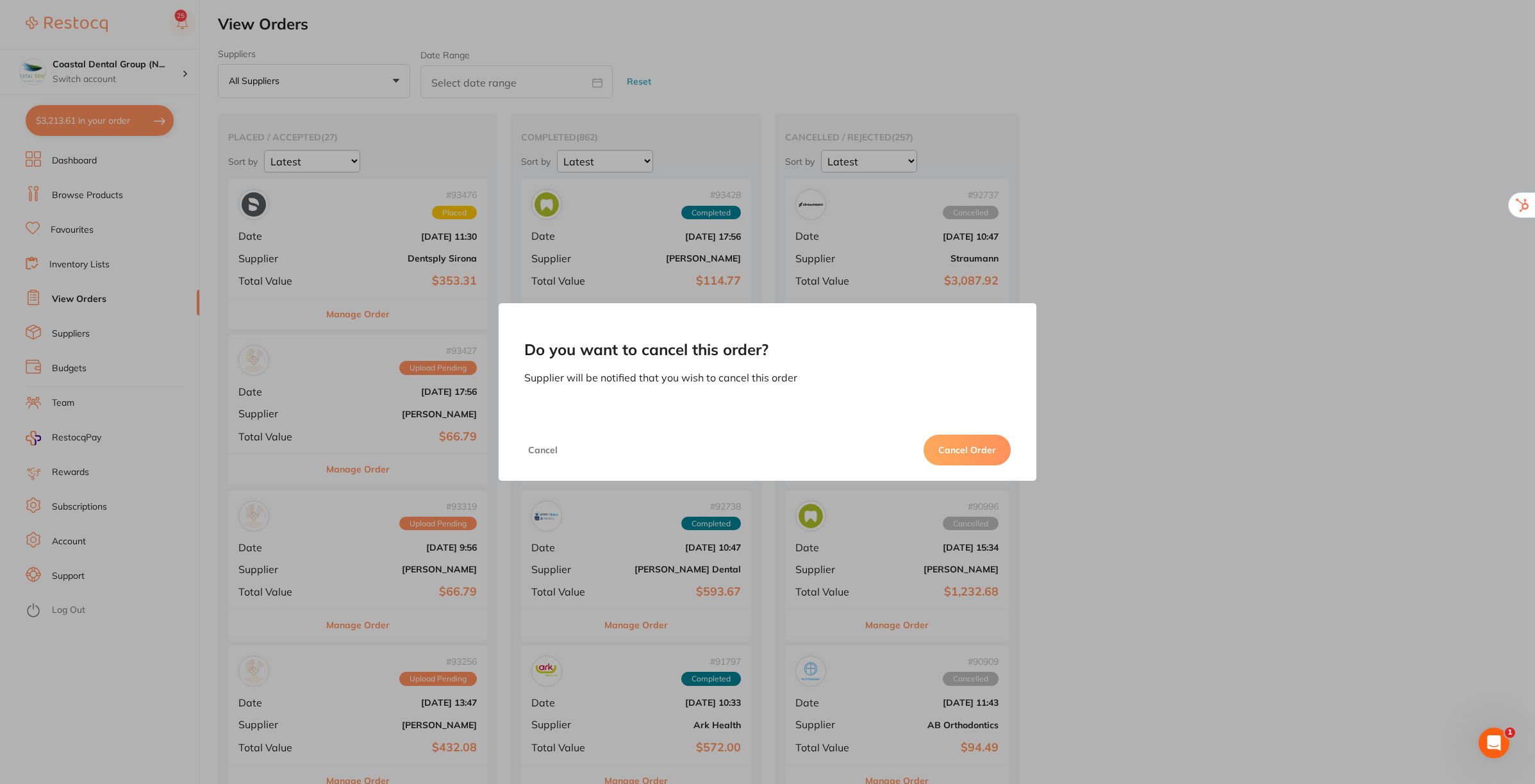
click at [962, 450] on button "Cancel Order" at bounding box center [967, 450] width 87 height 30
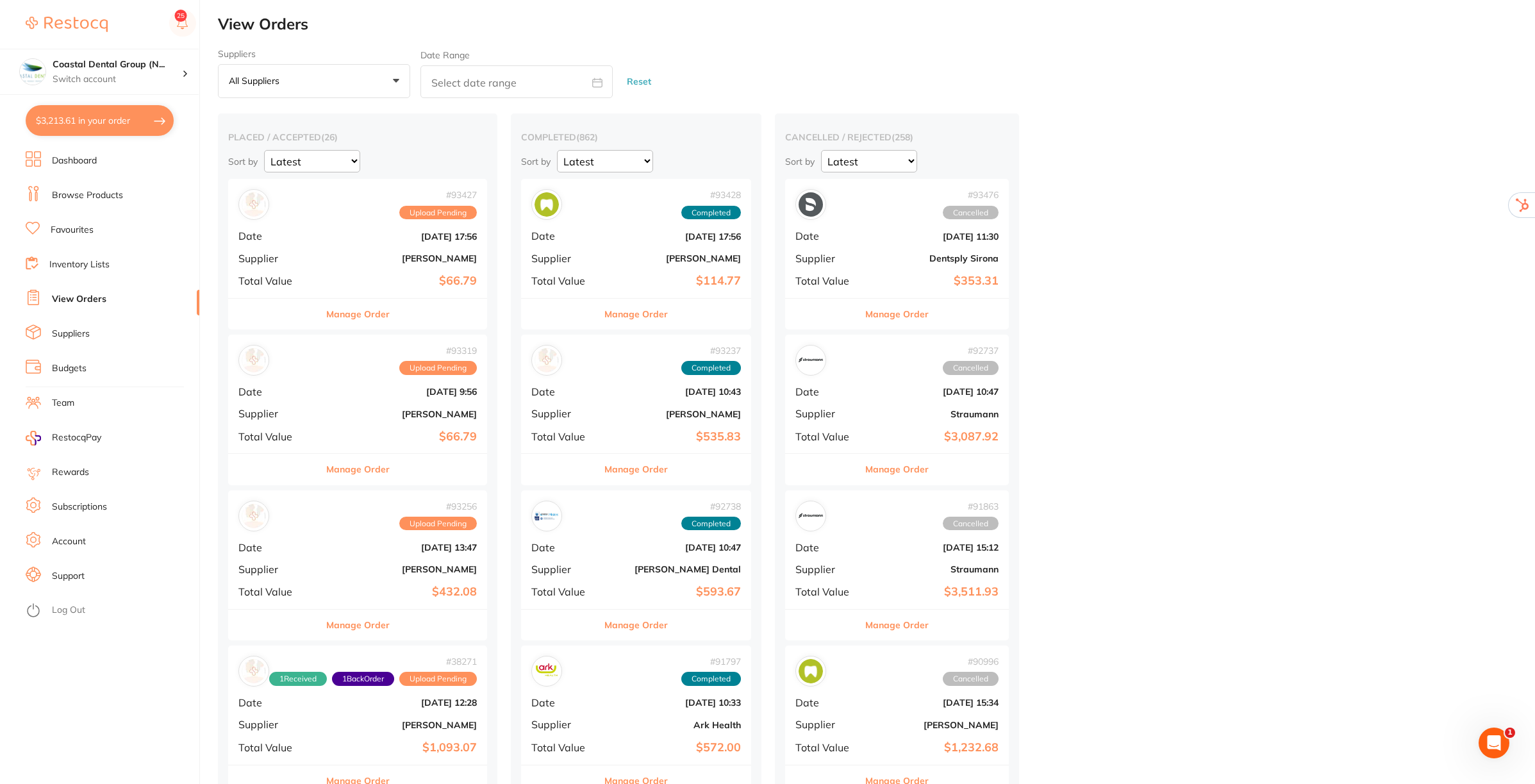
click at [597, 80] on icon at bounding box center [597, 83] width 10 height 10
select select "8"
select select "2025"
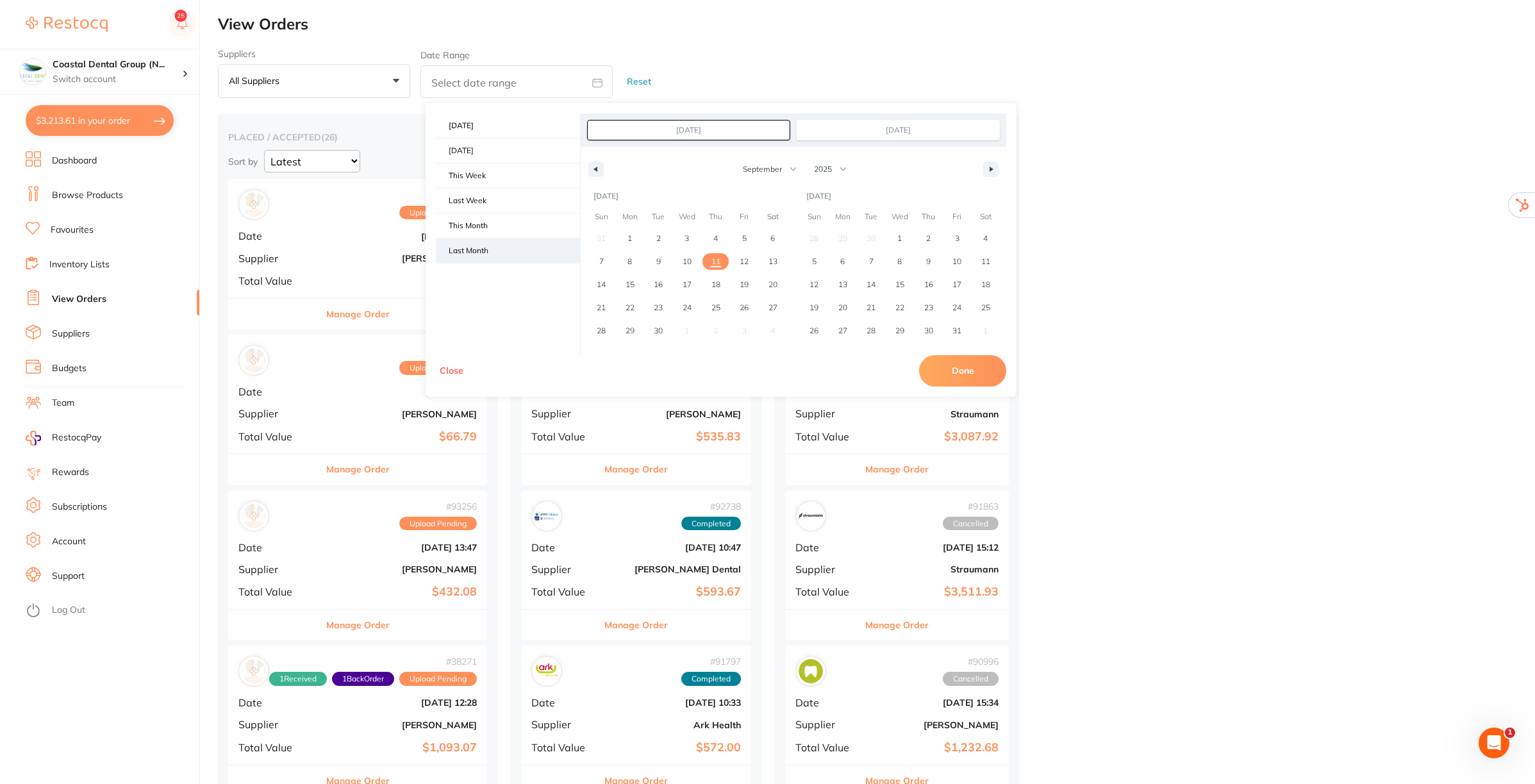
click at [480, 259] on span "Last Month" at bounding box center [507, 251] width 144 height 25
type input "Aug 1, 2025"
type input "Aug 31, 2025"
select select "7"
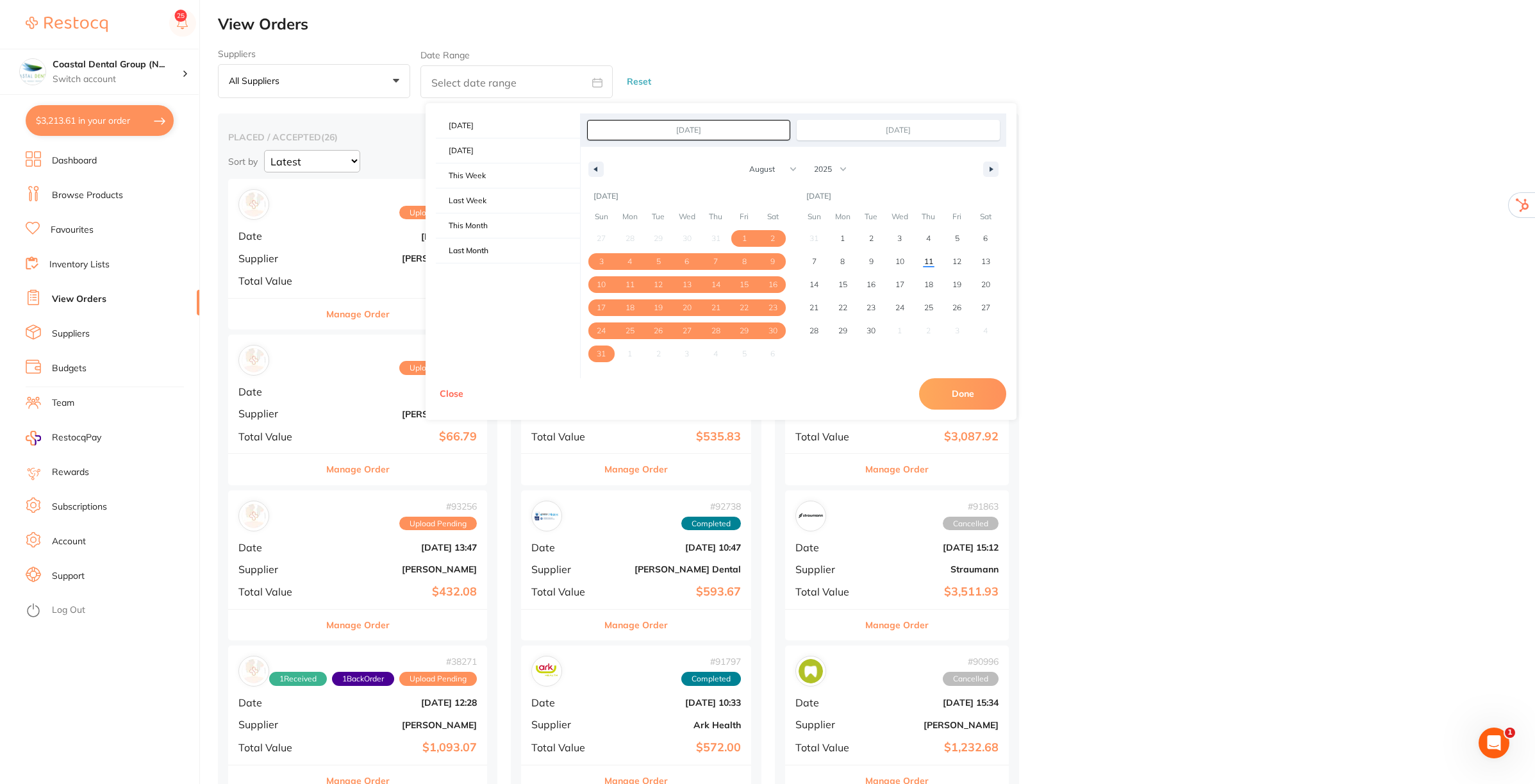
click at [966, 399] on button "Done" at bounding box center [962, 393] width 87 height 30
type input "Aug 1 2025 to Aug 31 2025"
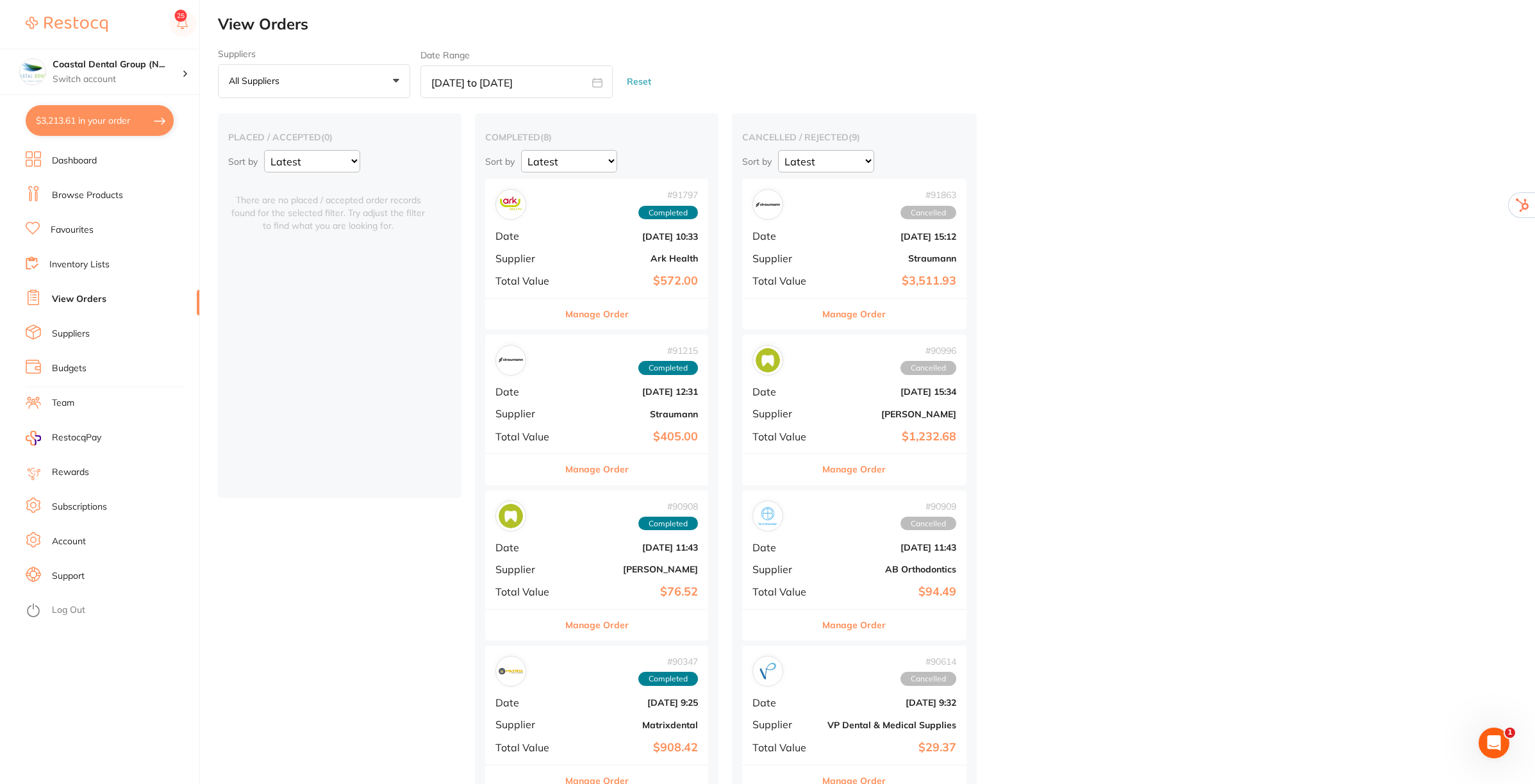
click at [636, 70] on button "Reset" at bounding box center [639, 81] width 32 height 34
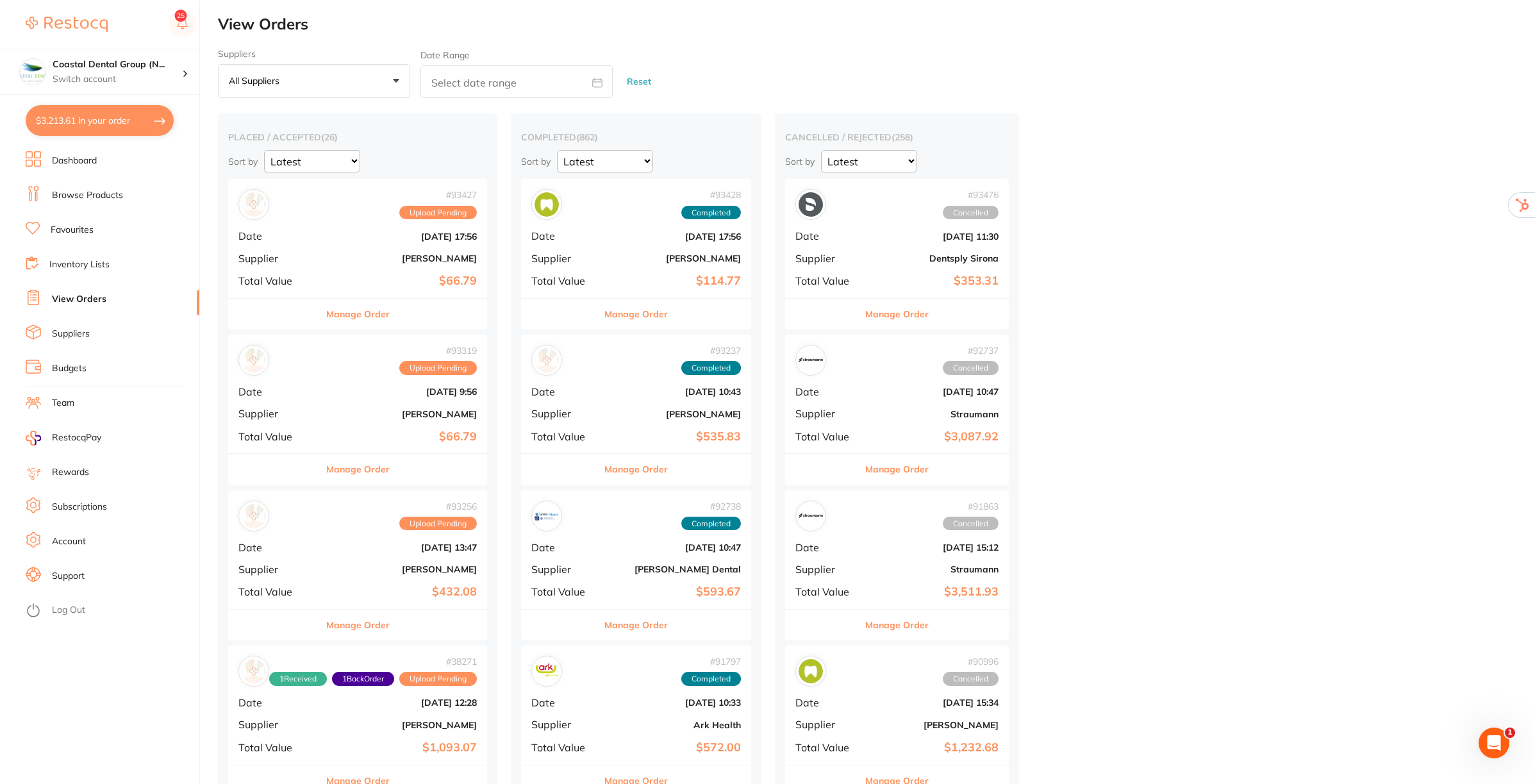
click at [385, 81] on button "All suppliers +0" at bounding box center [314, 81] width 192 height 35
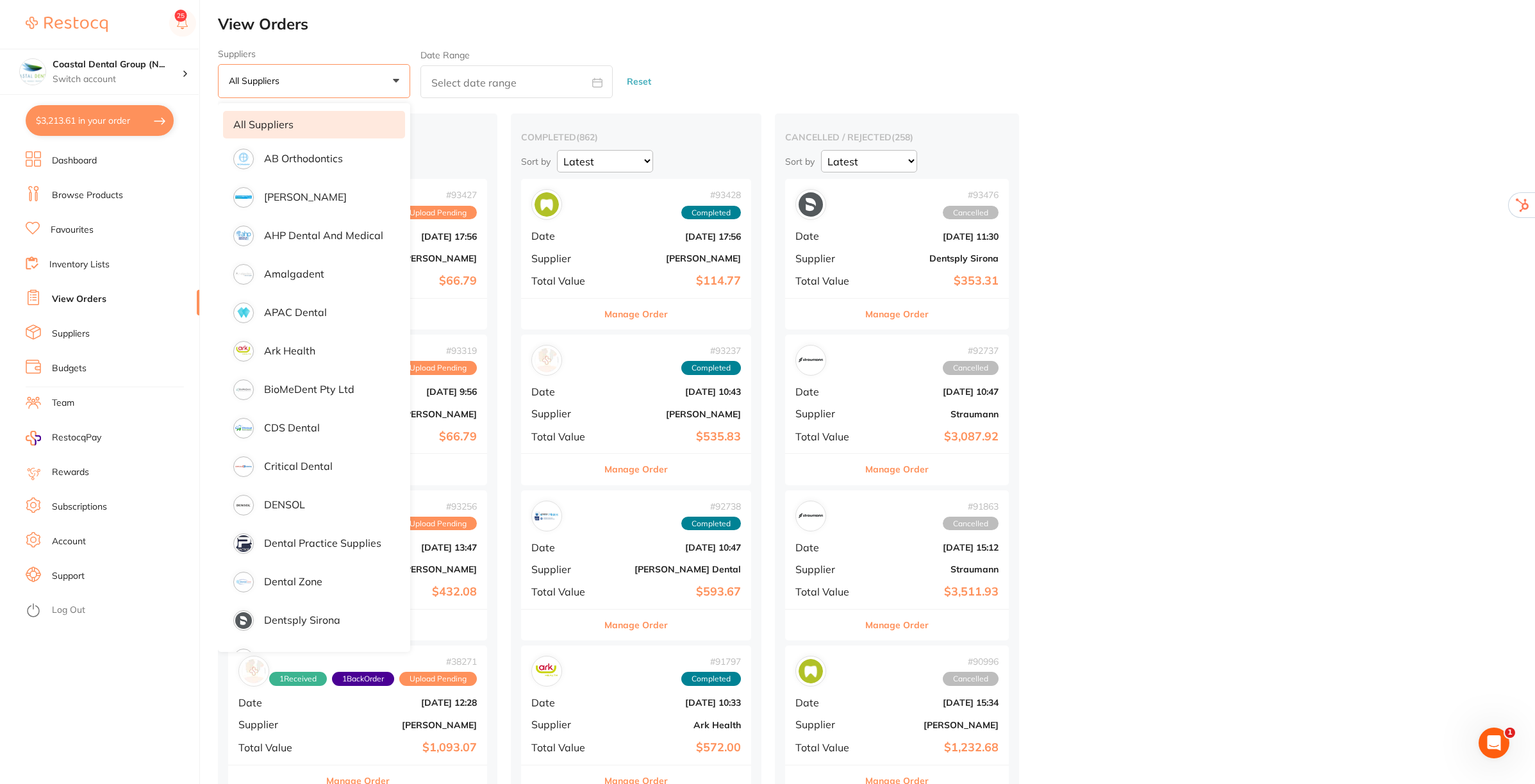
click at [602, 86] on span at bounding box center [597, 83] width 30 height 12
select select "8"
select select "2025"
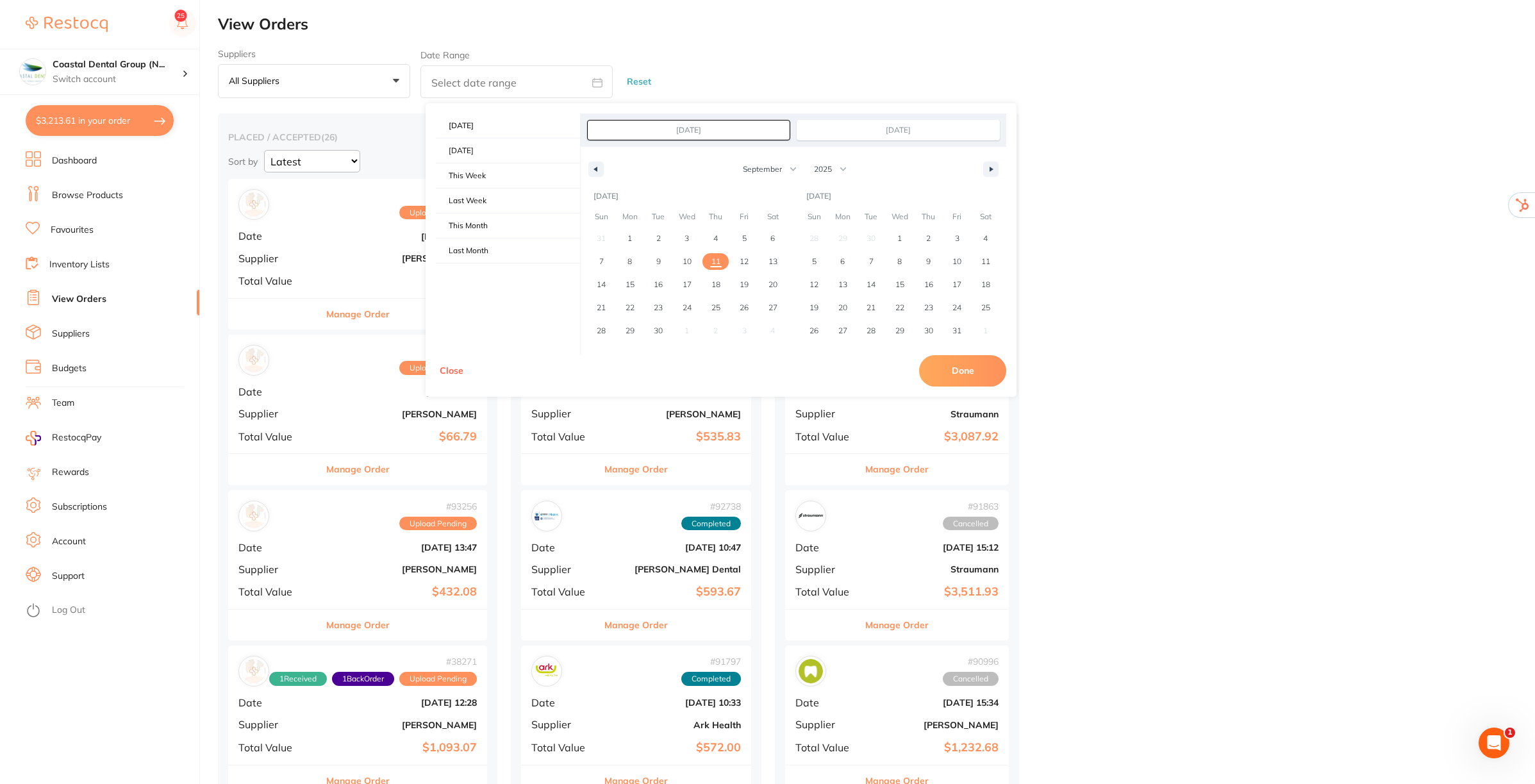
click at [741, 50] on div "Suppliers All suppliers +0 All suppliers AB Orthodontics Adam Dental AHP Dental…" at bounding box center [877, 73] width 1318 height 50
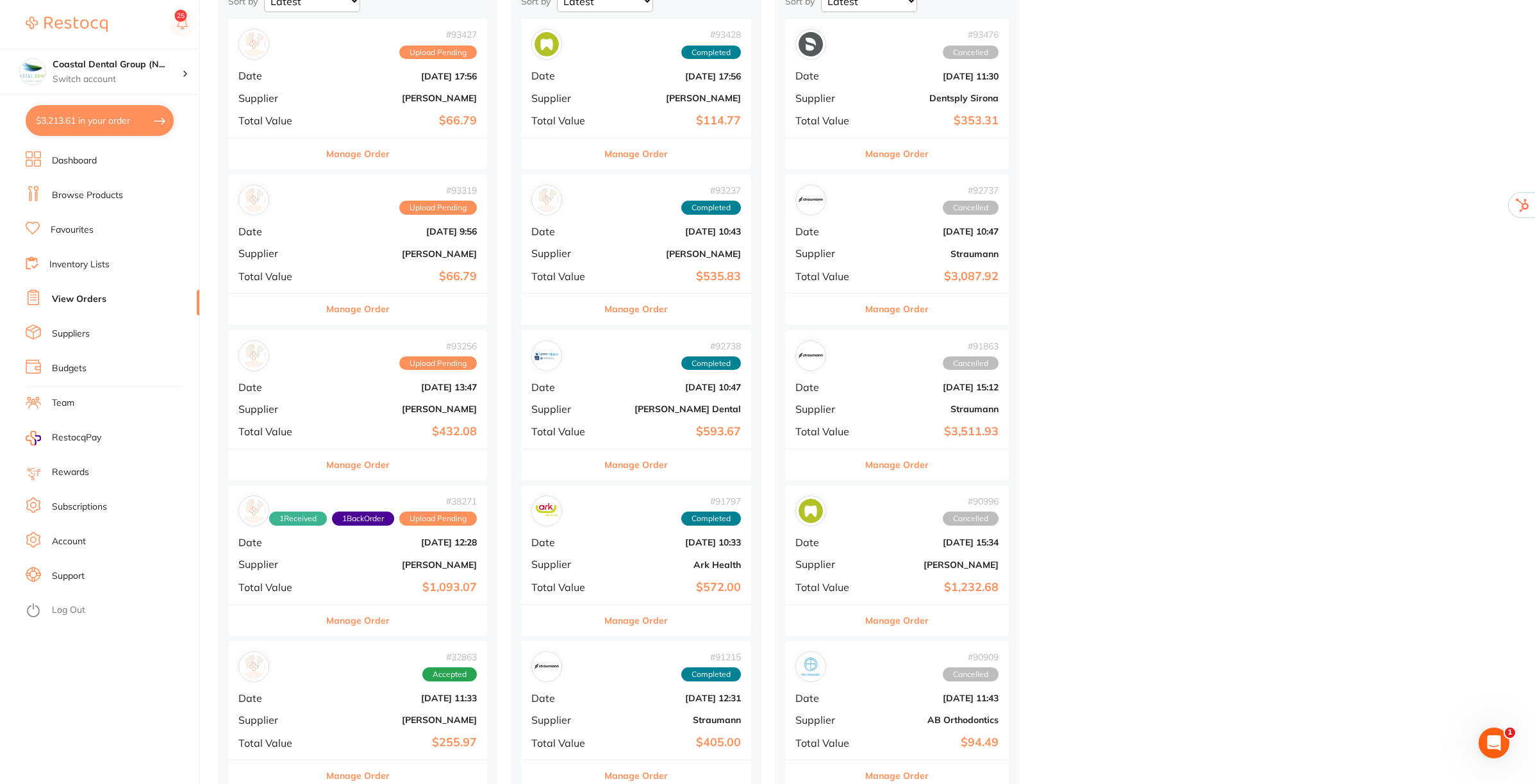
scroll to position [480, 0]
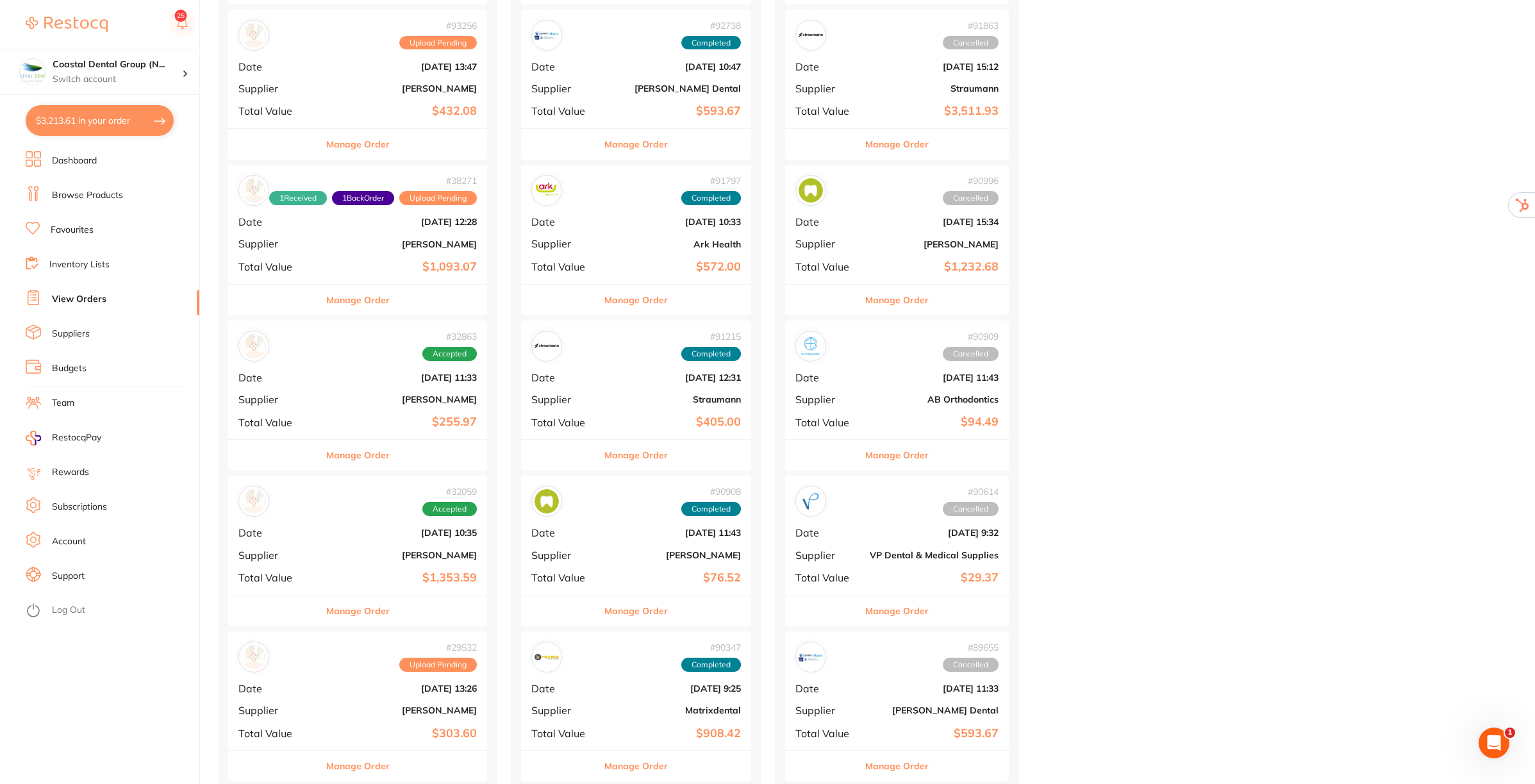
click at [353, 452] on button "Manage Order" at bounding box center [358, 455] width 64 height 30
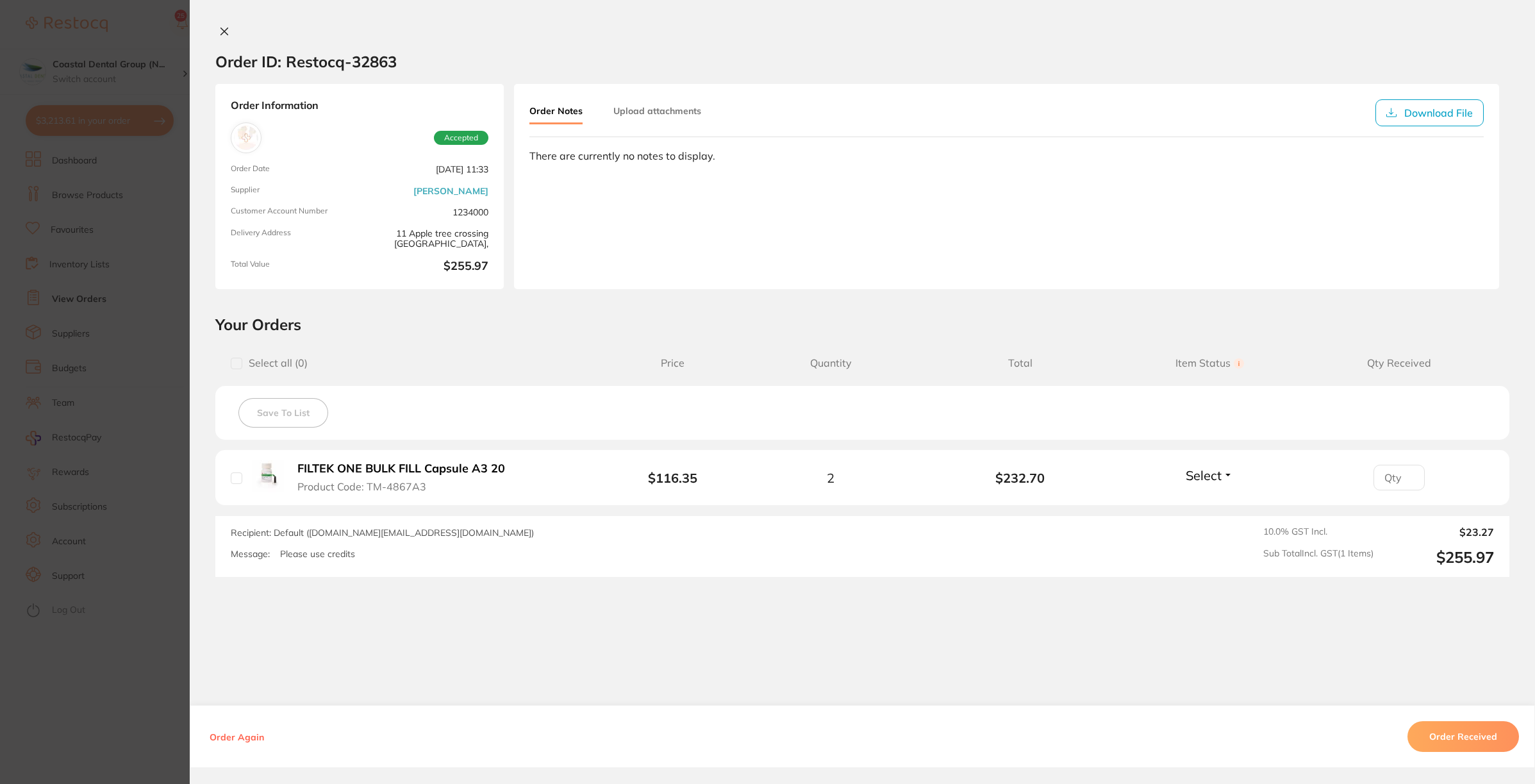
click at [647, 109] on button "Upload attachments" at bounding box center [657, 111] width 88 height 23
click at [1229, 476] on button "Select" at bounding box center [1210, 475] width 55 height 16
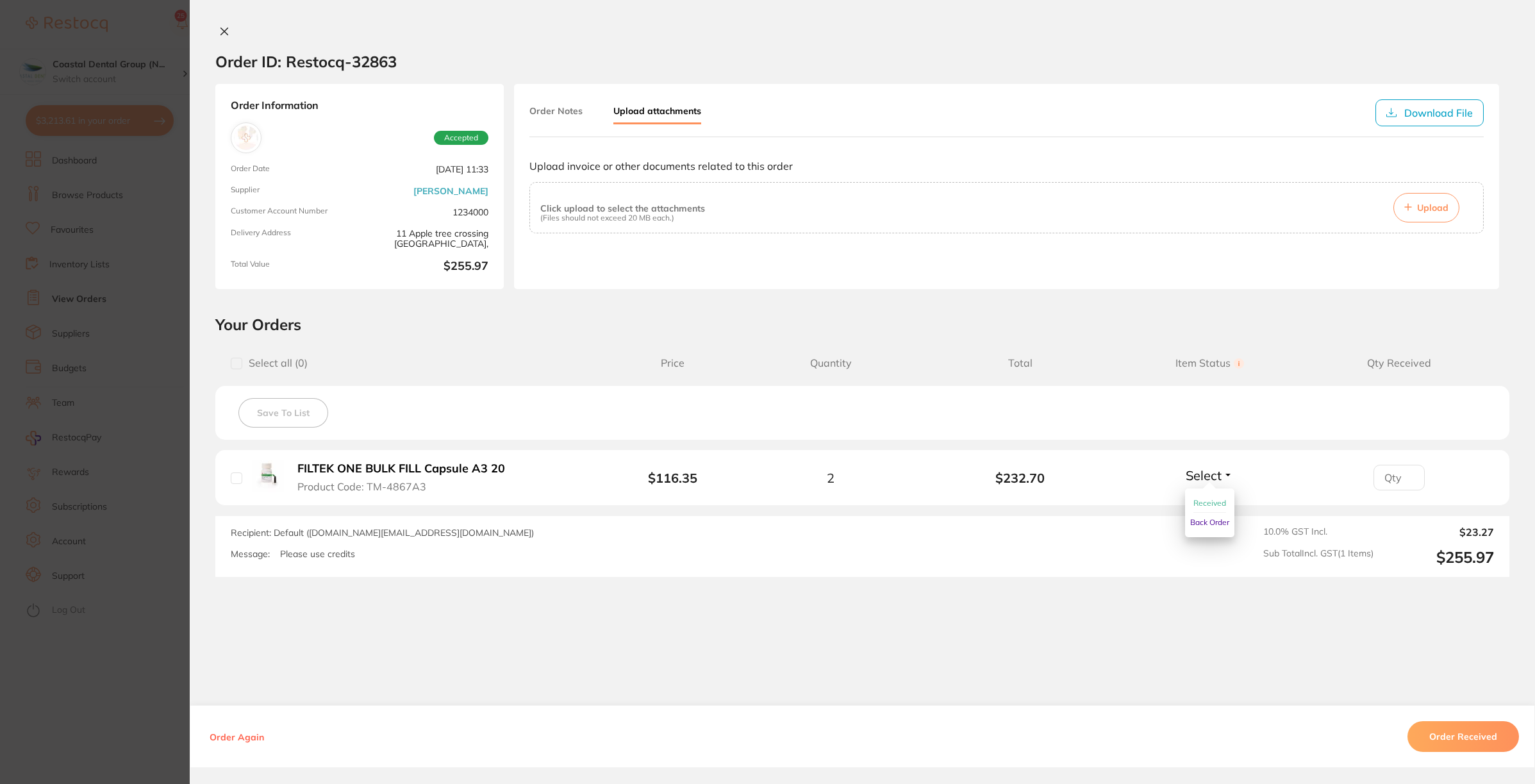
click at [1202, 522] on span "Back Order" at bounding box center [1210, 522] width 39 height 9
click at [1388, 480] on input "number" at bounding box center [1399, 477] width 51 height 25
click at [1234, 471] on button "Back Order" at bounding box center [1210, 475] width 86 height 16
click at [1217, 500] on span "Received" at bounding box center [1210, 502] width 33 height 9
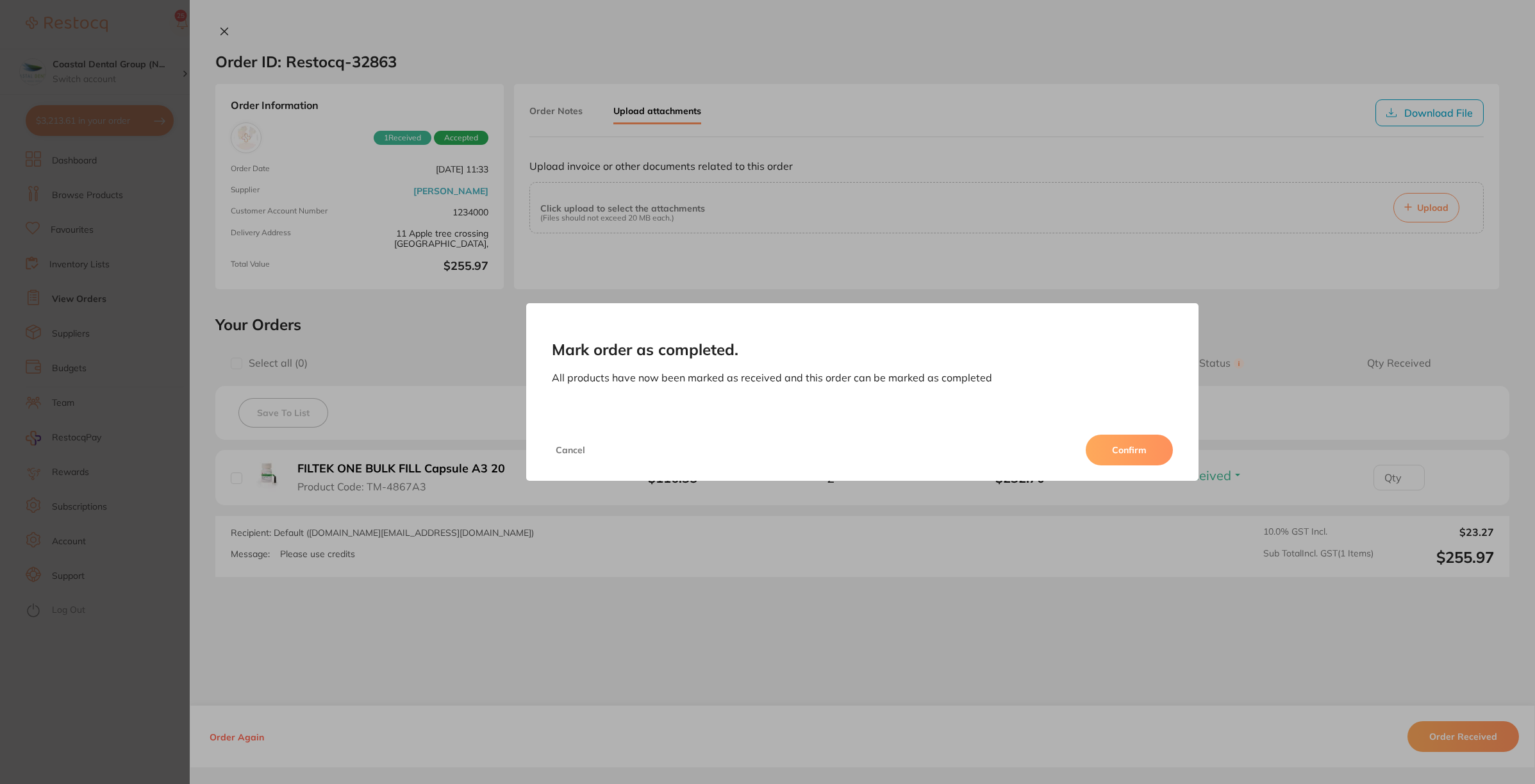
click at [1199, 203] on div "Mark order as completed. All products have now been marked as received and this…" at bounding box center [862, 392] width 1345 height 784
click at [565, 452] on button "Cancel" at bounding box center [570, 450] width 37 height 30
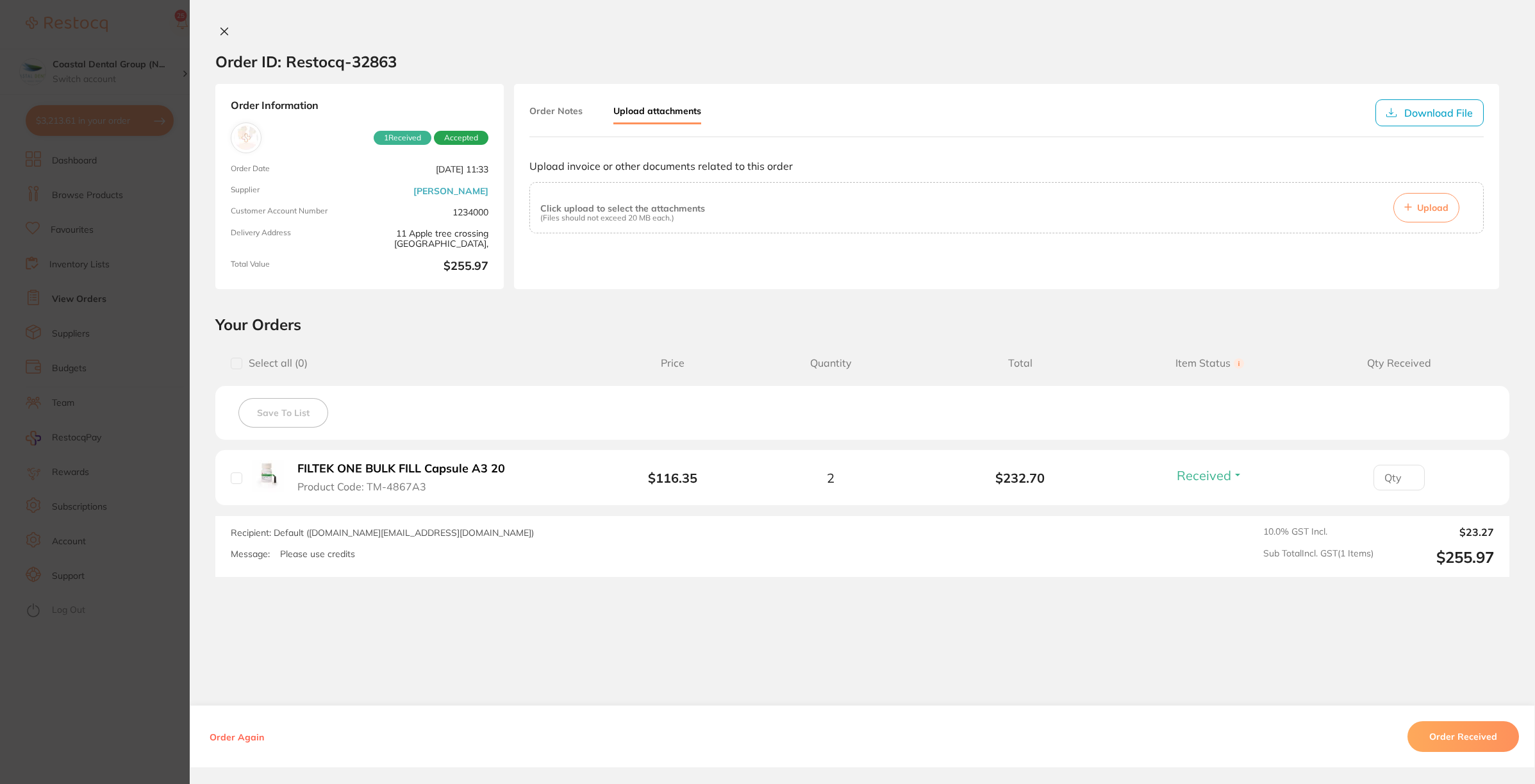
click at [230, 729] on button "Order Again" at bounding box center [237, 737] width 62 height 12
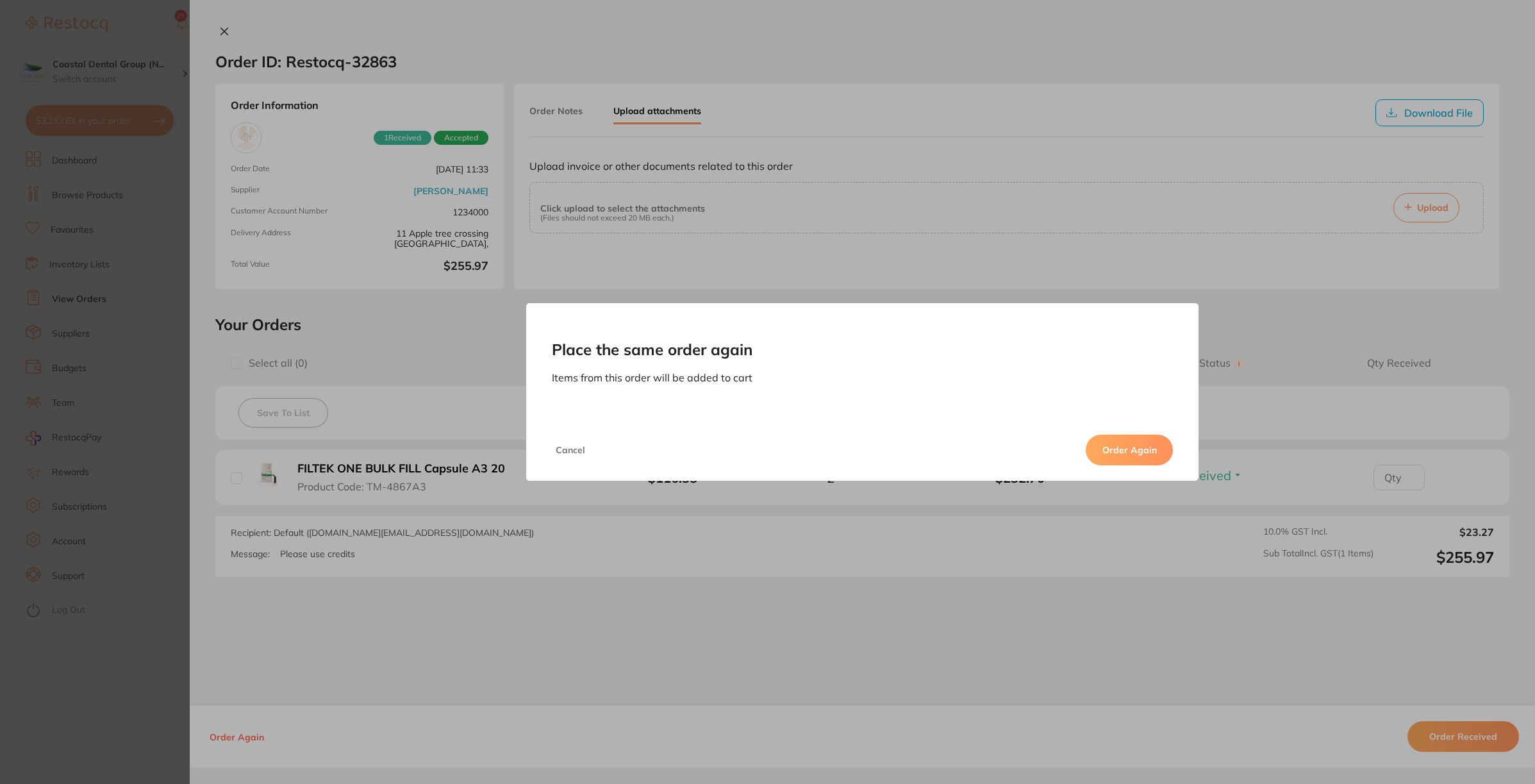
click at [1145, 446] on button "Order Again" at bounding box center [1129, 450] width 87 height 30
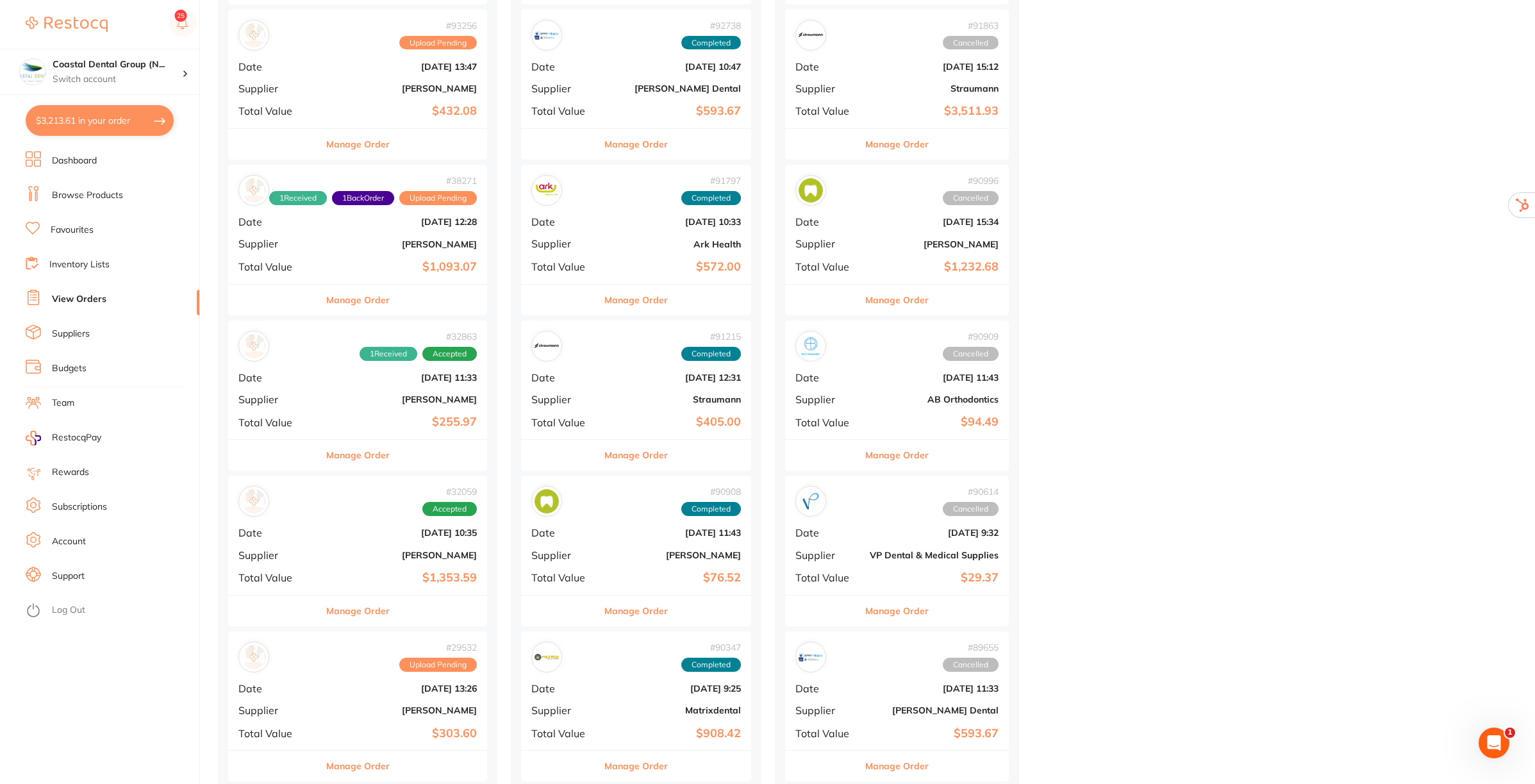
click at [95, 120] on button "$3,213.61 in your order" at bounding box center [99, 120] width 148 height 30
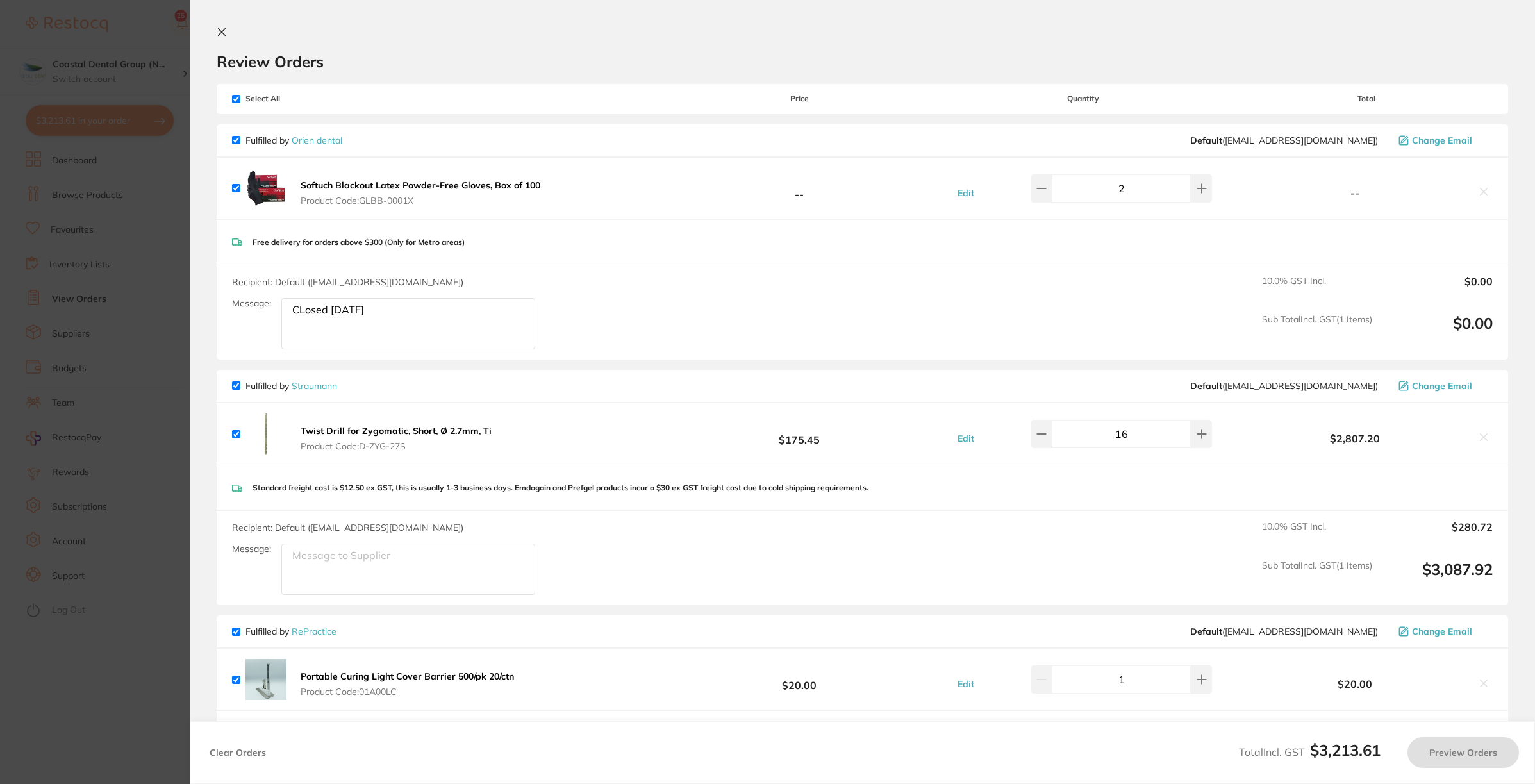
checkbox input "true"
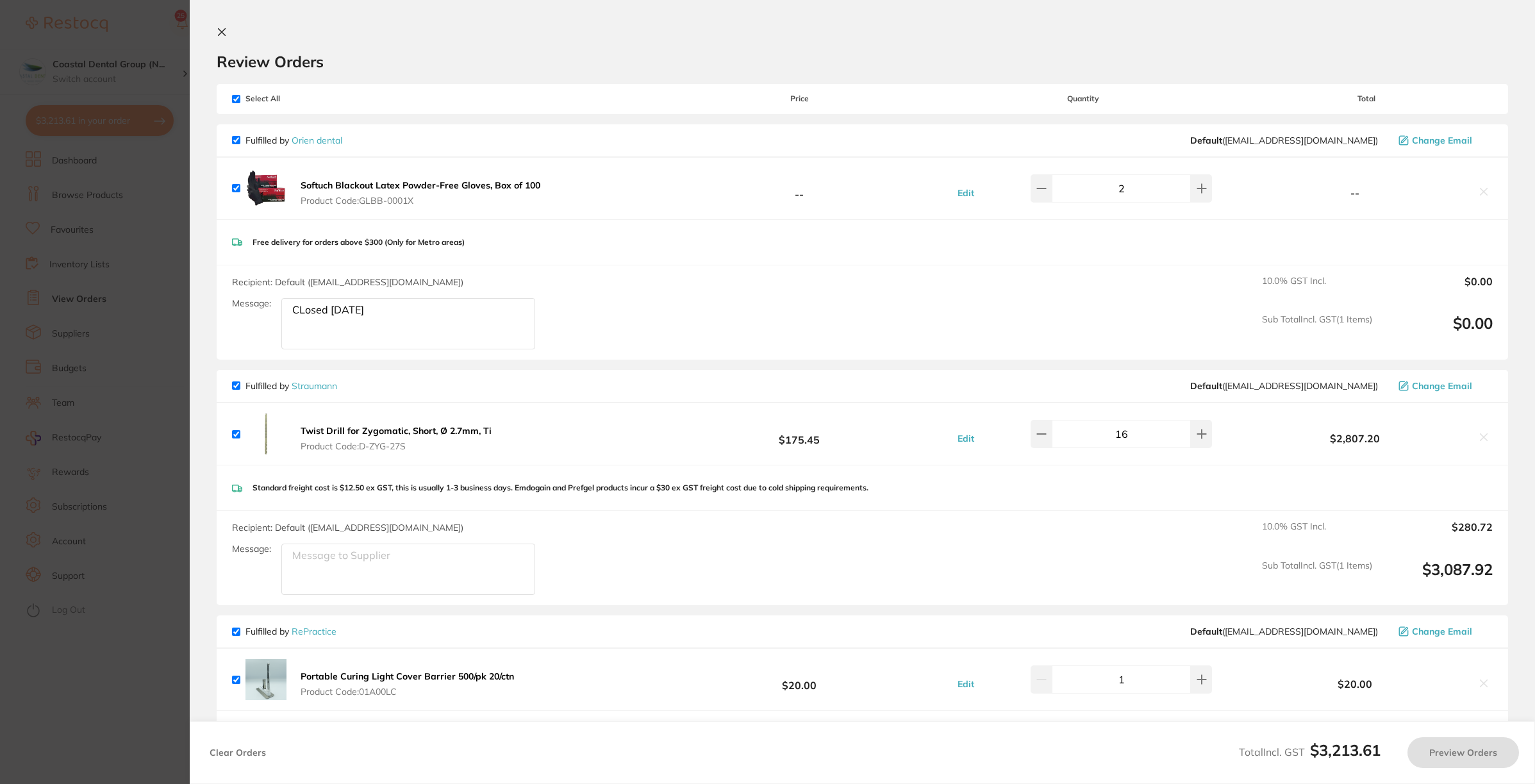
checkbox input "true"
click at [218, 27] on icon at bounding box center [222, 32] width 10 height 10
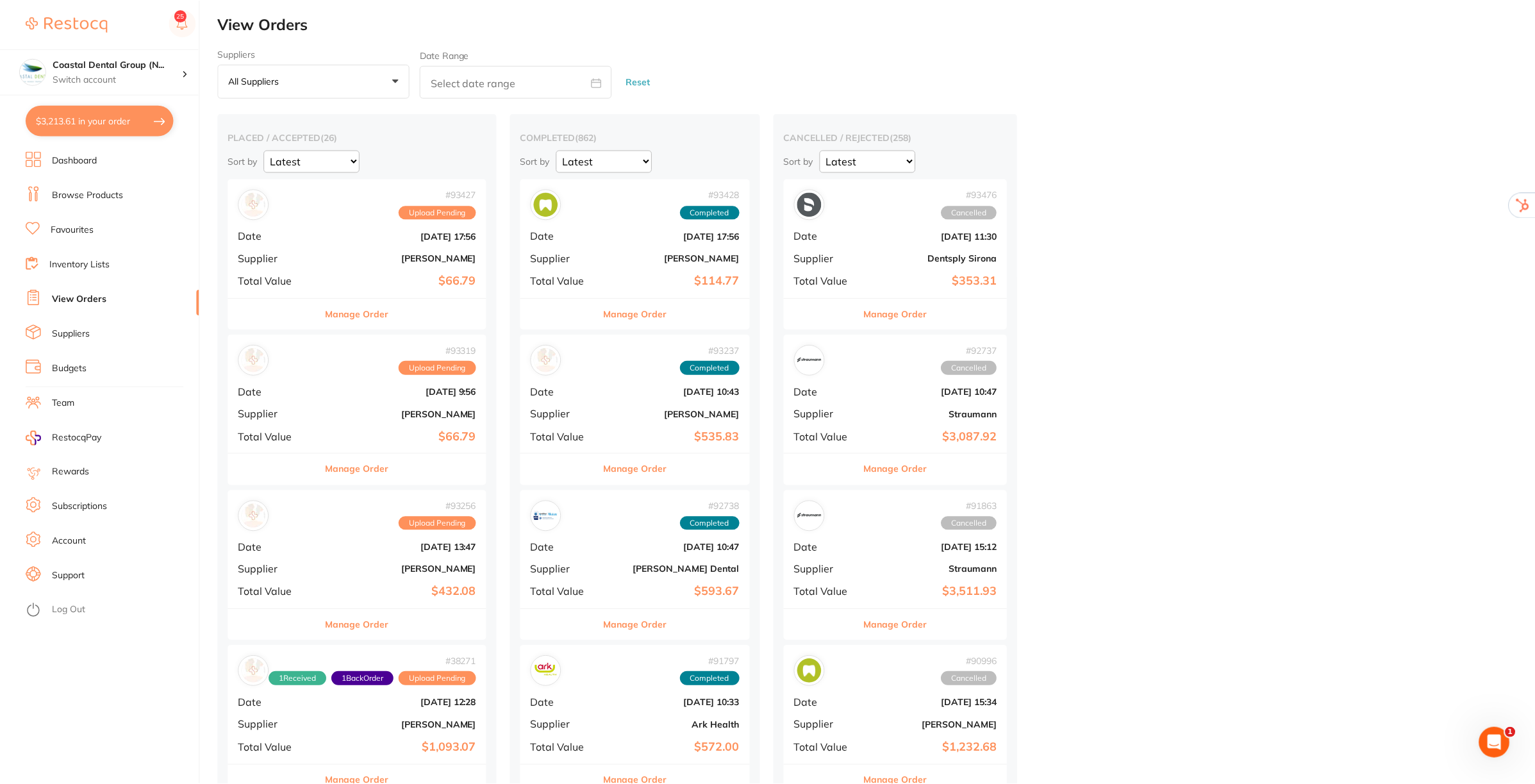
scroll to position [480, 0]
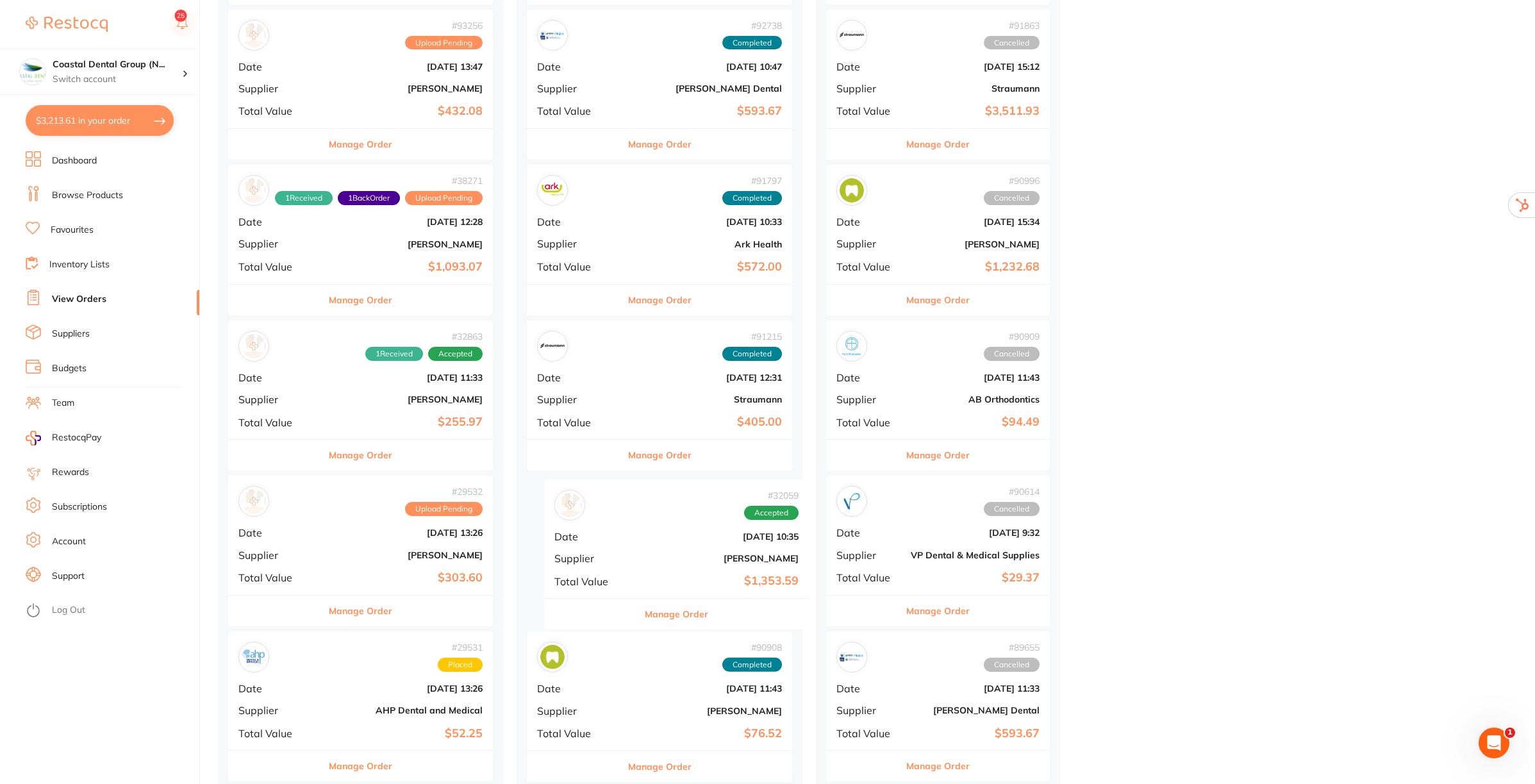
drag, startPoint x: 362, startPoint y: 530, endPoint x: 681, endPoint y: 532, distance: 319.0
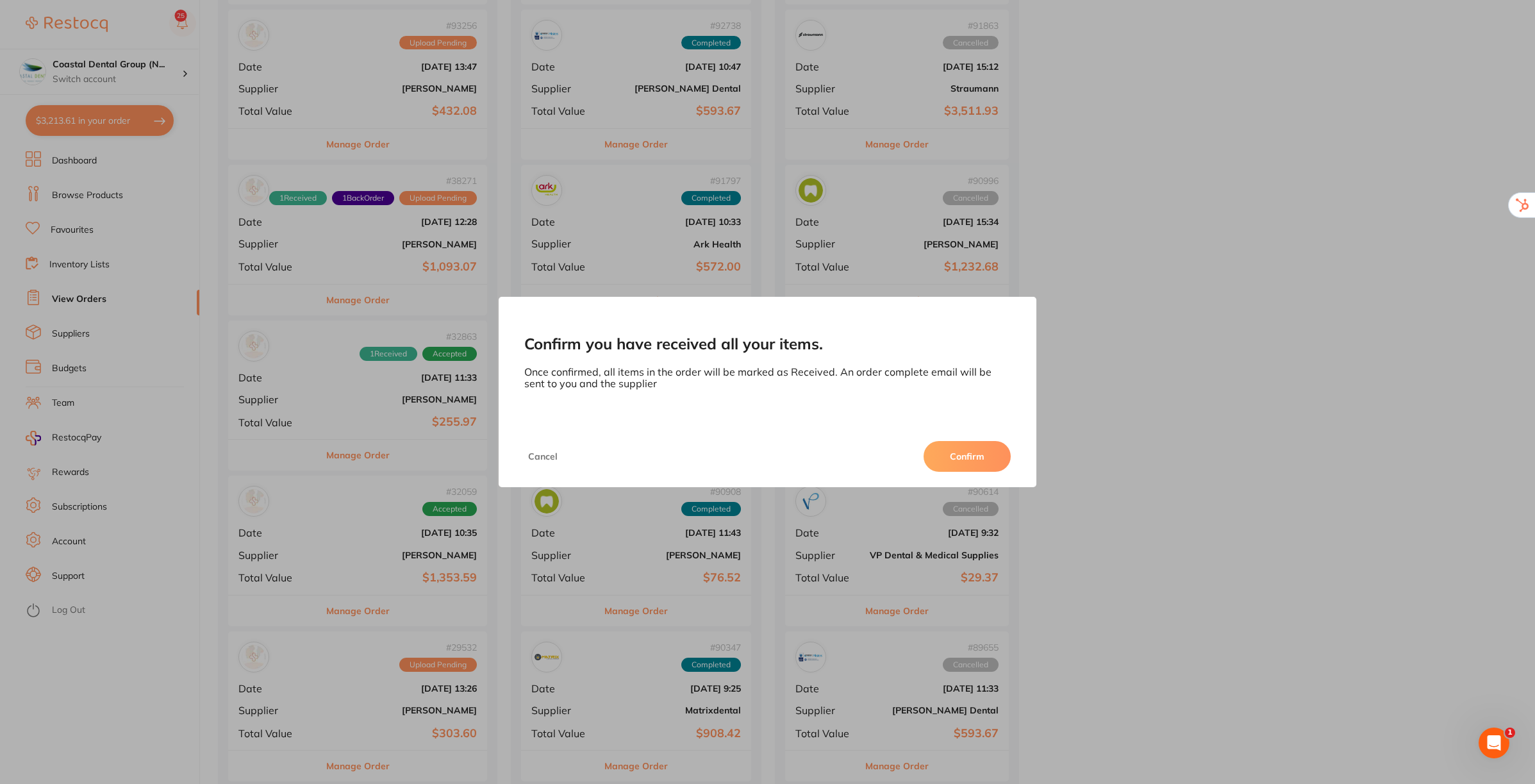
click at [949, 426] on div "Cancel Confirm" at bounding box center [767, 456] width 537 height 62
click at [955, 443] on button "Confirm" at bounding box center [967, 456] width 87 height 30
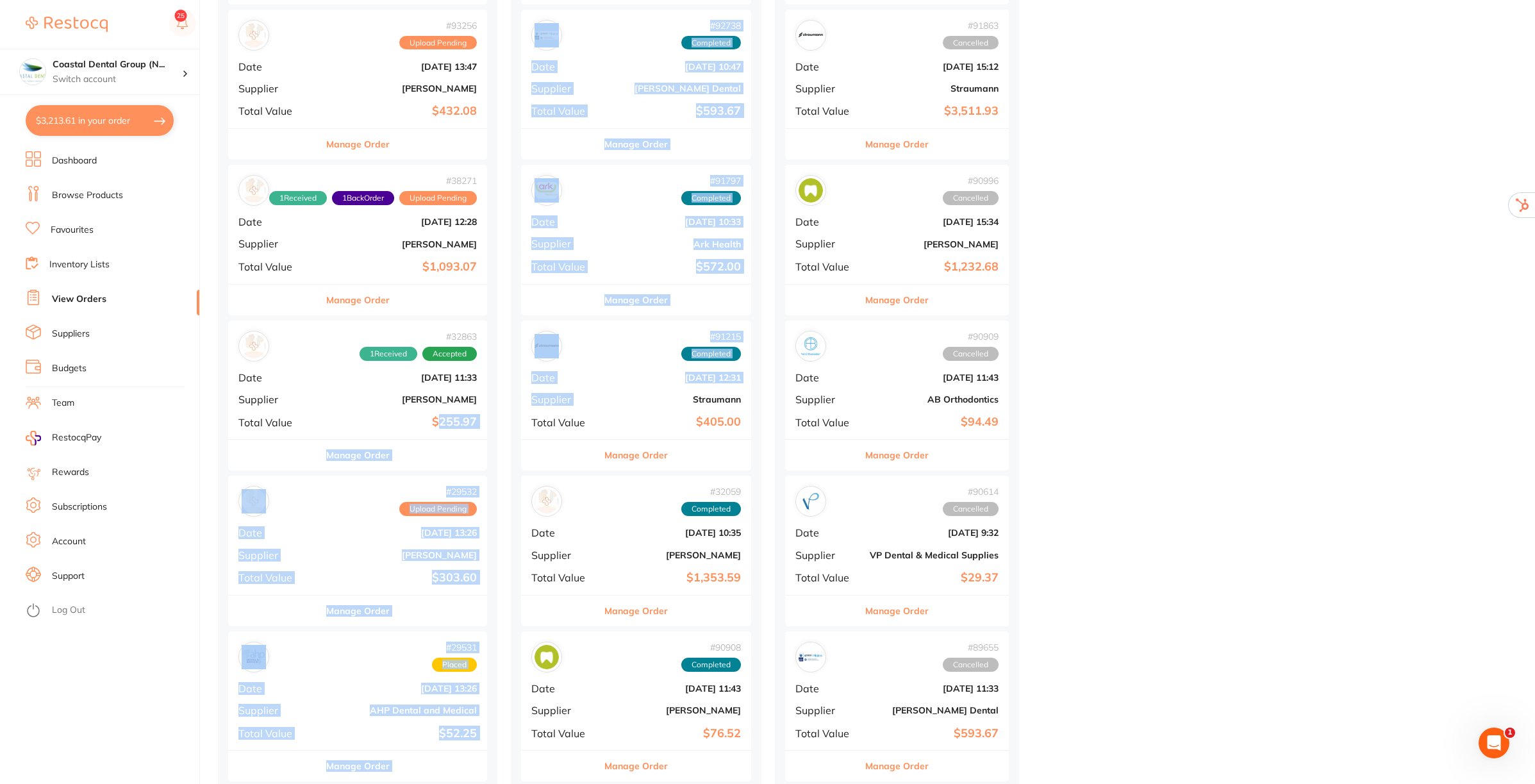
drag, startPoint x: 643, startPoint y: 407, endPoint x: 444, endPoint y: 417, distance: 199.3
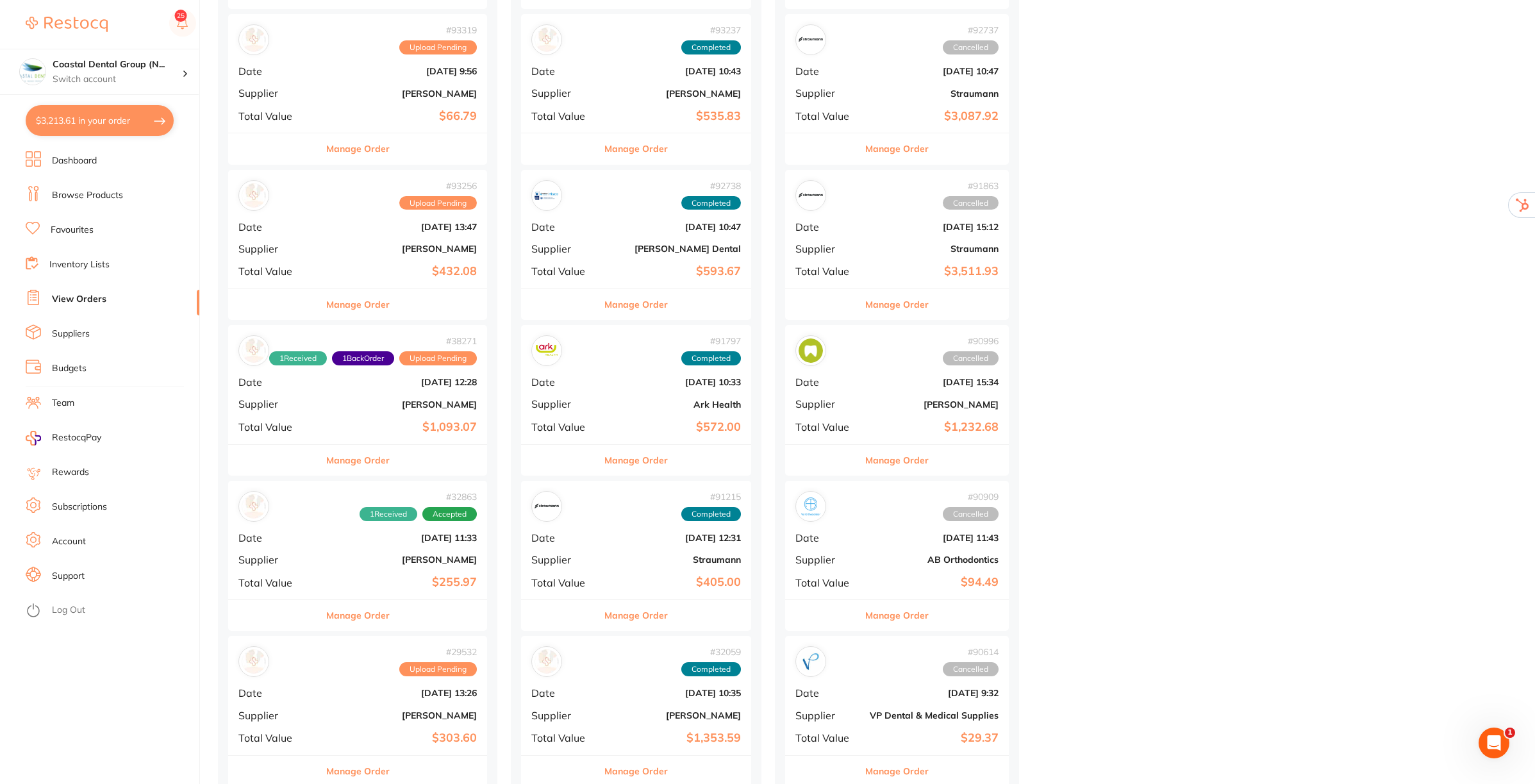
scroll to position [0, 0]
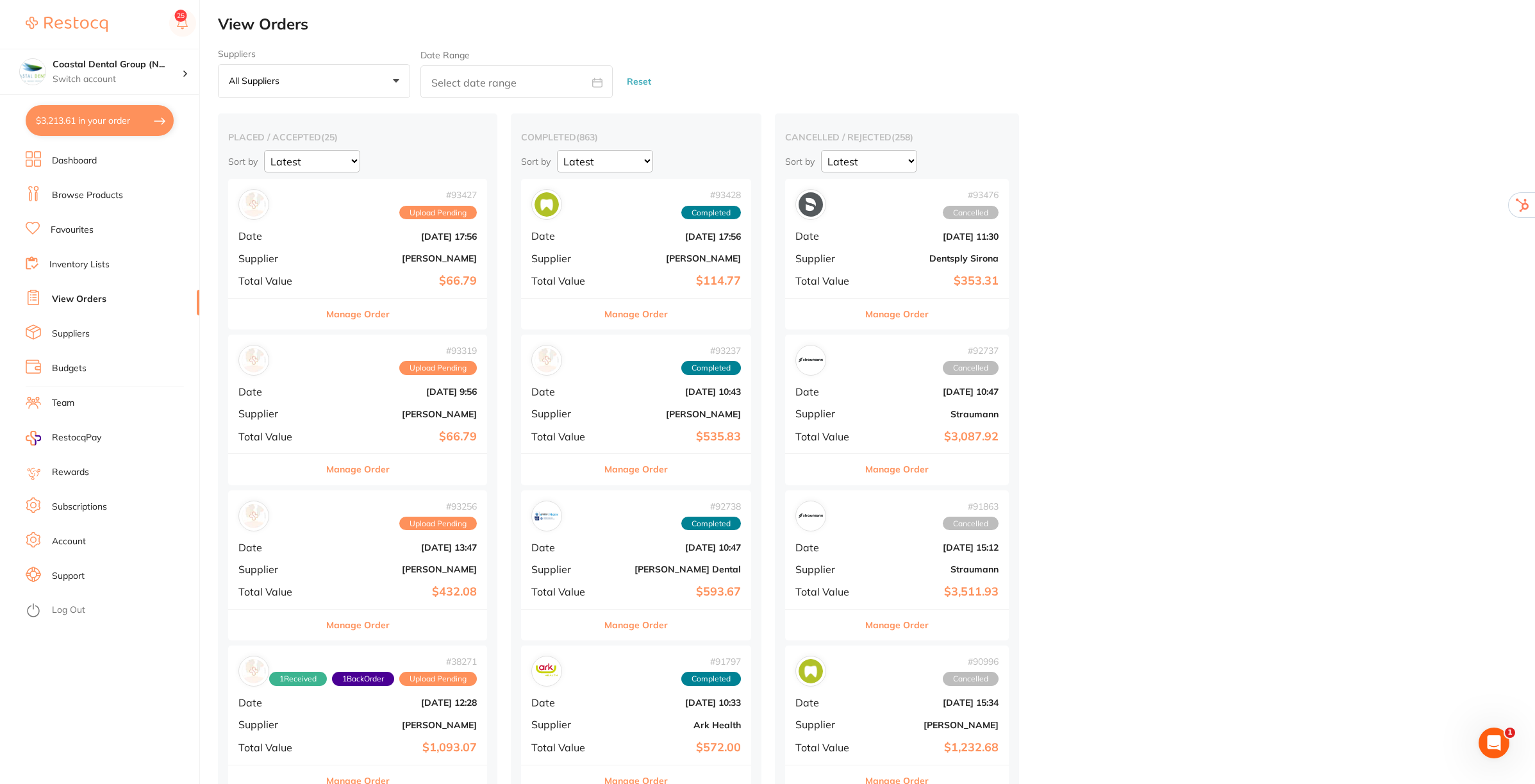
click at [86, 263] on link "Inventory Lists" at bounding box center [79, 264] width 60 height 13
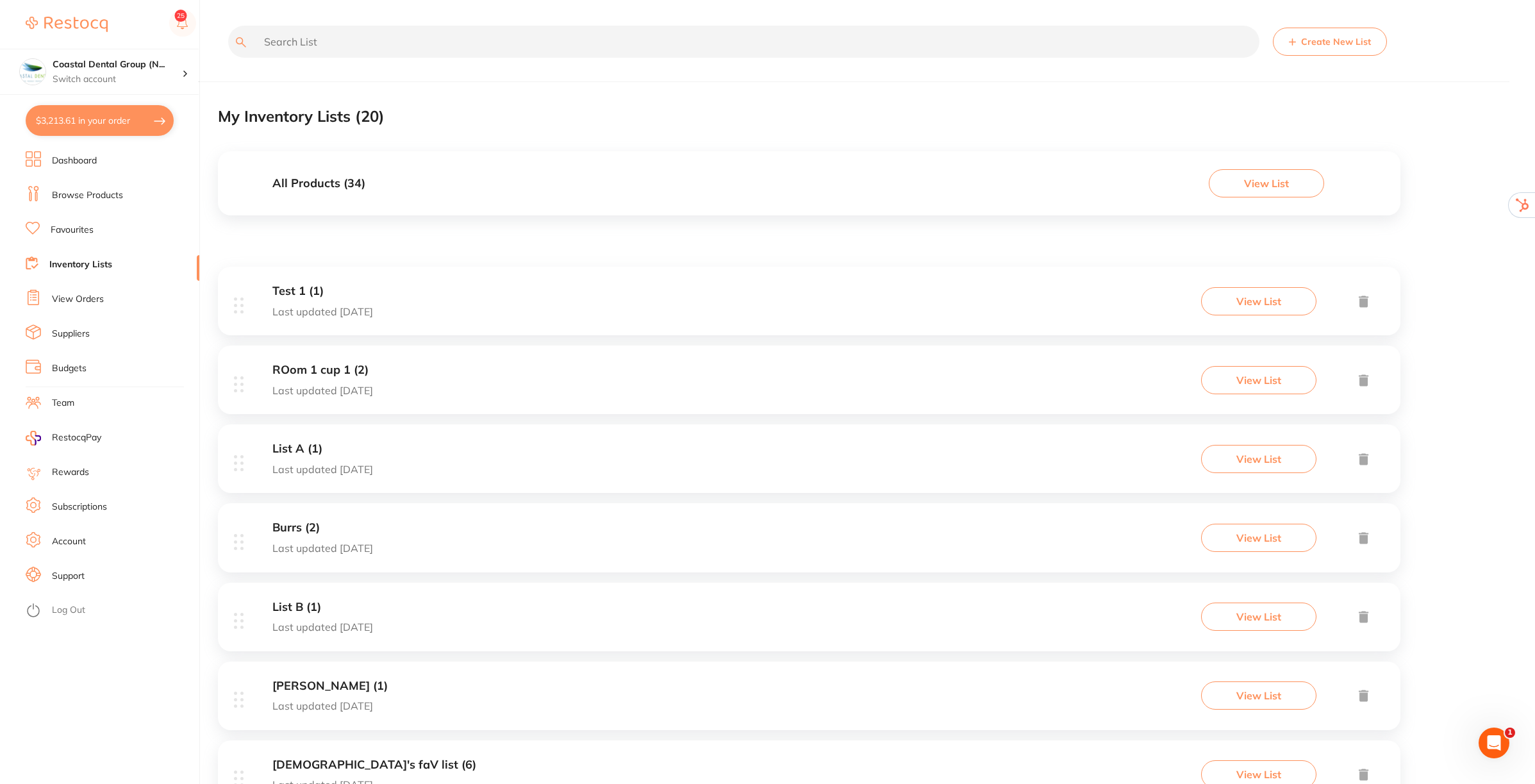
click at [313, 181] on h3 "All Products ( 34 )" at bounding box center [319, 183] width 93 height 14
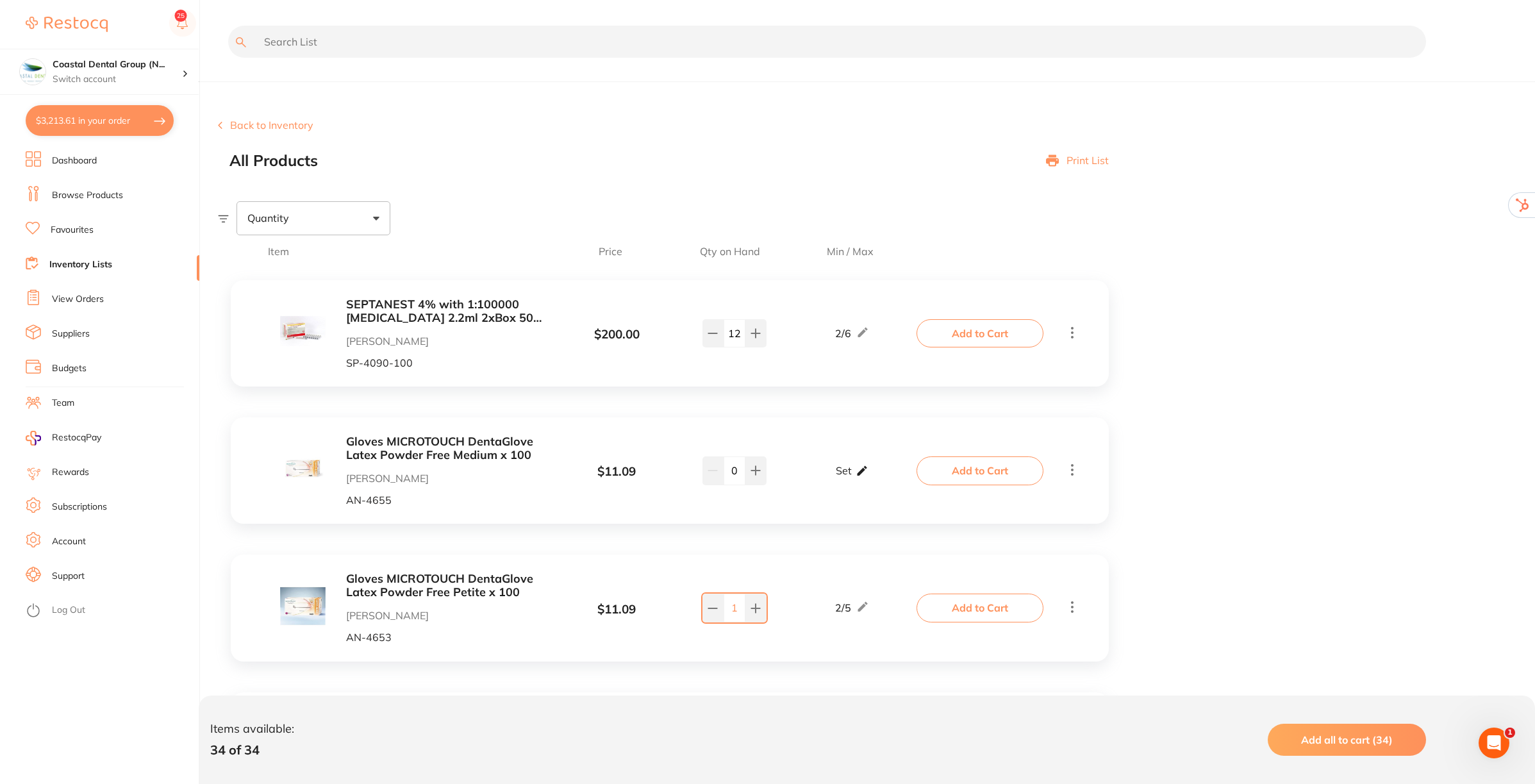
click at [862, 469] on icon at bounding box center [862, 470] width 13 height 14
click at [834, 480] on input "0" at bounding box center [833, 477] width 25 height 20
type input "3"
click at [879, 478] on input "0" at bounding box center [870, 477] width 25 height 20
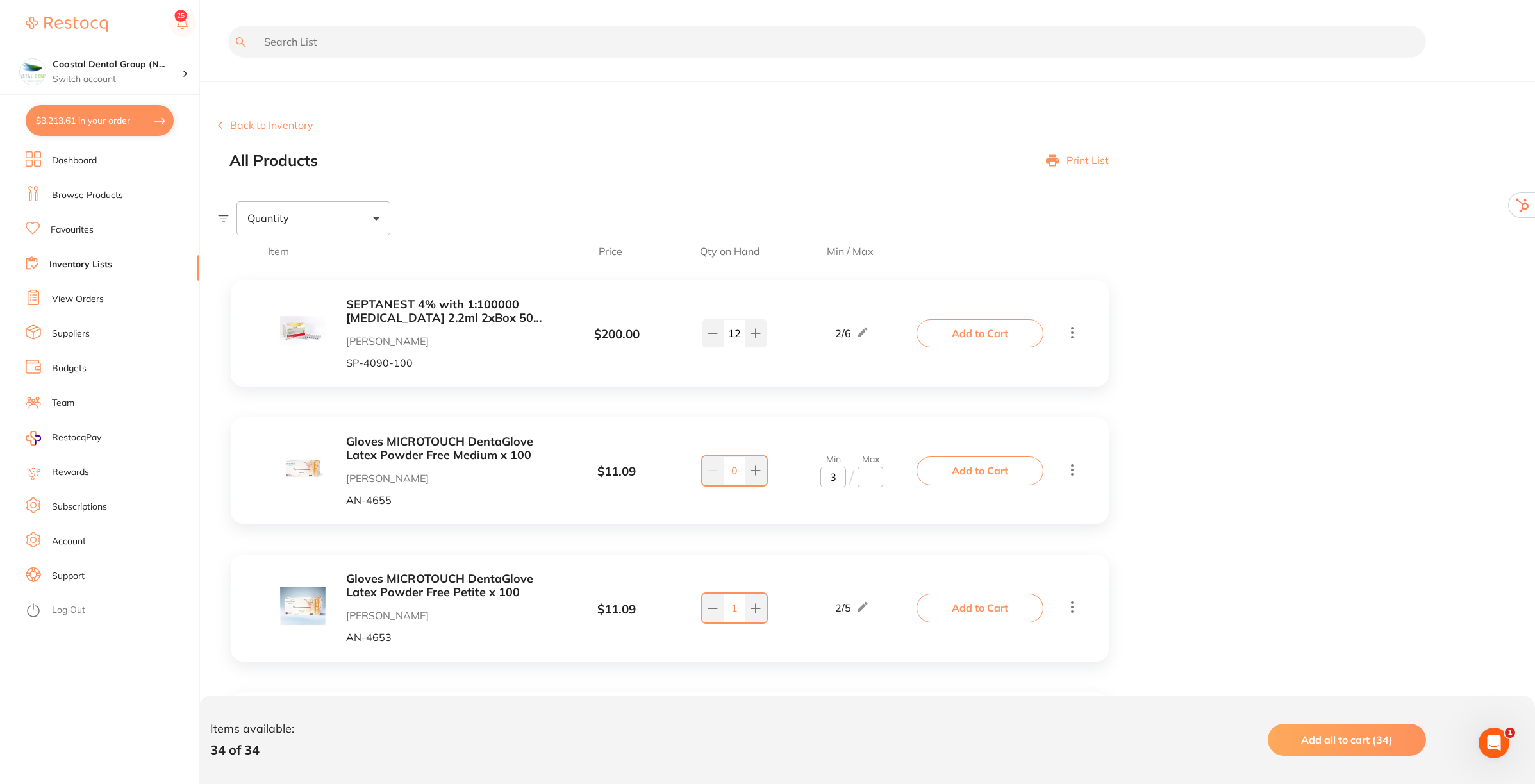
type input "7"
click at [1011, 436] on div "Gloves MICROTOUCH DentaGlove Latex Powder Free Medium x 100 Henry Schein Halas …" at bounding box center [670, 470] width 878 height 107
click at [752, 460] on button at bounding box center [756, 470] width 21 height 28
click at [751, 463] on button at bounding box center [756, 470] width 21 height 28
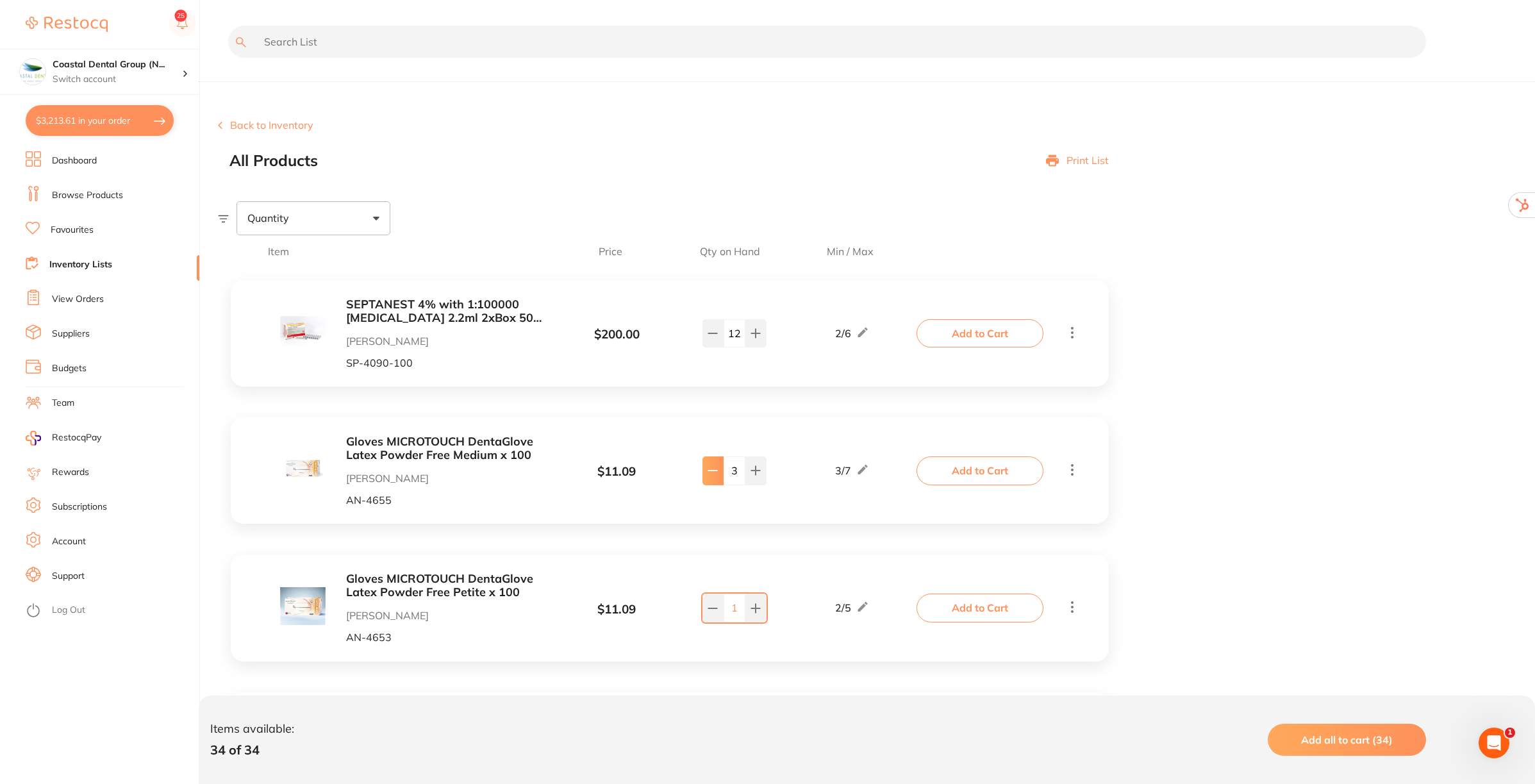
click at [712, 468] on icon at bounding box center [712, 470] width 10 height 10
type input "2"
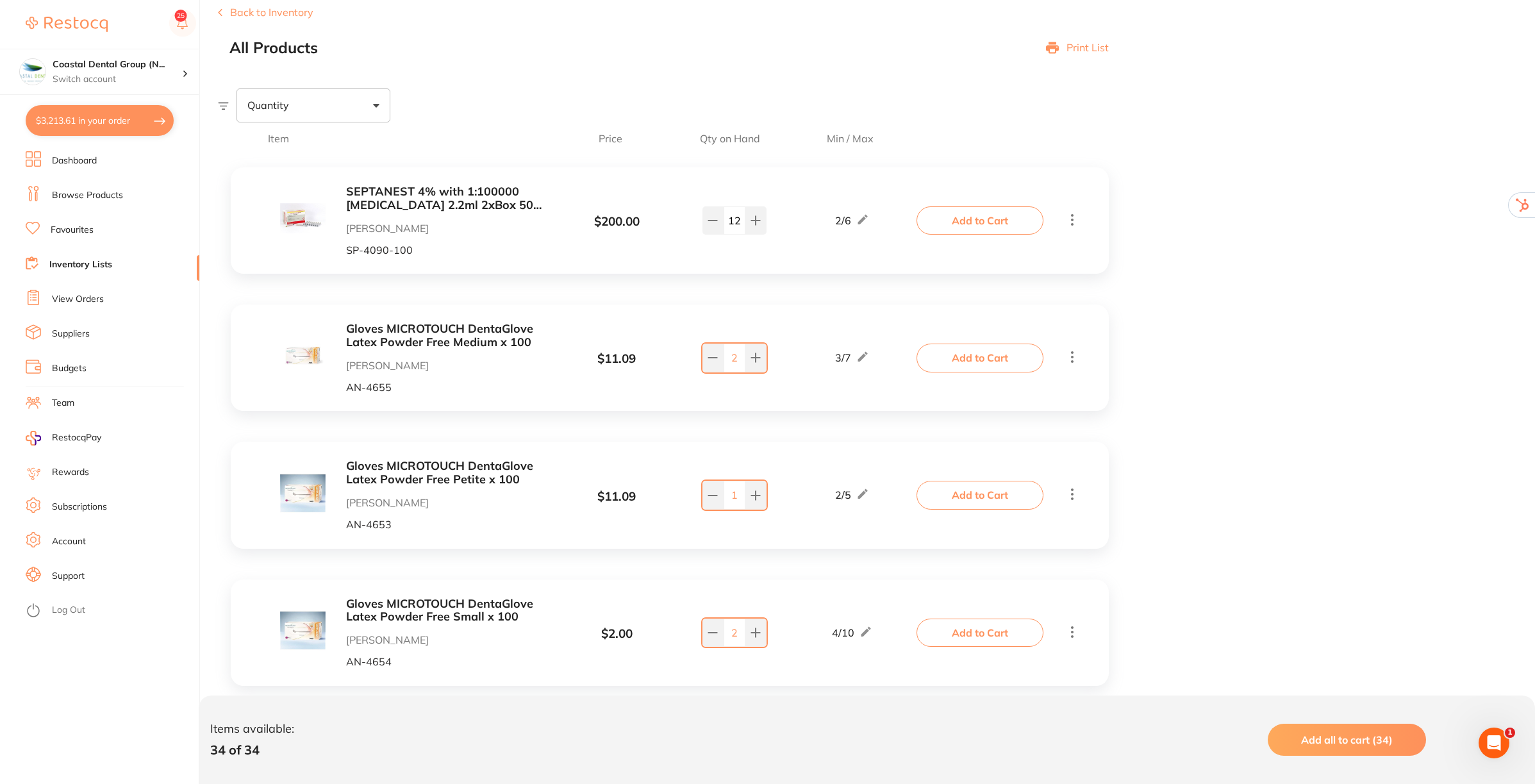
scroll to position [80, 0]
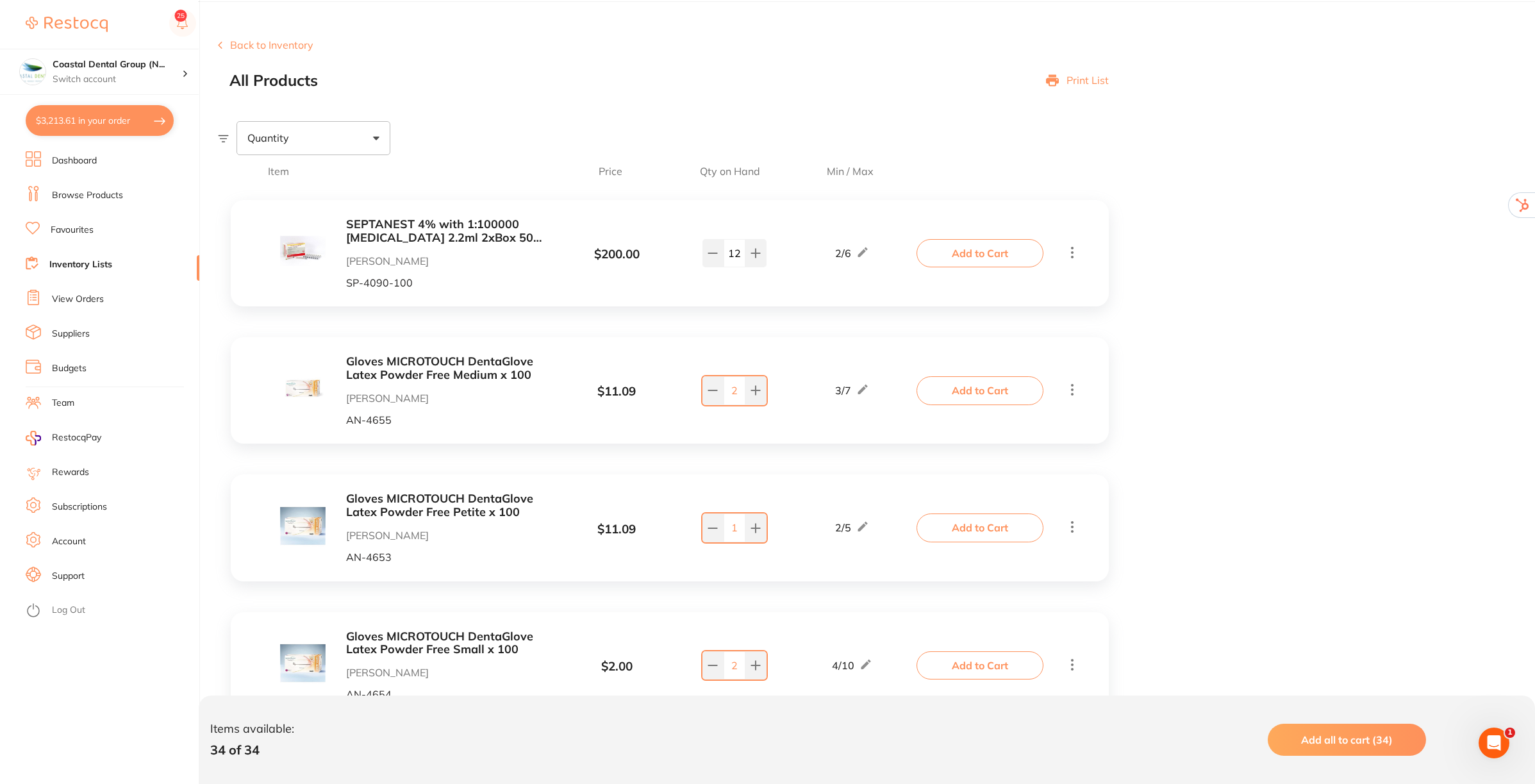
click at [369, 140] on div "Quantity" at bounding box center [313, 138] width 154 height 33
click at [338, 180] on span "Below min limit" at bounding box center [311, 178] width 93 height 27
click at [262, 180] on input "Below min limit" at bounding box center [256, 179] width 12 height 12
checkbox input "true"
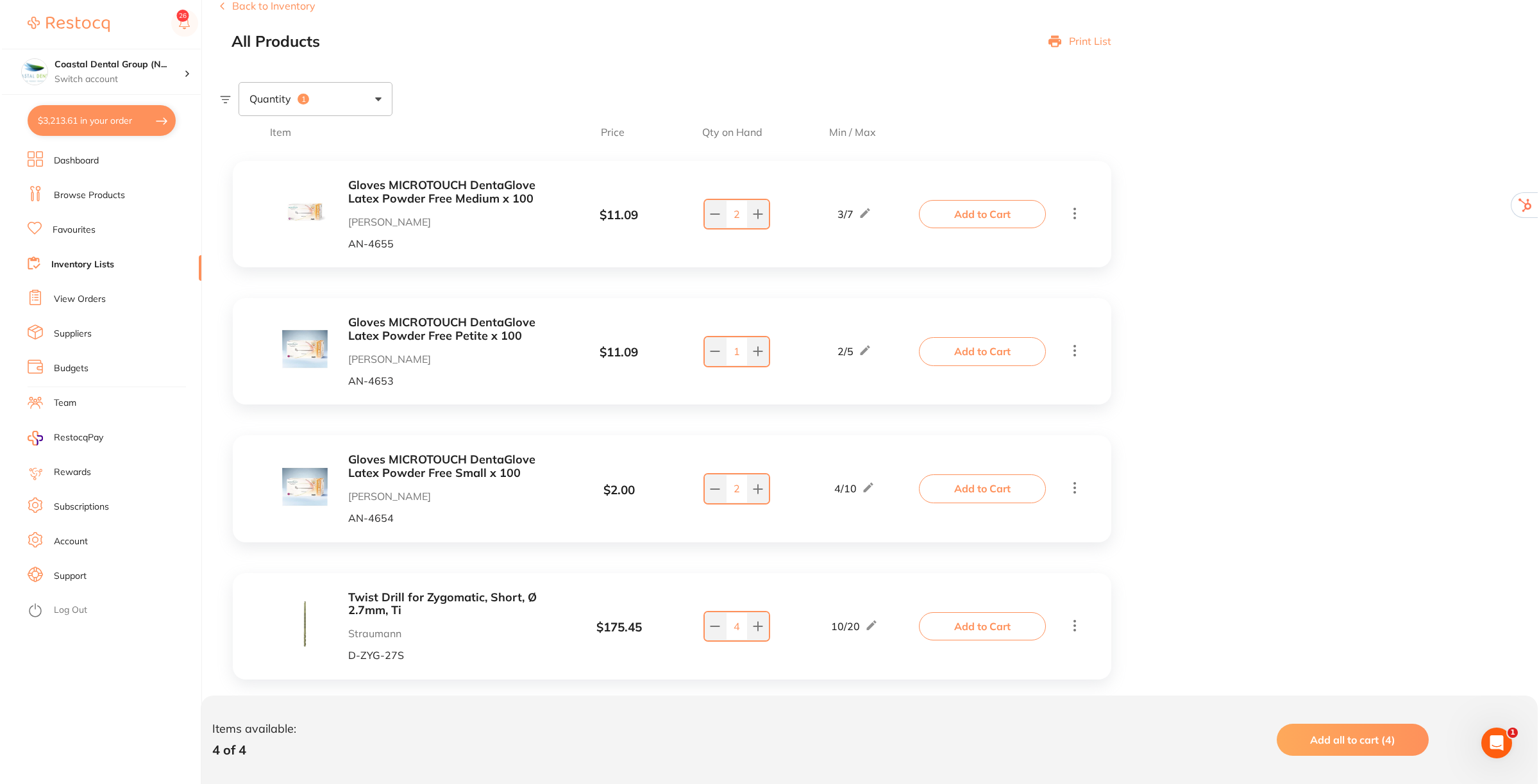
scroll to position [140, 0]
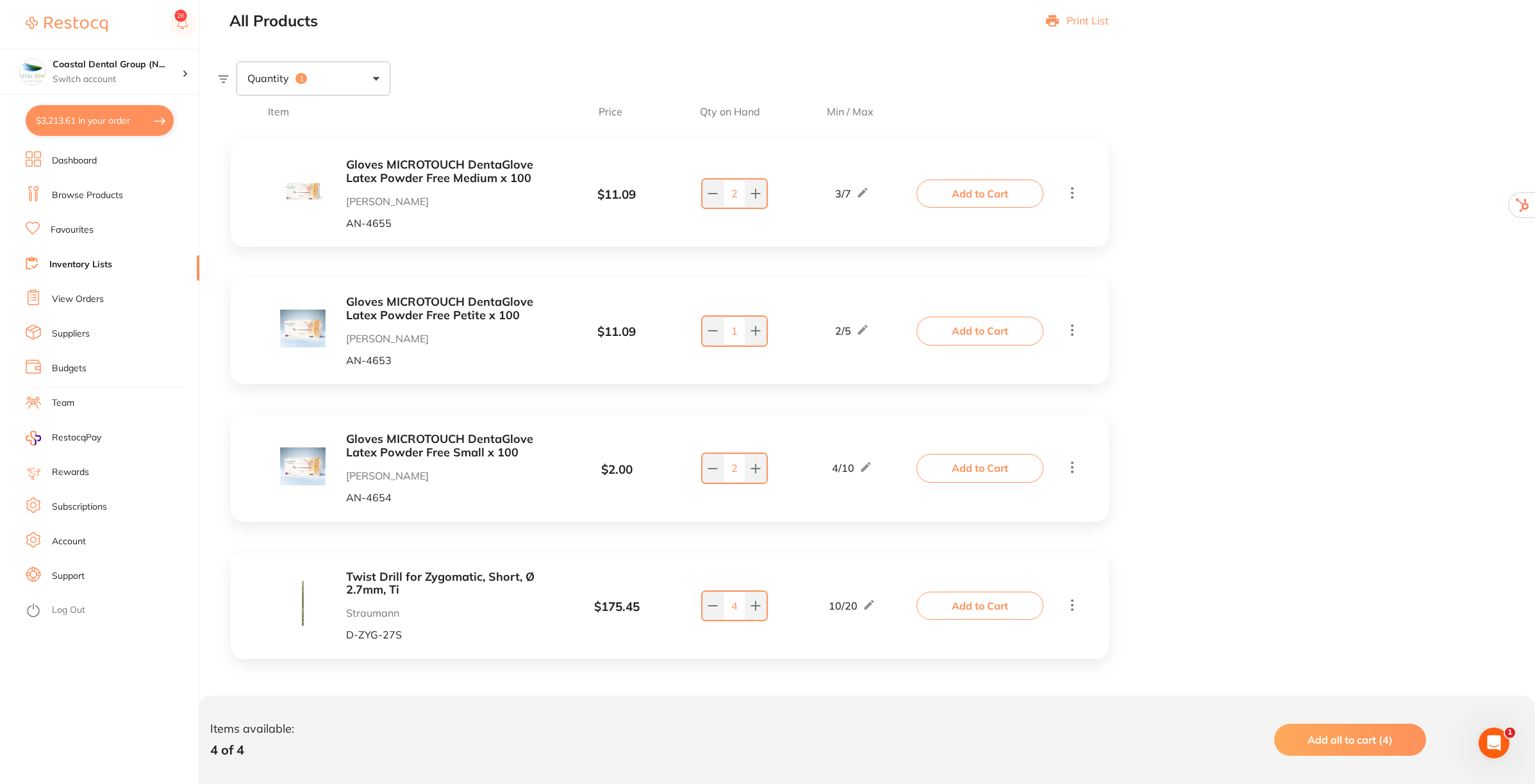
click at [1321, 729] on span "Add all to cart (4)" at bounding box center [1350, 740] width 86 height 13
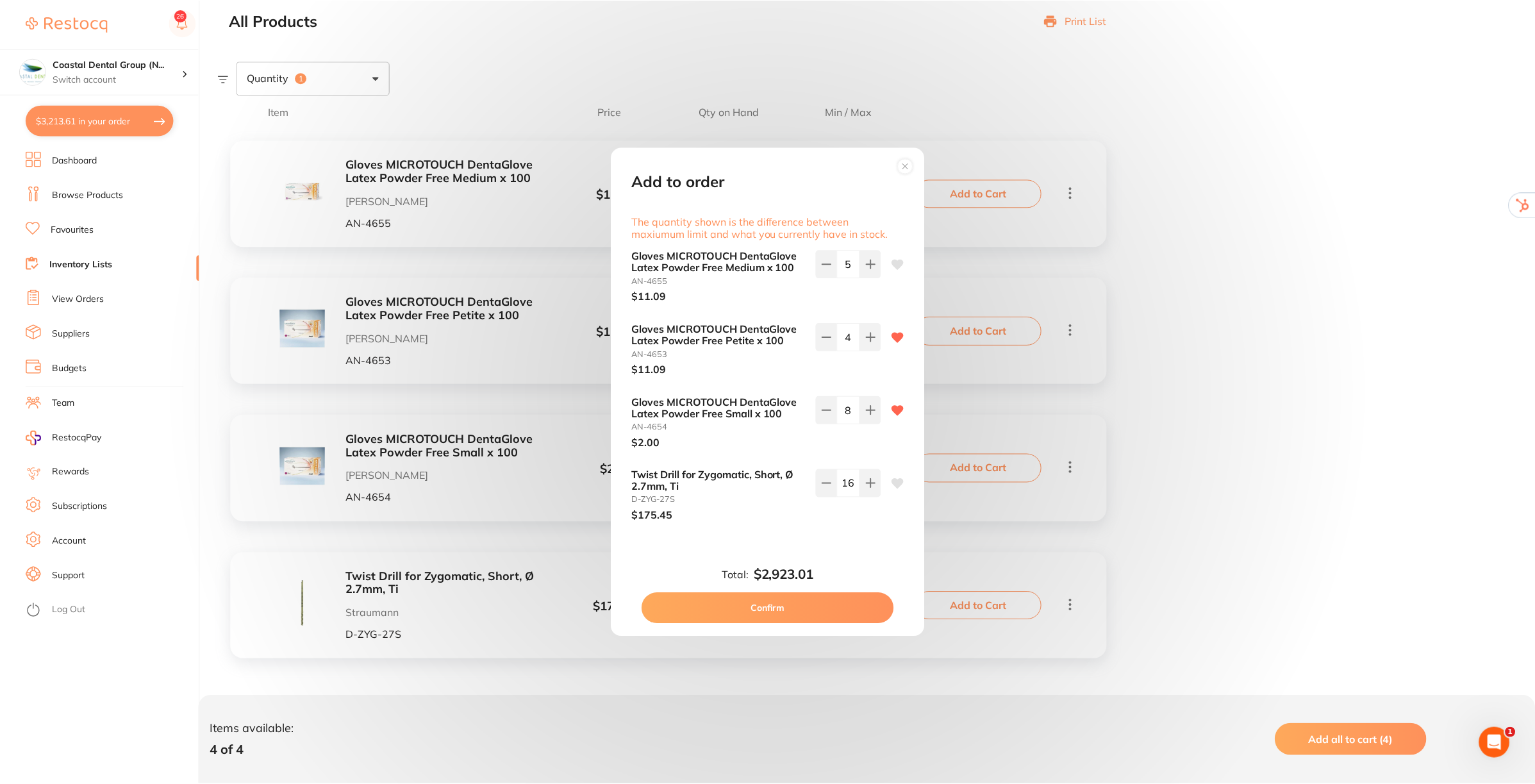
scroll to position [0, 0]
click at [824, 483] on icon at bounding box center [828, 483] width 8 height 0
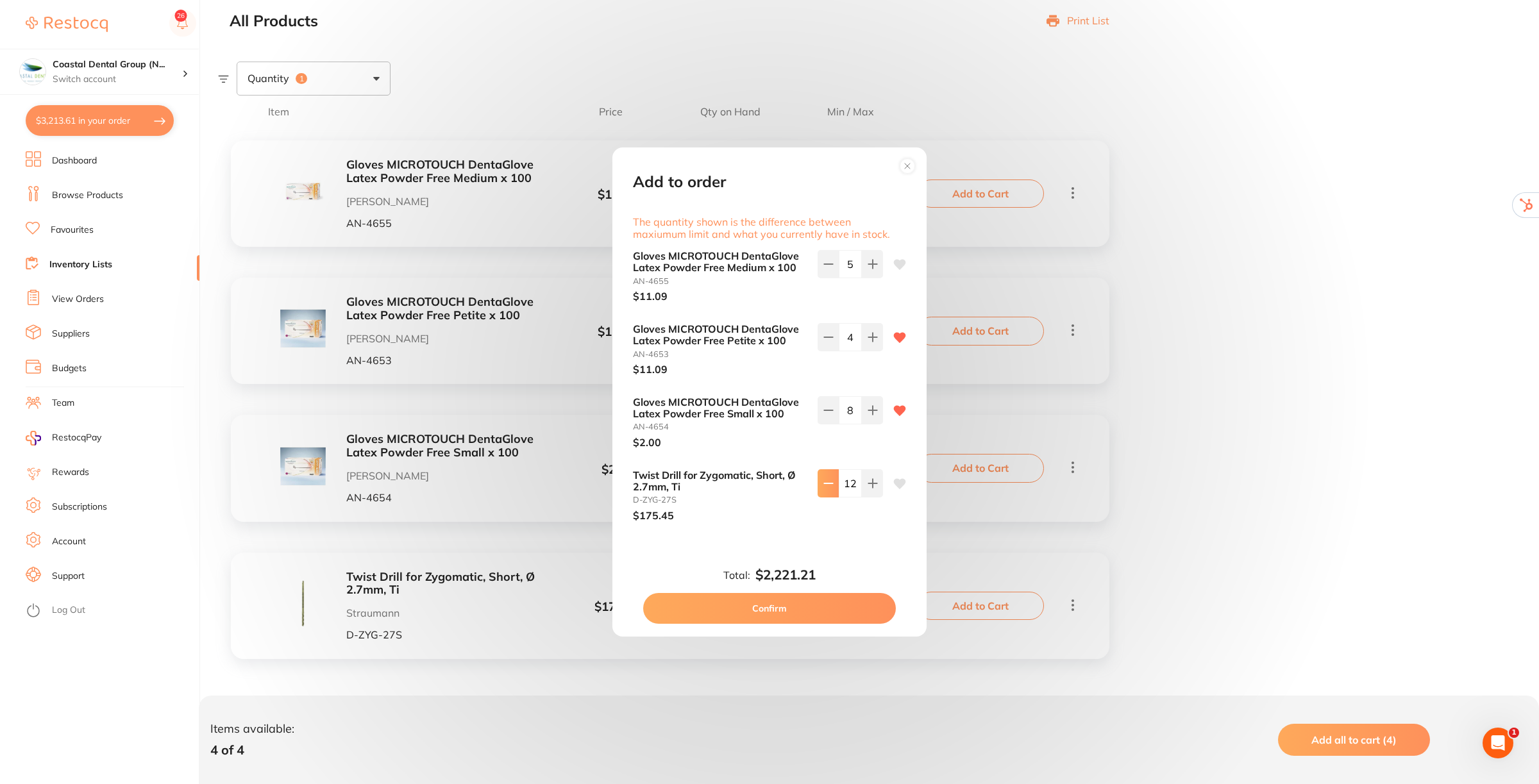
click at [824, 483] on icon at bounding box center [828, 483] width 8 height 0
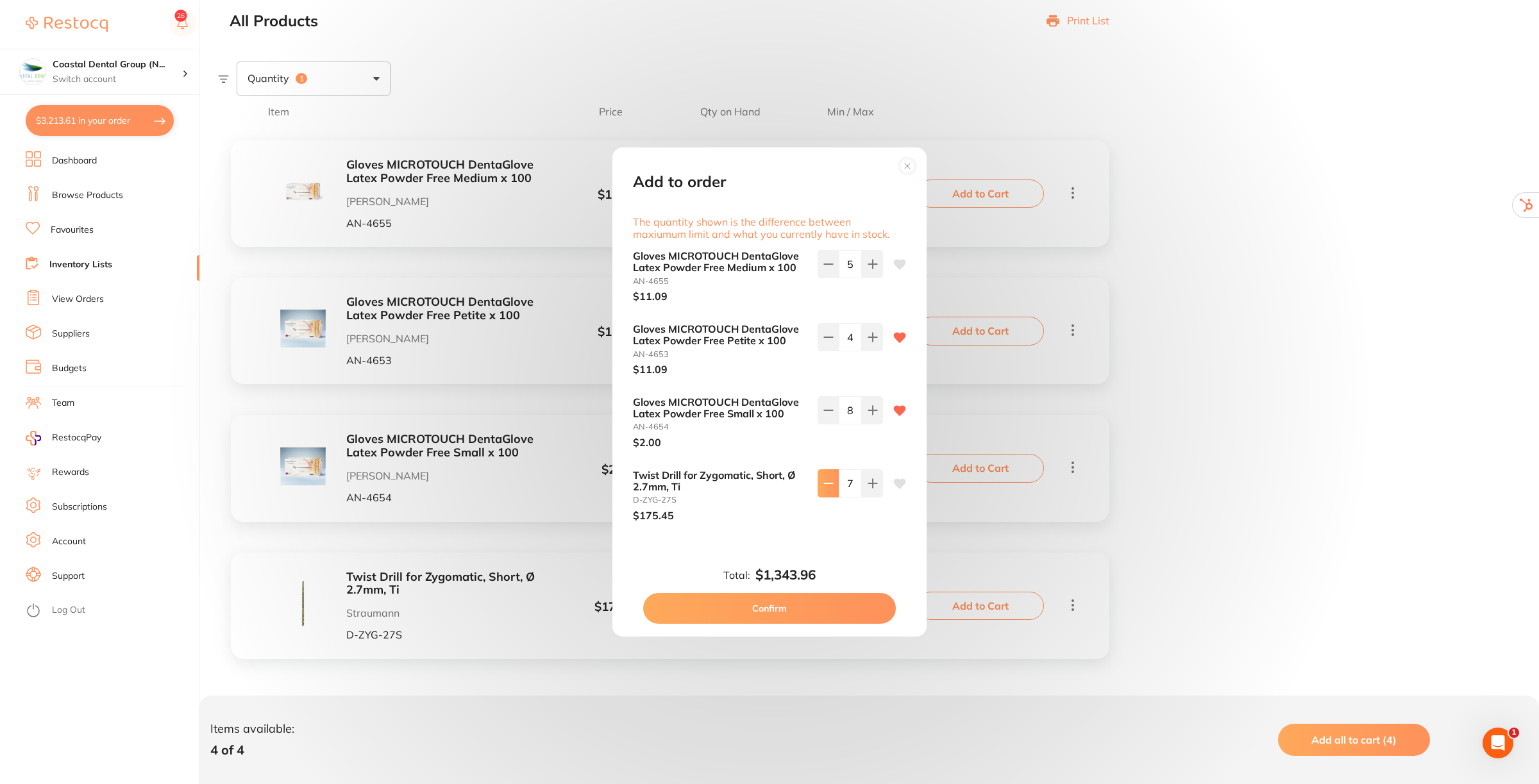
click at [824, 483] on icon at bounding box center [828, 483] width 8 height 0
type input "6"
click at [778, 609] on button "Confirm" at bounding box center [769, 608] width 252 height 30
type input "6"
type input "5"
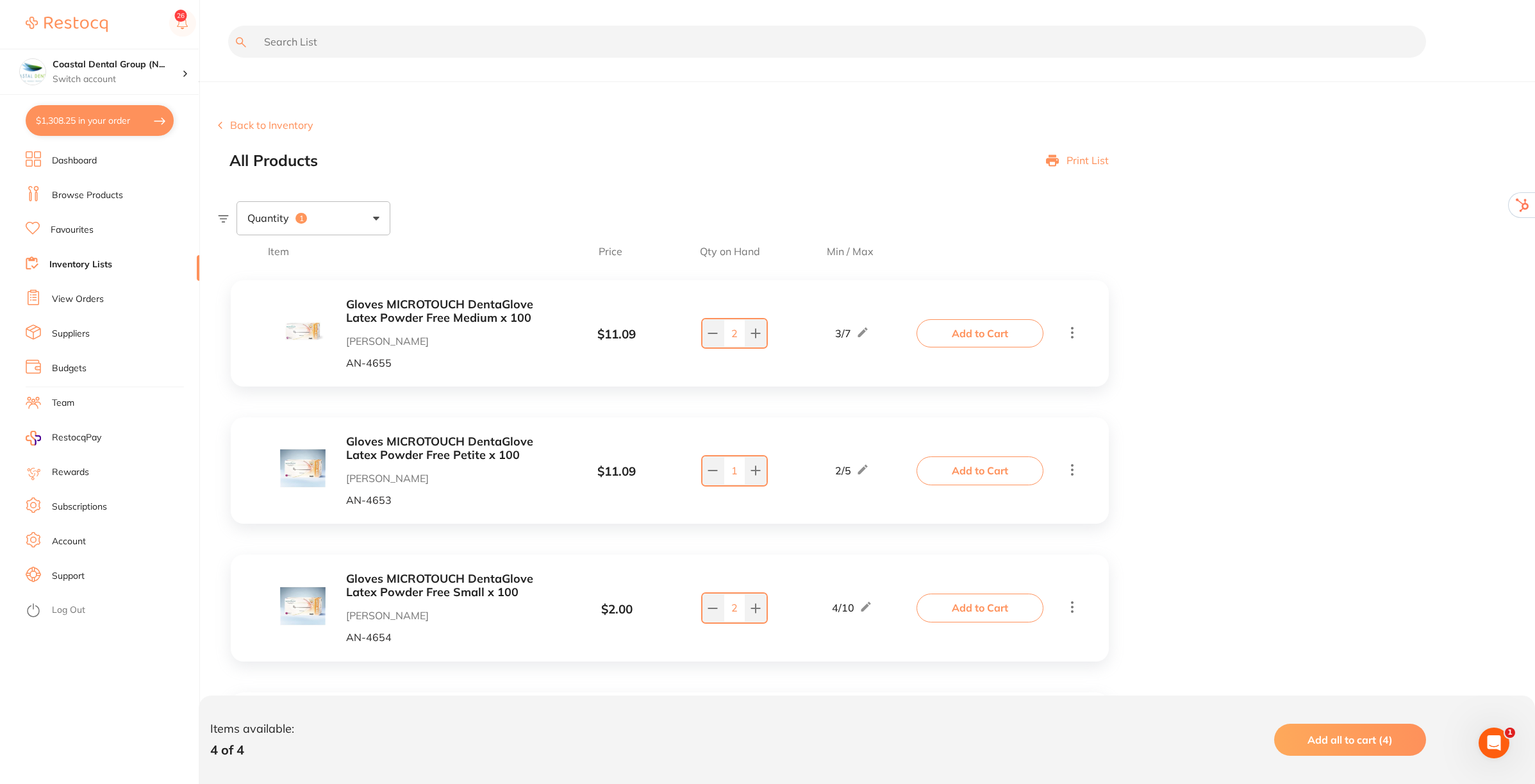
click at [78, 437] on span "RestocqPay" at bounding box center [77, 438] width 49 height 13
click at [127, 65] on h4 "Coastal Dental Group (N..." at bounding box center [117, 64] width 130 height 13
click at [126, 156] on h4 "Coastal Dental Group (Melbourne)" at bounding box center [118, 156] width 141 height 25
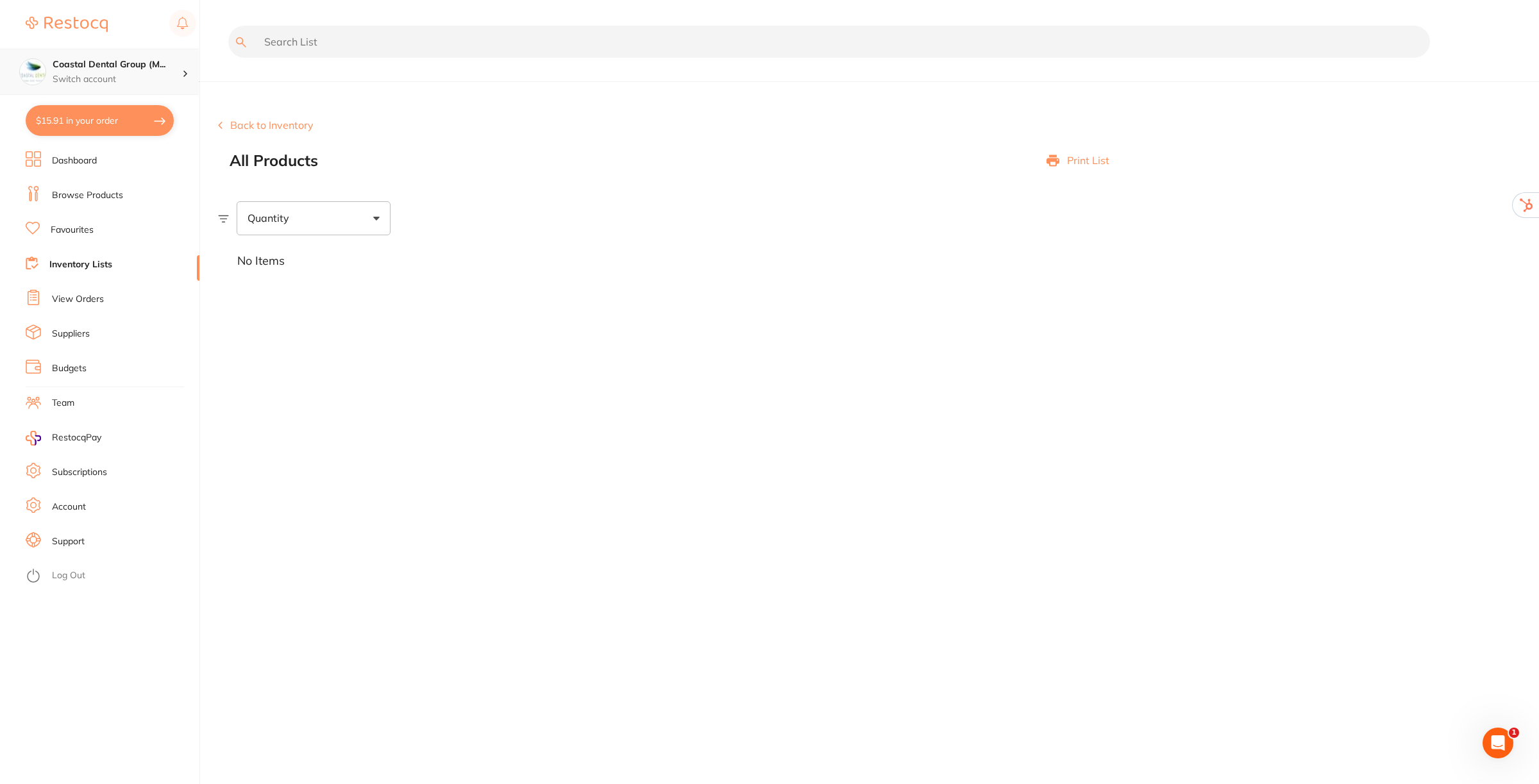
click at [164, 79] on p "Switch account" at bounding box center [117, 80] width 130 height 13
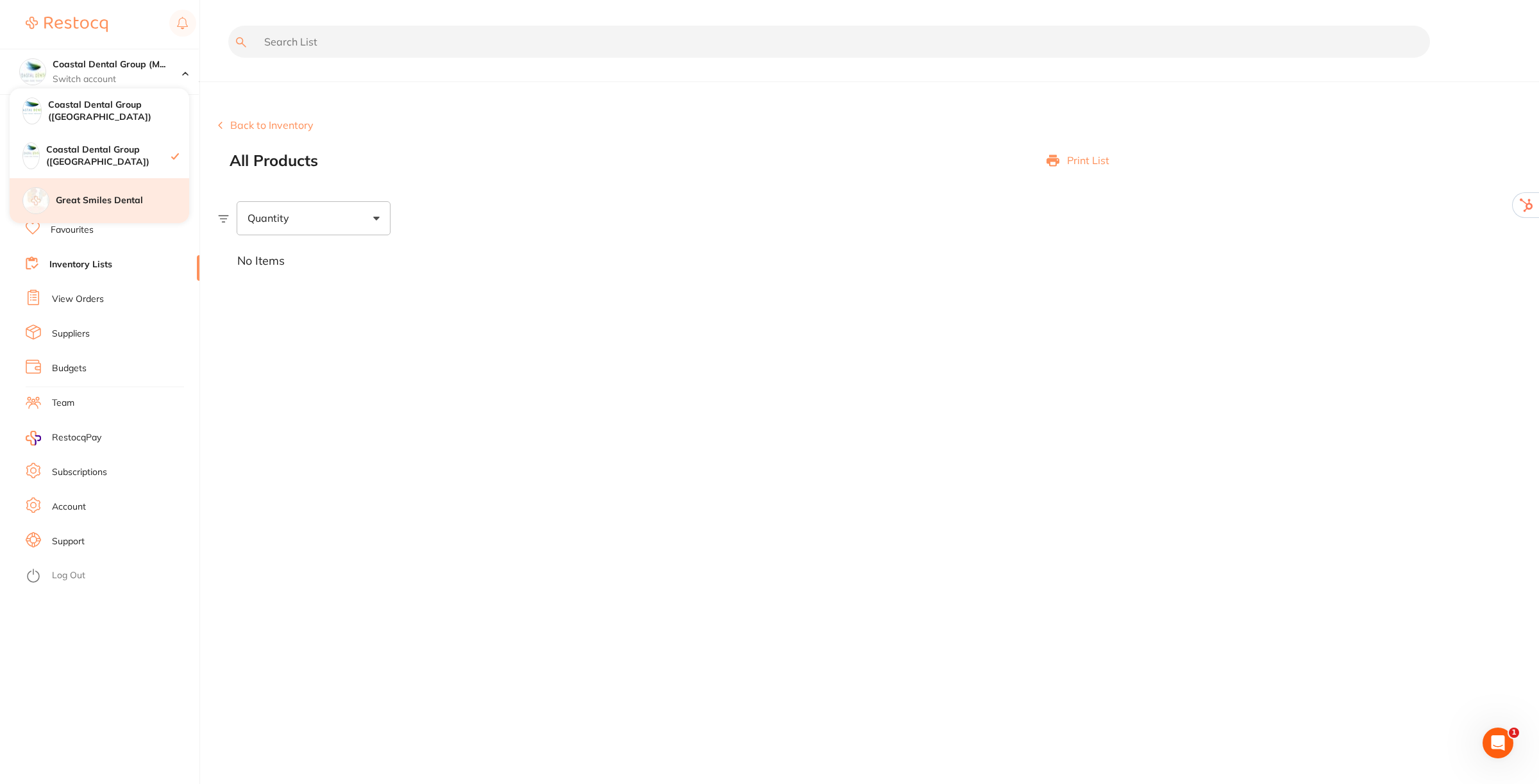
click at [125, 194] on h4 "Great Smiles Dental" at bounding box center [123, 201] width 133 height 13
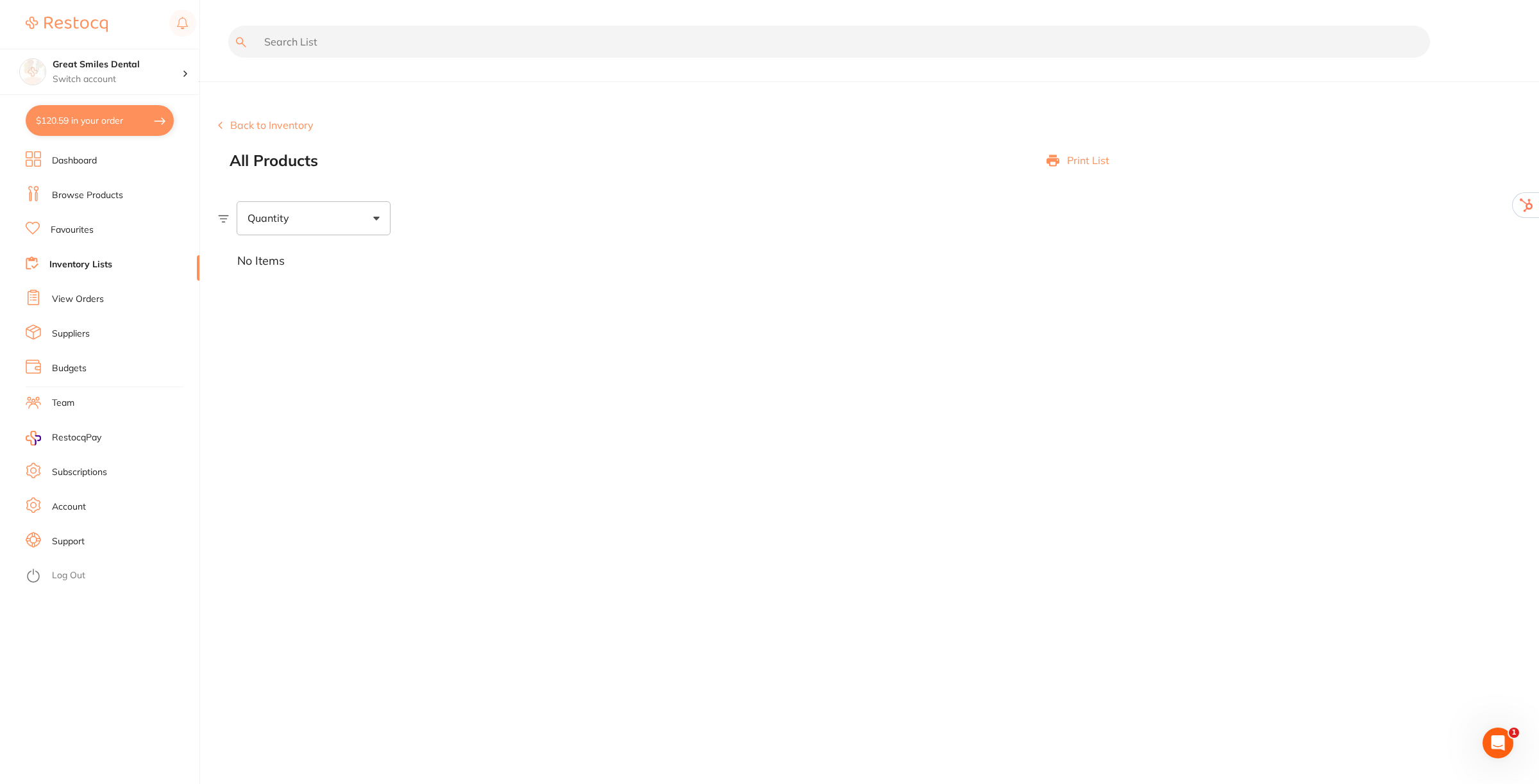
click at [68, 361] on li "Budgets" at bounding box center [112, 368] width 174 height 20
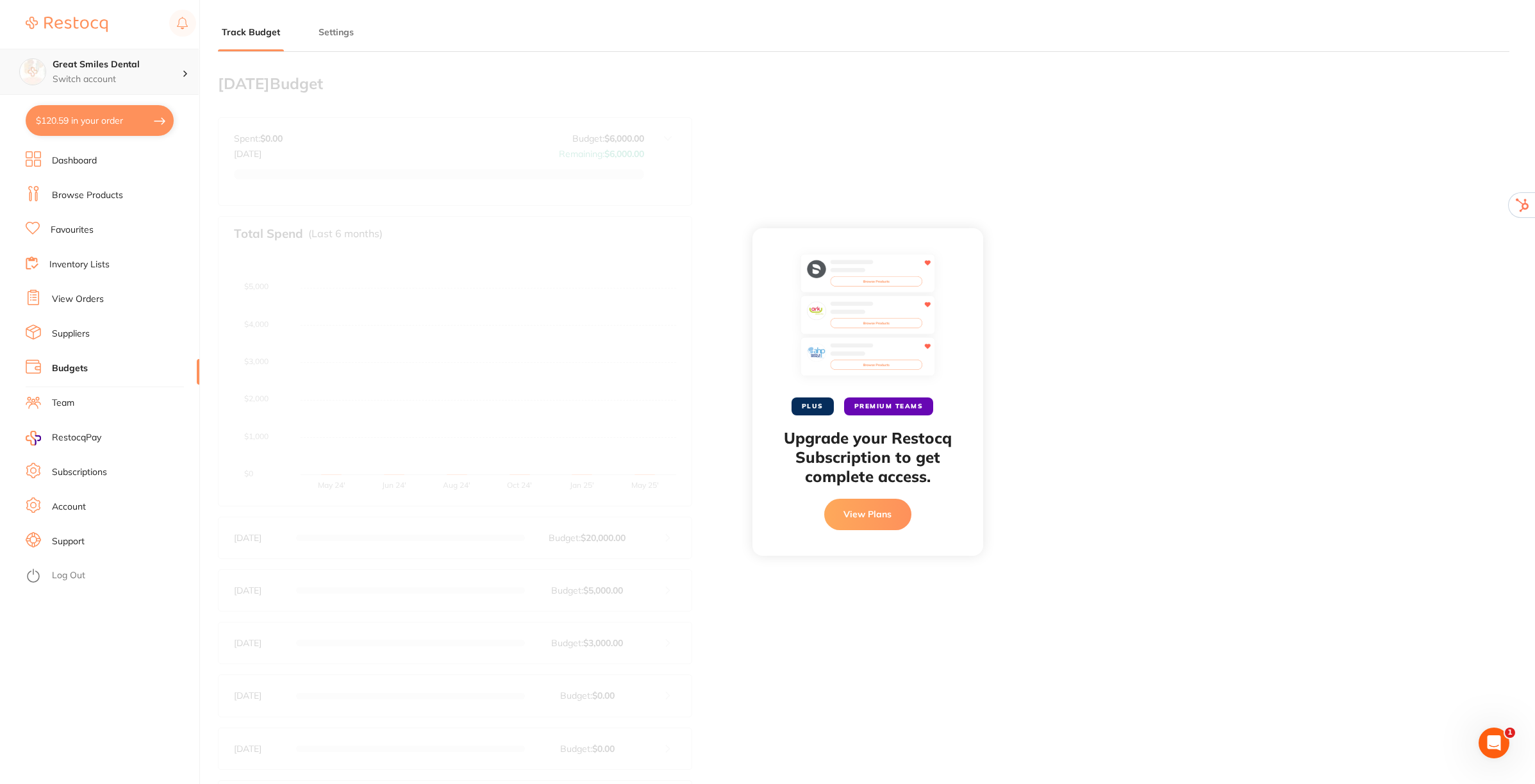
click at [151, 62] on h4 "Great Smiles Dental" at bounding box center [117, 64] width 130 height 13
click at [116, 152] on h4 "Coastal Dental Group (Melbourne)" at bounding box center [118, 156] width 141 height 25
type input "6,000"
type input "5.0"
type input "6,000"
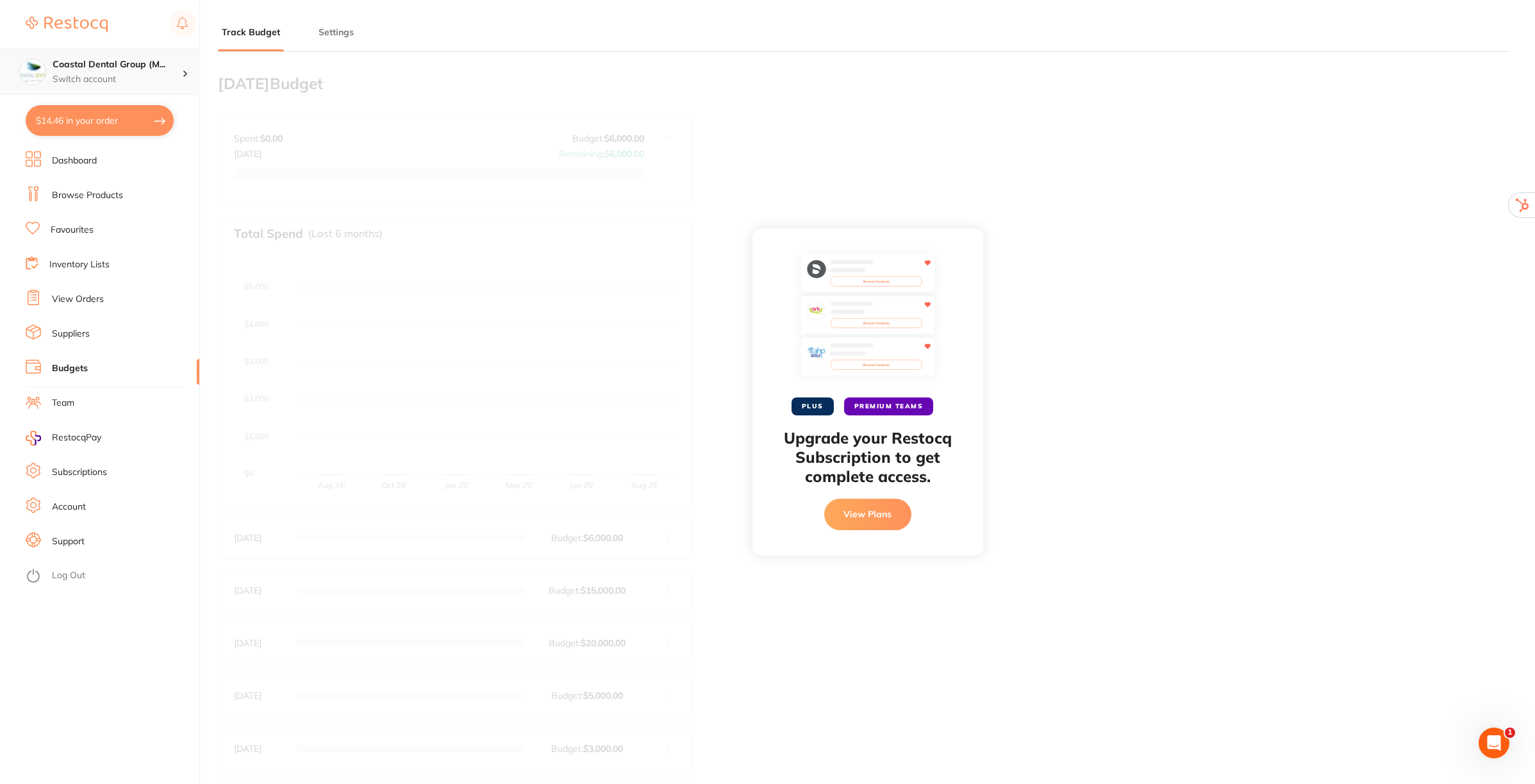
click at [136, 73] on p "Switch account" at bounding box center [117, 80] width 130 height 13
click at [115, 111] on h4 "Coastal Dental Group ([GEOGRAPHIC_DATA])" at bounding box center [118, 111] width 141 height 25
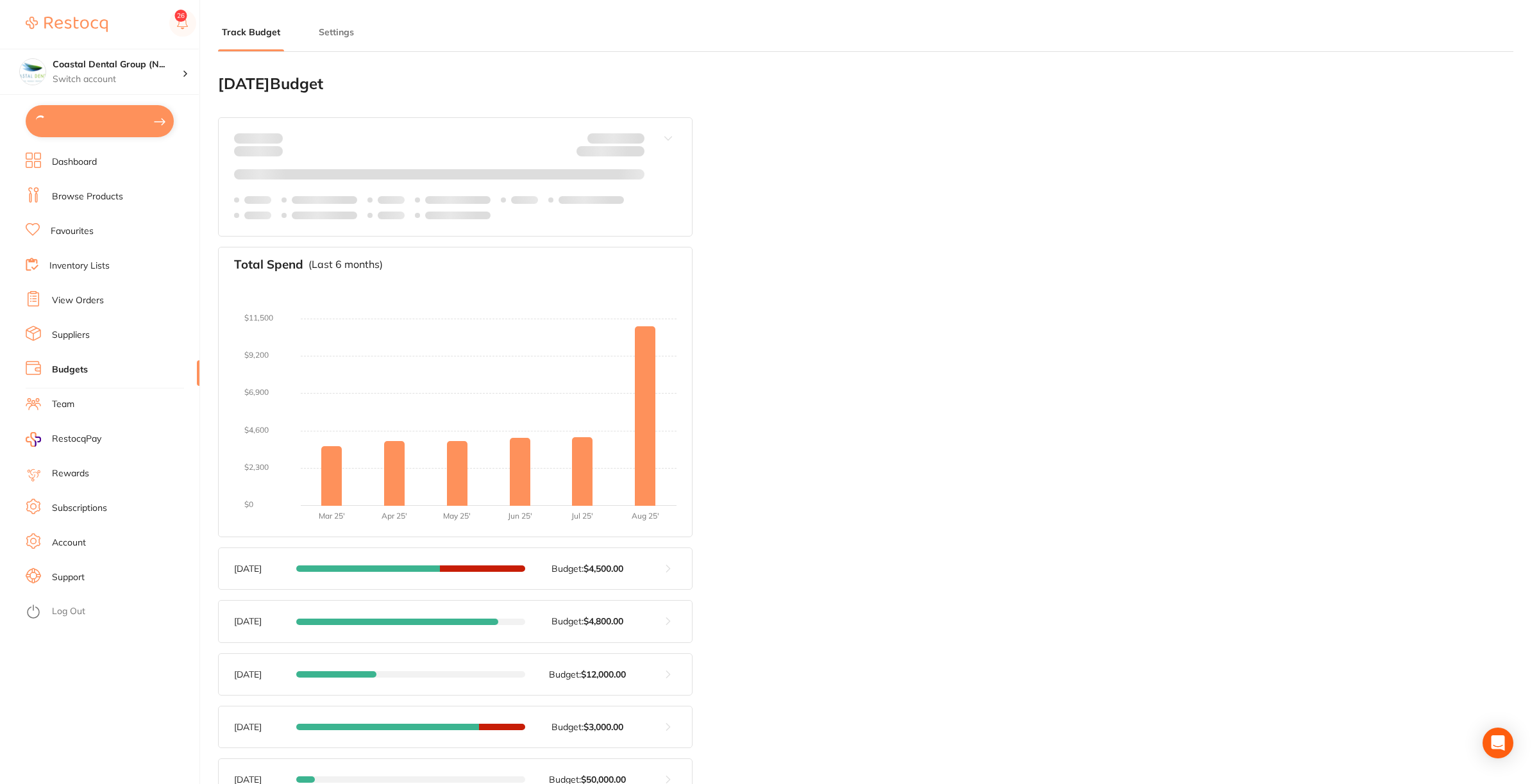
type input "6,000"
type input "3,000"
type input "3.0"
type input "100,000"
type input "3,000"
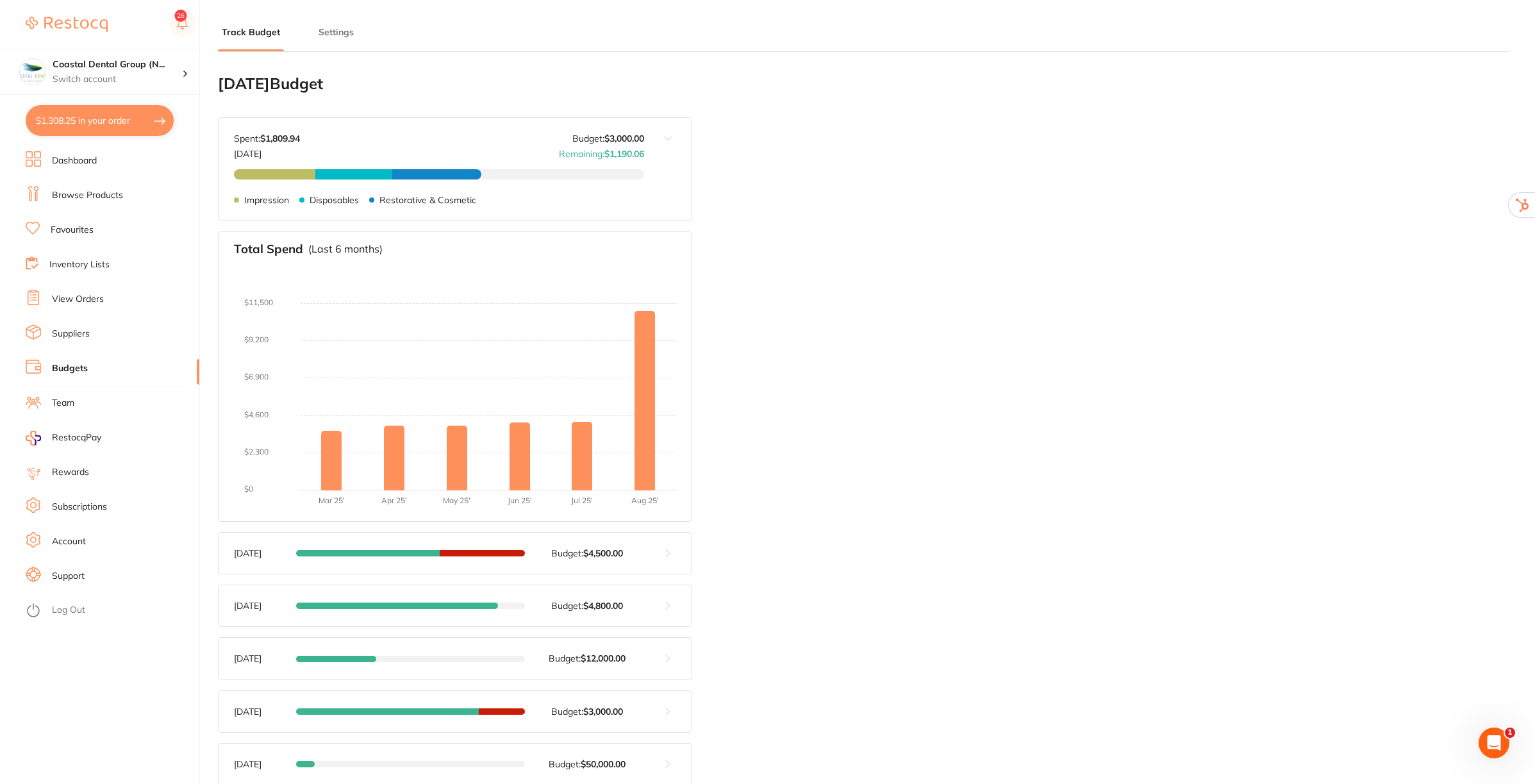
click at [58, 474] on link "Rewards" at bounding box center [70, 472] width 37 height 13
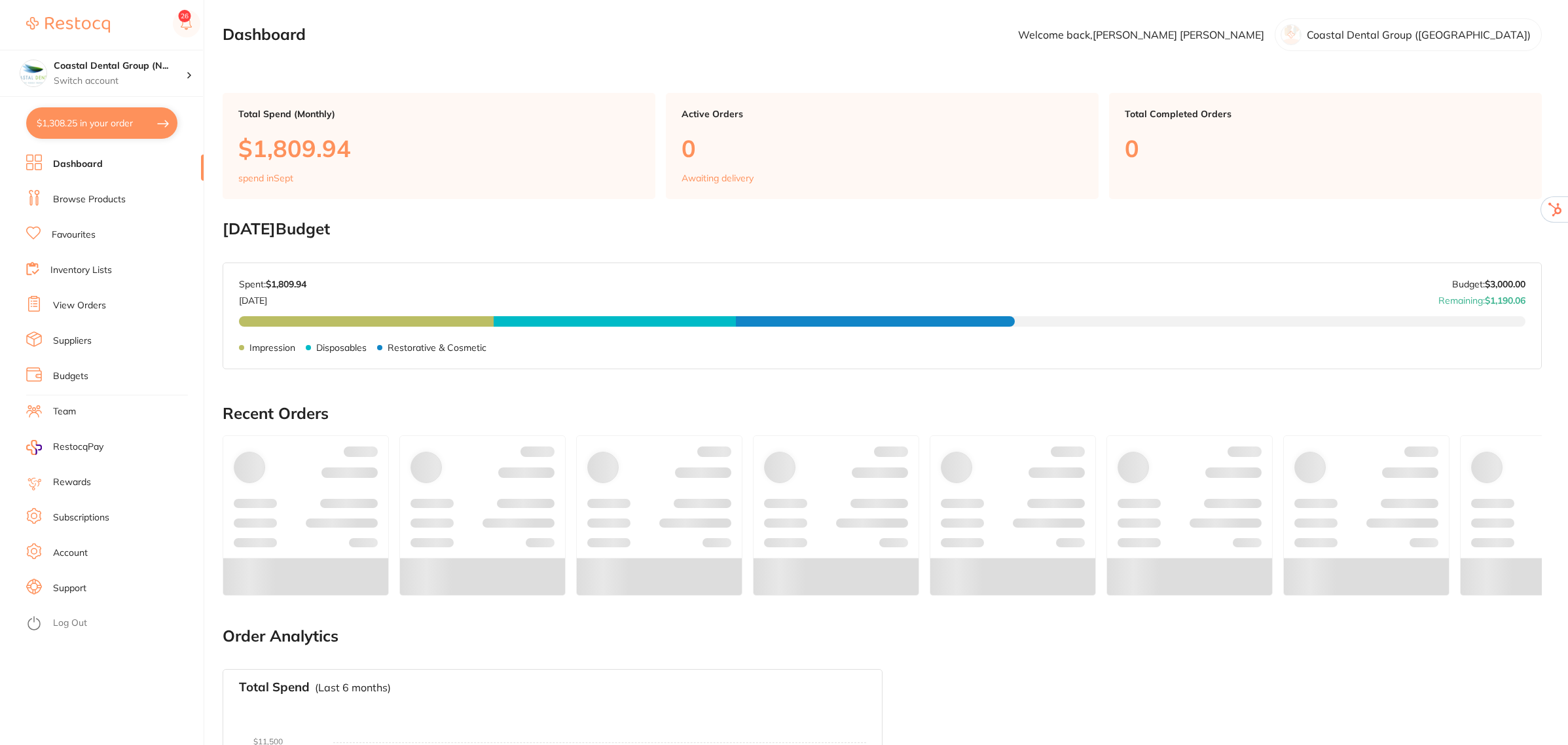
click at [76, 620] on link "Log Out" at bounding box center [70, 624] width 34 height 13
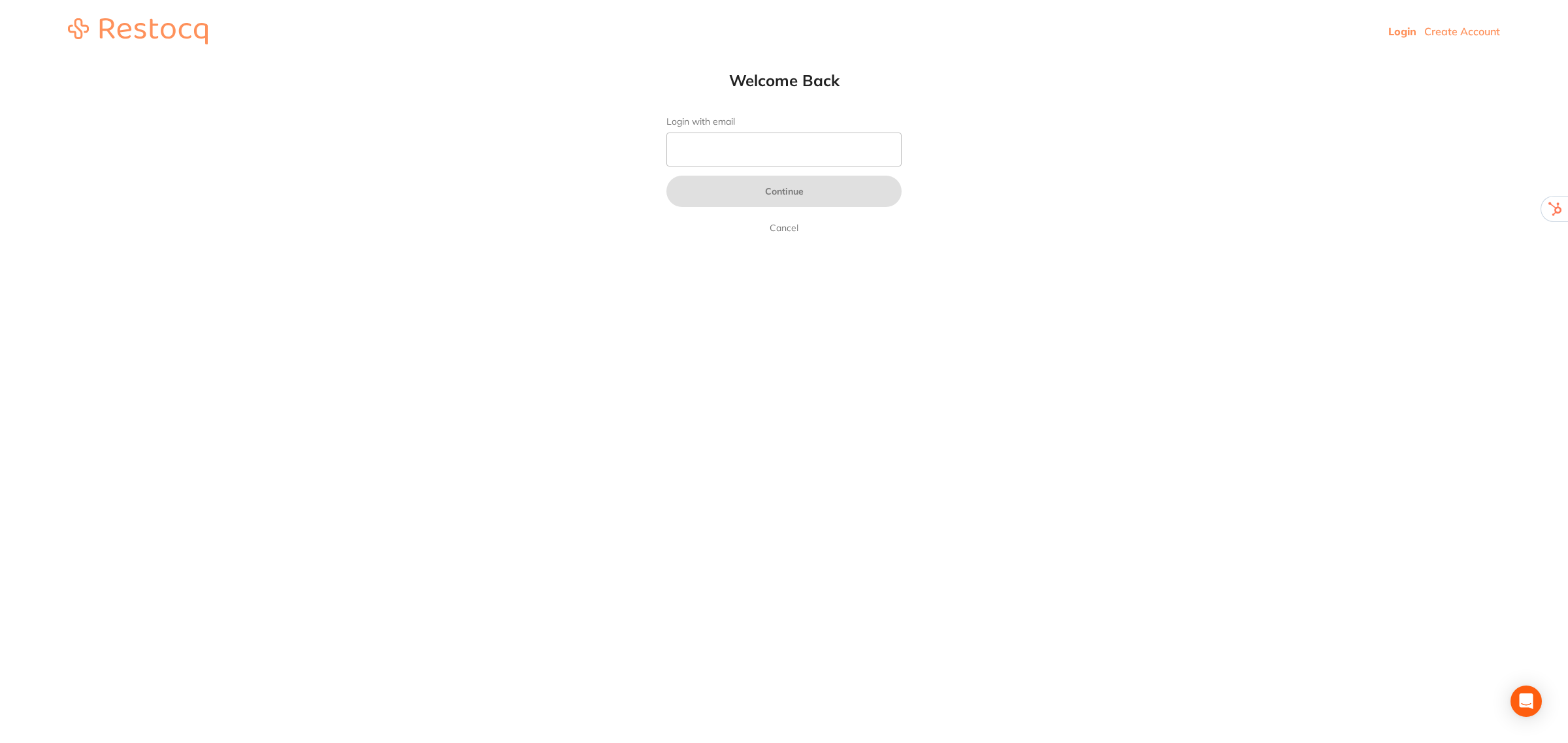
click at [1458, 27] on link "Create Account" at bounding box center [1462, 32] width 76 height 13
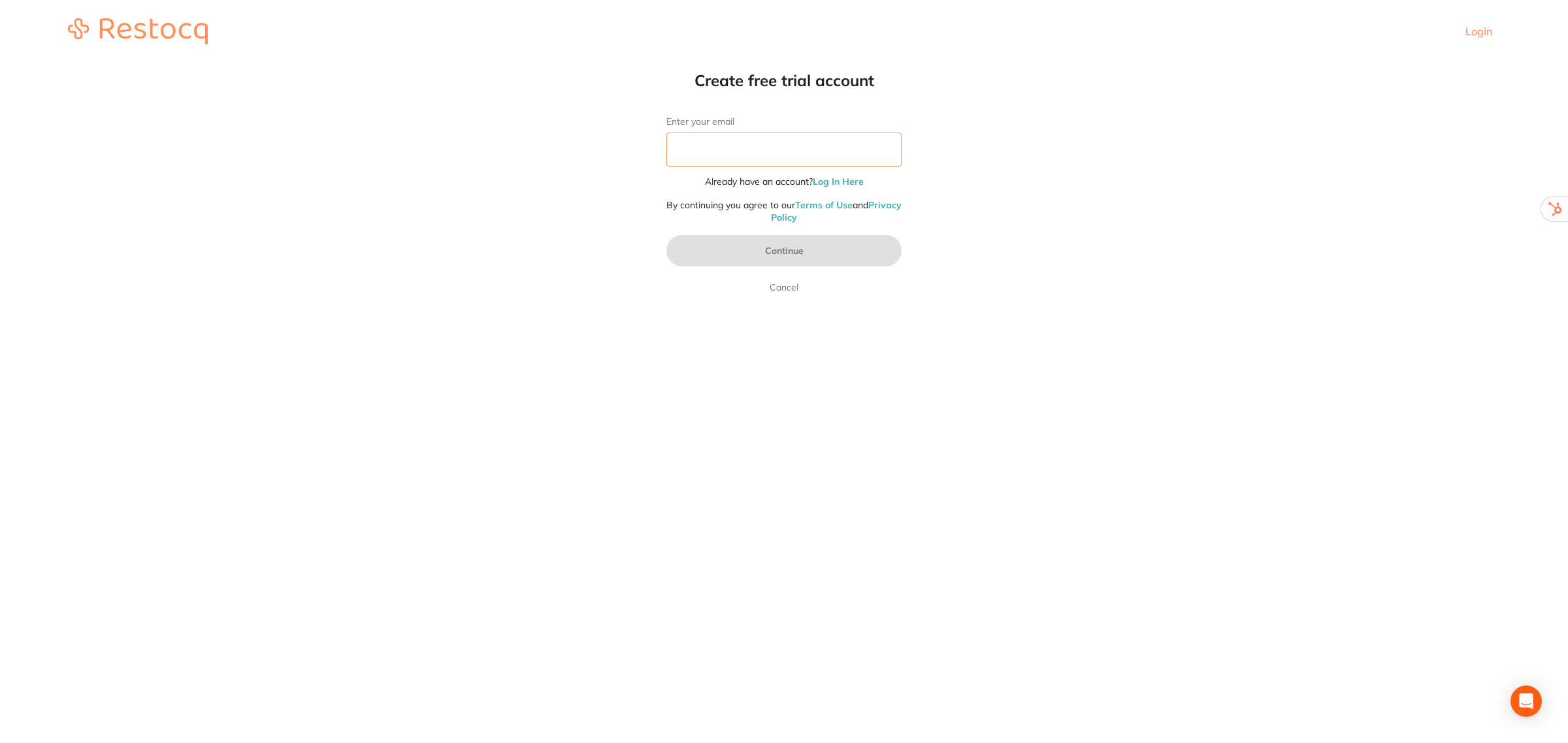
click at [730, 139] on input "Enter your email" at bounding box center [784, 150] width 235 height 34
type input "[EMAIL_ADDRESS][DOMAIN_NAME]"
click at [786, 242] on button "Continue" at bounding box center [784, 250] width 235 height 31
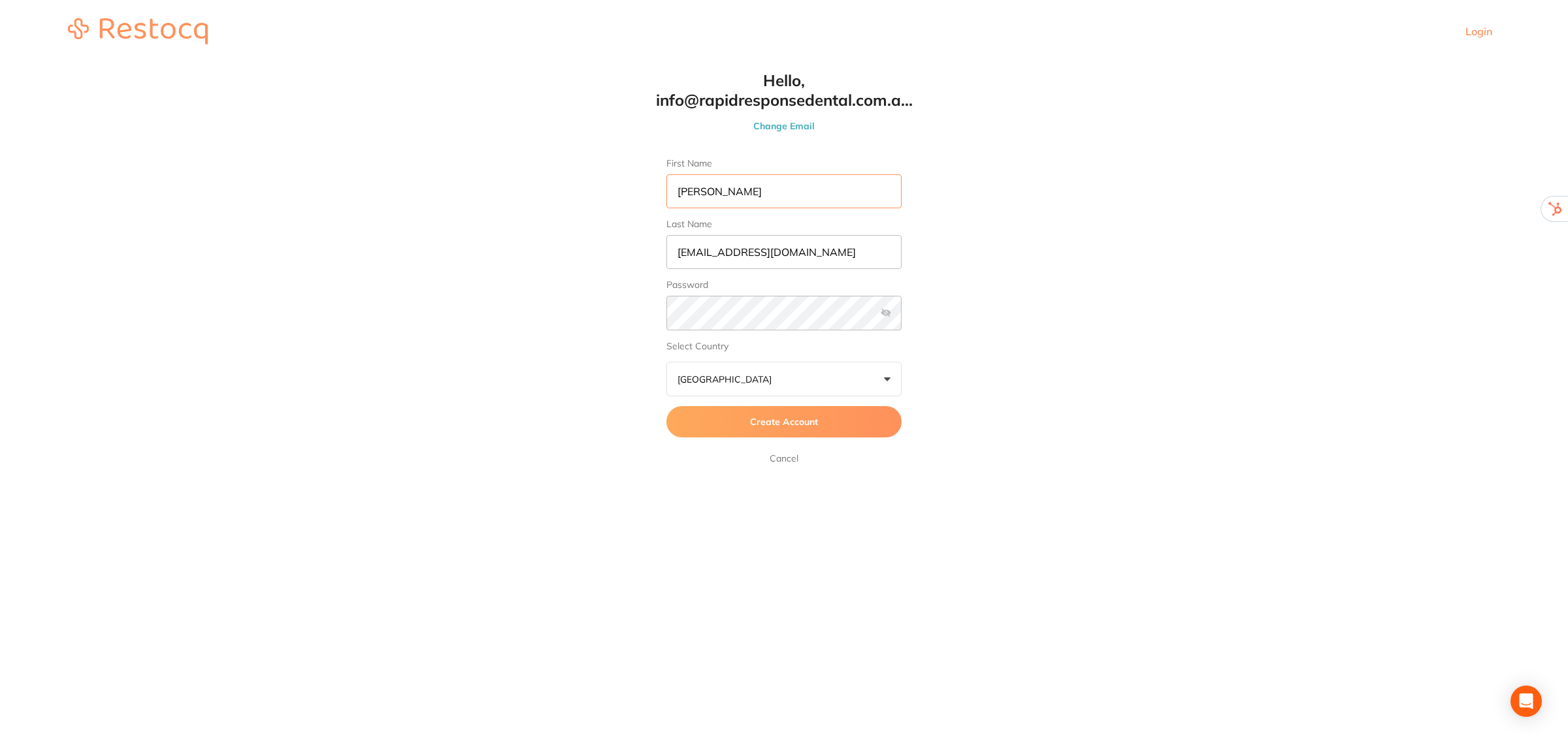
type input "[PERSON_NAME]"
click at [814, 245] on input "[EMAIL_ADDRESS][DOMAIN_NAME]" at bounding box center [784, 252] width 235 height 34
type input "."
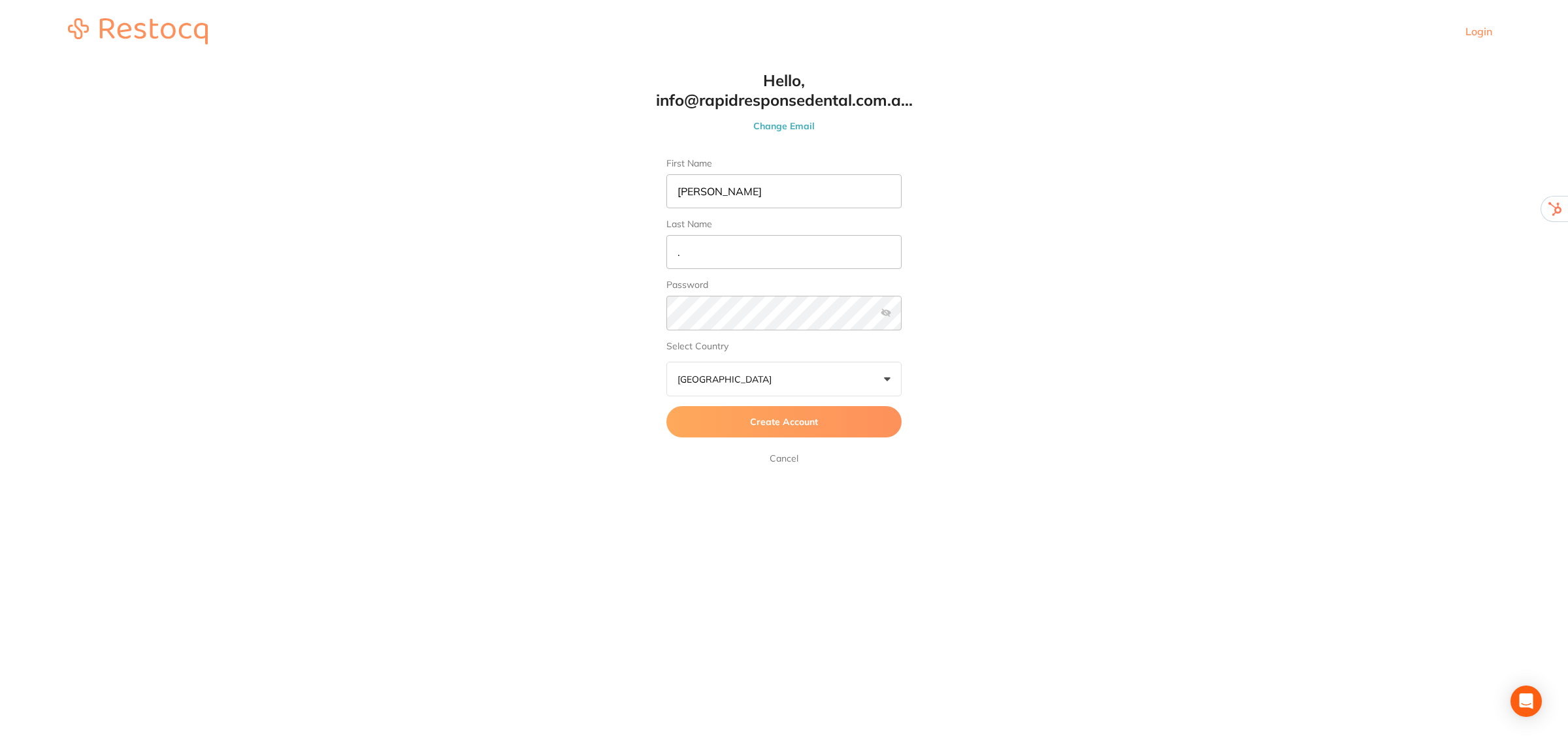
click at [886, 311] on label at bounding box center [886, 313] width 10 height 10
click at [902, 317] on input "checkbox" at bounding box center [902, 317] width 0 height 0
click at [810, 420] on span "Create Account" at bounding box center [784, 422] width 68 height 12
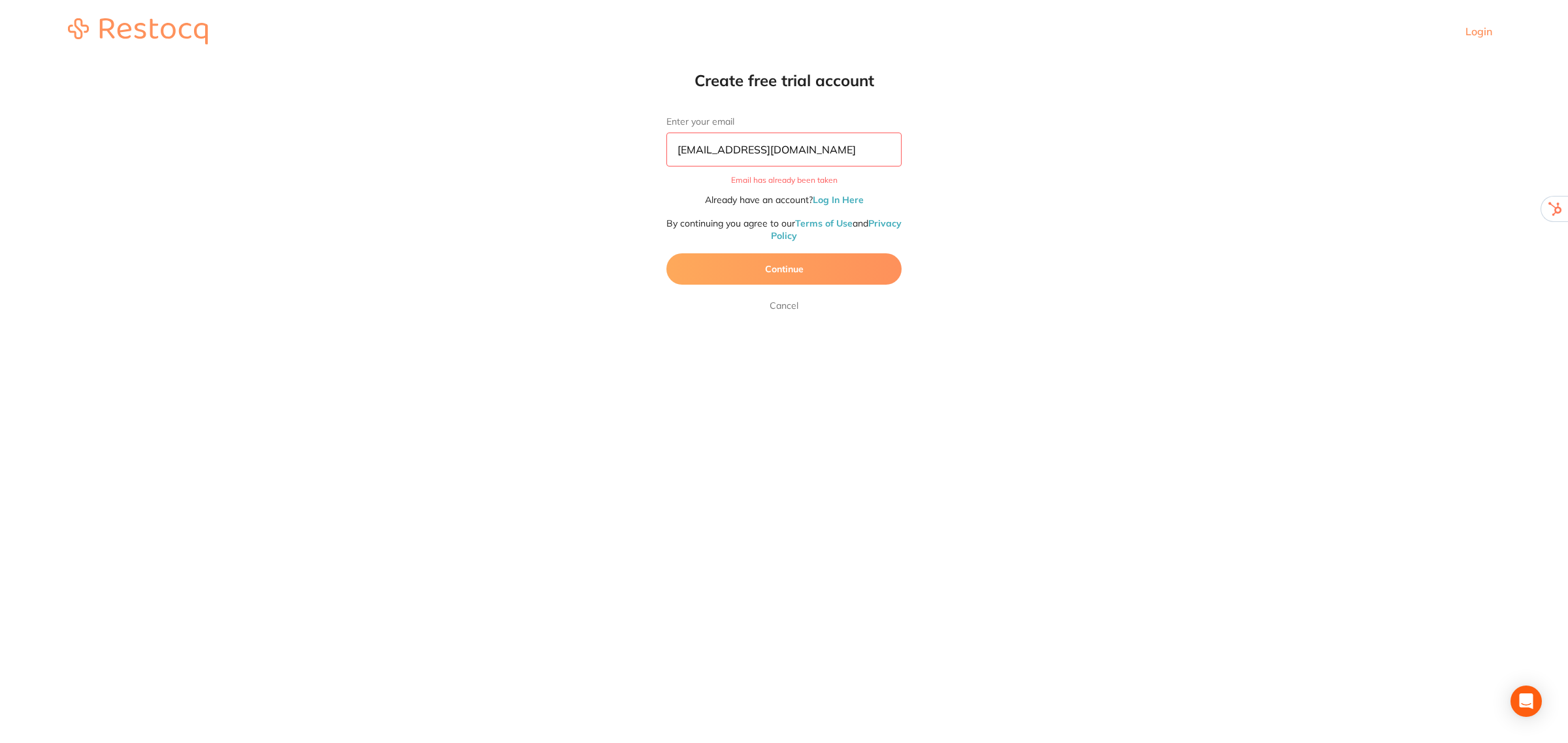
click at [859, 151] on input "info@rapidresponsedental.com.au" at bounding box center [784, 150] width 235 height 34
click at [859, 150] on input "info@rapidresponsedental.com.au" at bounding box center [784, 150] width 235 height 34
click at [860, 148] on input "info@rapidresponsedental.com.au" at bounding box center [784, 150] width 235 height 34
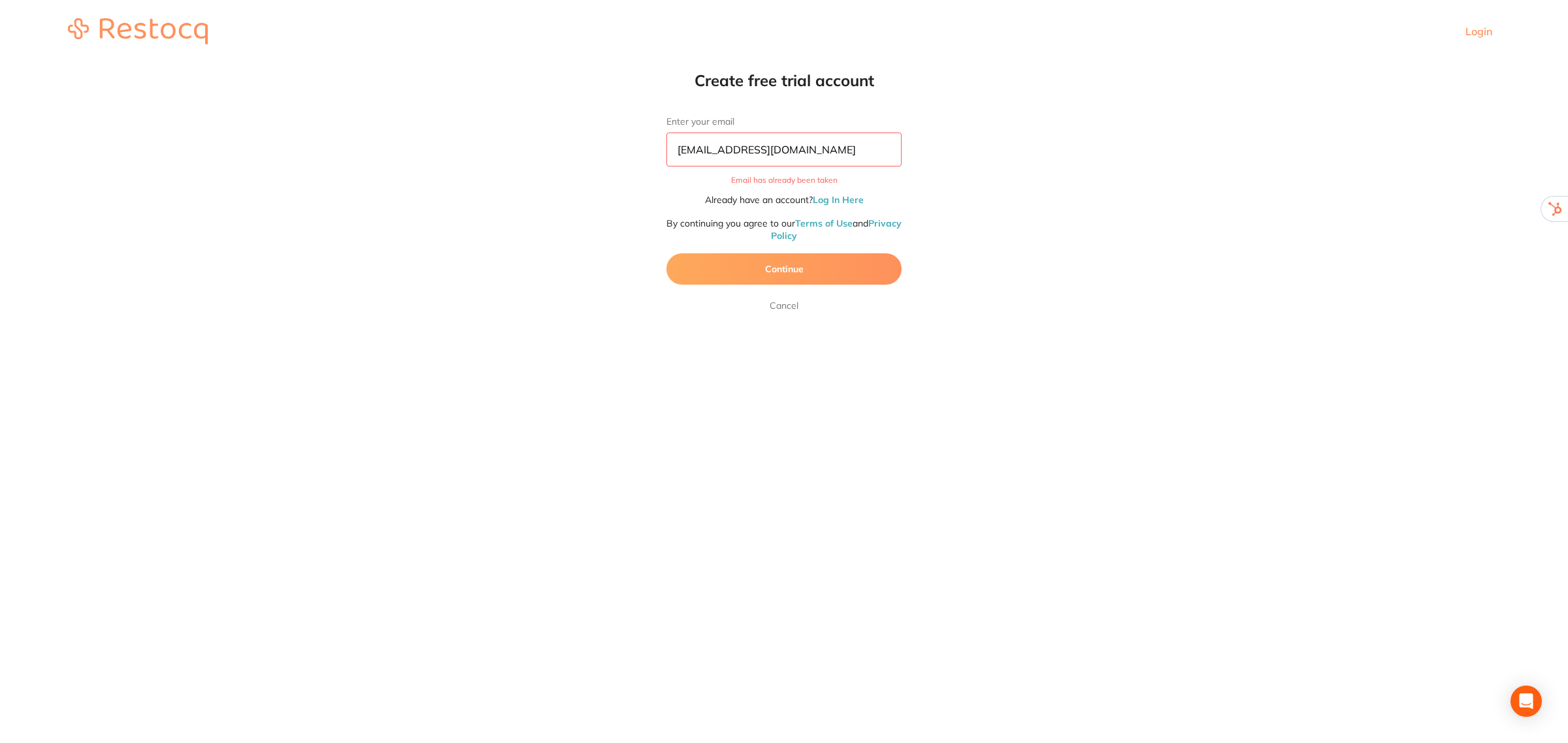
click at [860, 148] on input "info@rapidresponsedental.com.au" at bounding box center [784, 150] width 235 height 34
drag, startPoint x: 844, startPoint y: 148, endPoint x: 702, endPoint y: 152, distance: 142.1
click at [702, 152] on input "info@rapidresponsedeauntal.com." at bounding box center [784, 150] width 235 height 34
type input "info@sqdental.com.au"
click at [768, 268] on button "Continue" at bounding box center [784, 269] width 235 height 31
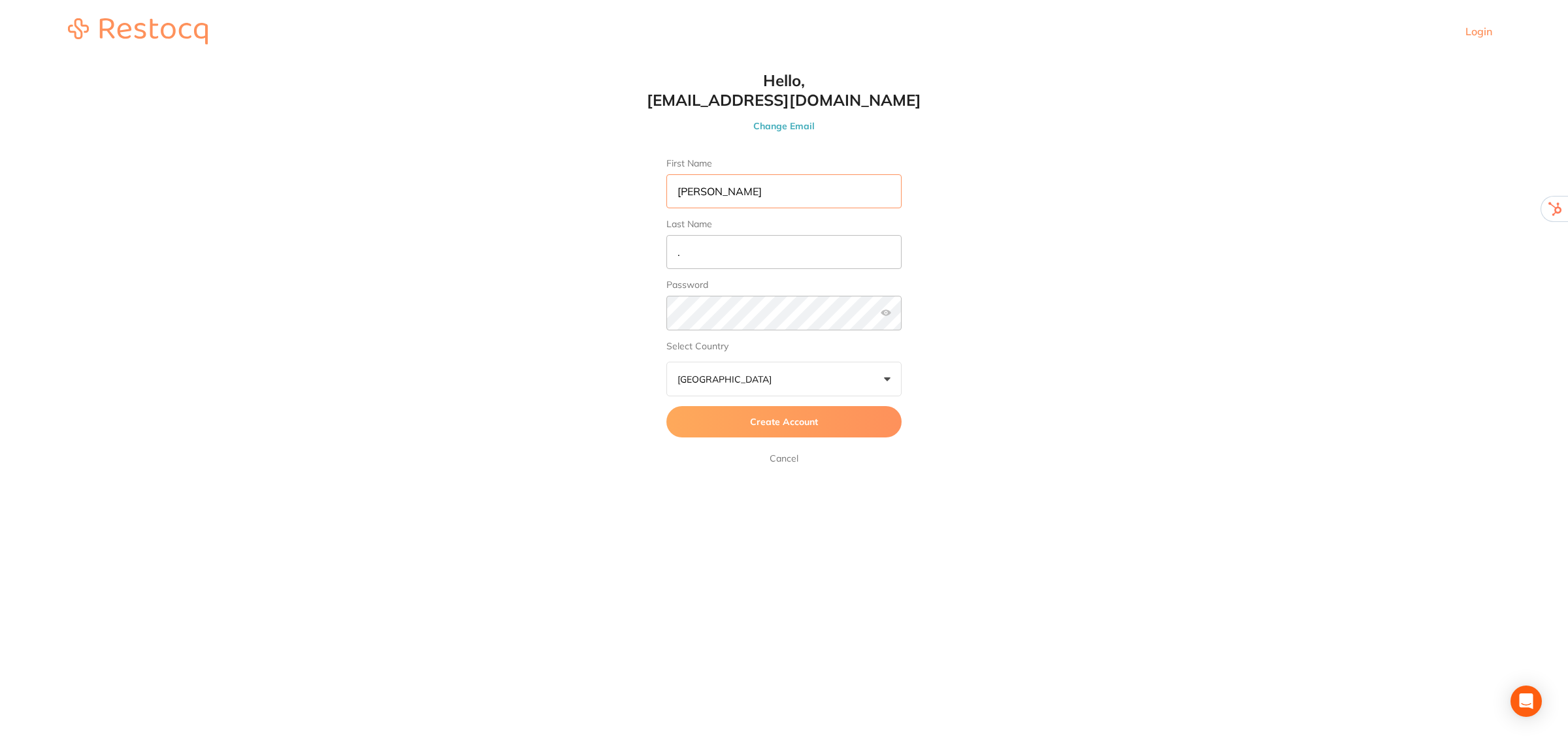
click at [735, 191] on input "Melissa" at bounding box center [784, 191] width 235 height 34
type input "[PERSON_NAME]"
click at [789, 418] on span "Create Account" at bounding box center [784, 422] width 68 height 12
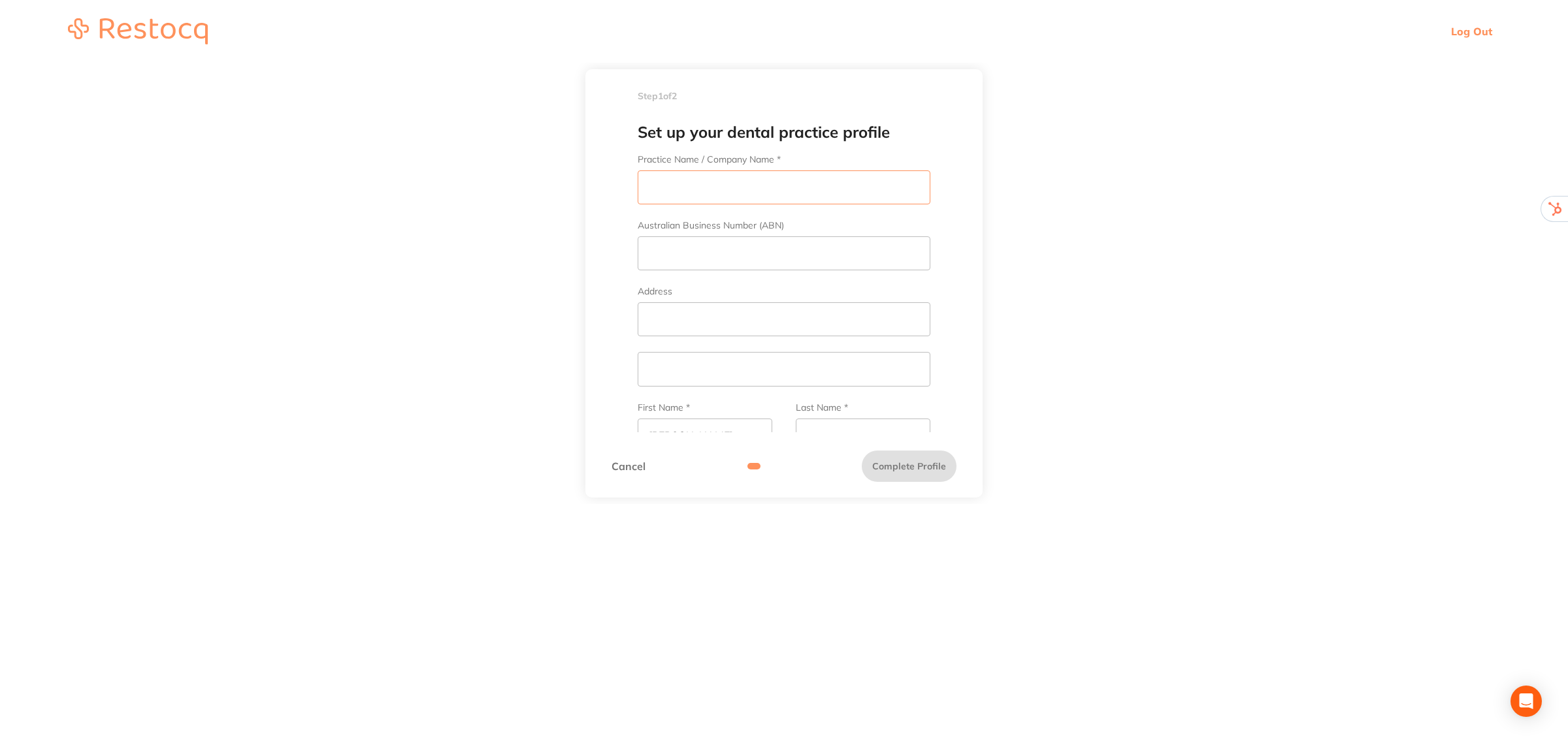
click at [675, 191] on input "Practice Name / Company Name *" at bounding box center [784, 188] width 292 height 34
click at [623, 468] on link "Cancel" at bounding box center [629, 467] width 34 height 12
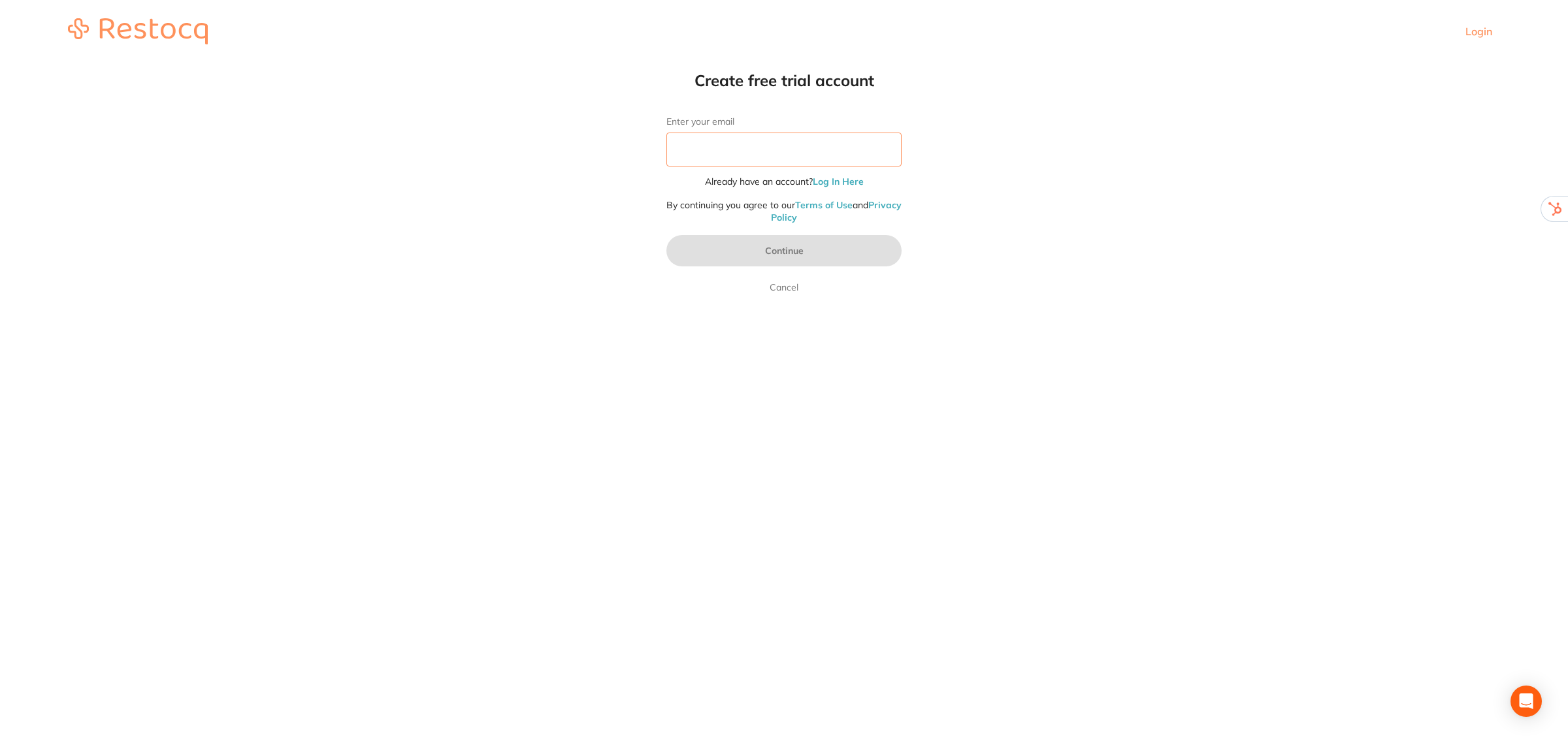
click at [704, 151] on input "Enter your email" at bounding box center [784, 150] width 235 height 34
type input "[EMAIL_ADDRESS][DOMAIN_NAME]"
click at [787, 253] on button "Continue" at bounding box center [784, 250] width 235 height 31
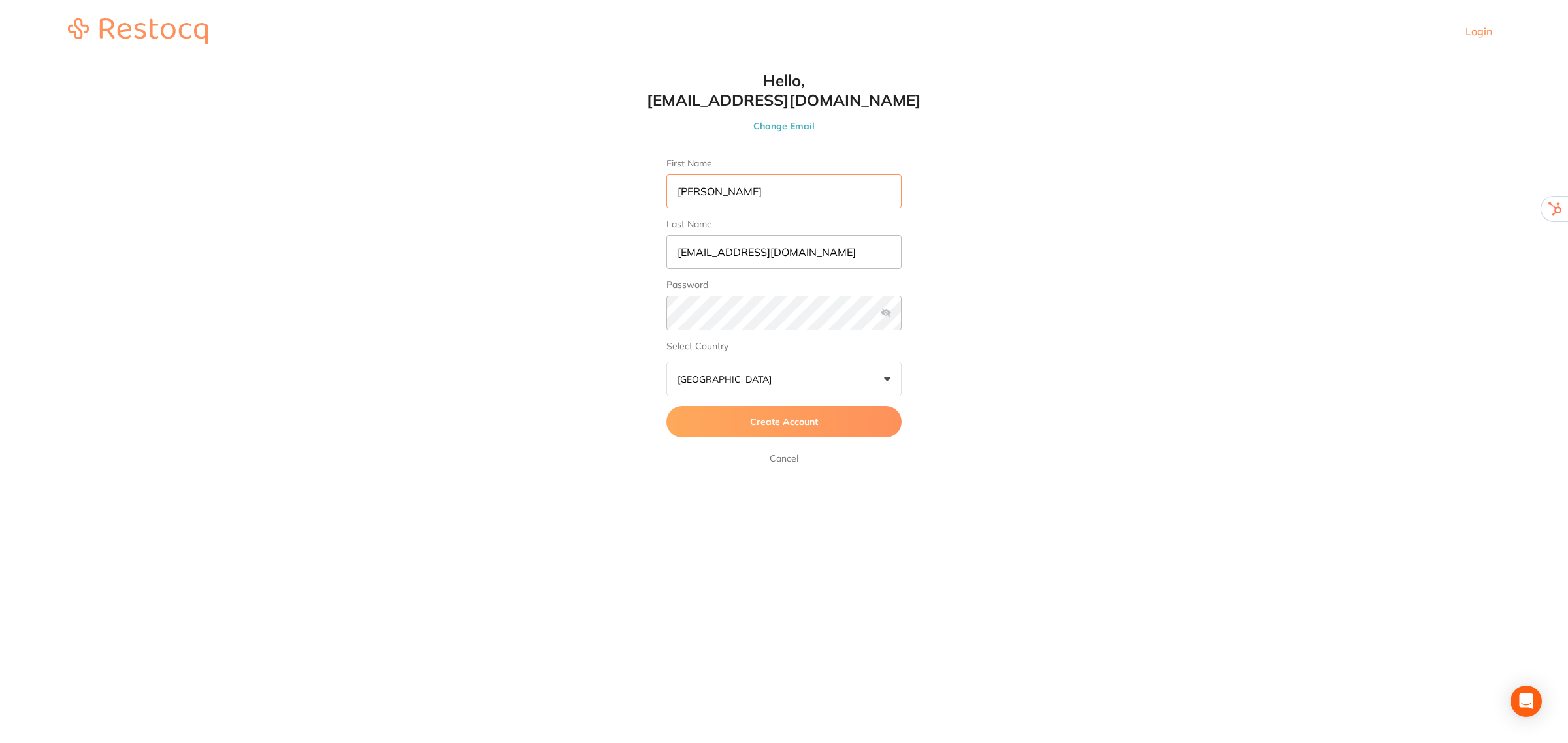
type input "[PERSON_NAME]"
click at [807, 246] on input "[EMAIL_ADDRESS][DOMAIN_NAME]" at bounding box center [784, 252] width 235 height 34
type input "."
